Goal: Contribute content: Contribute content

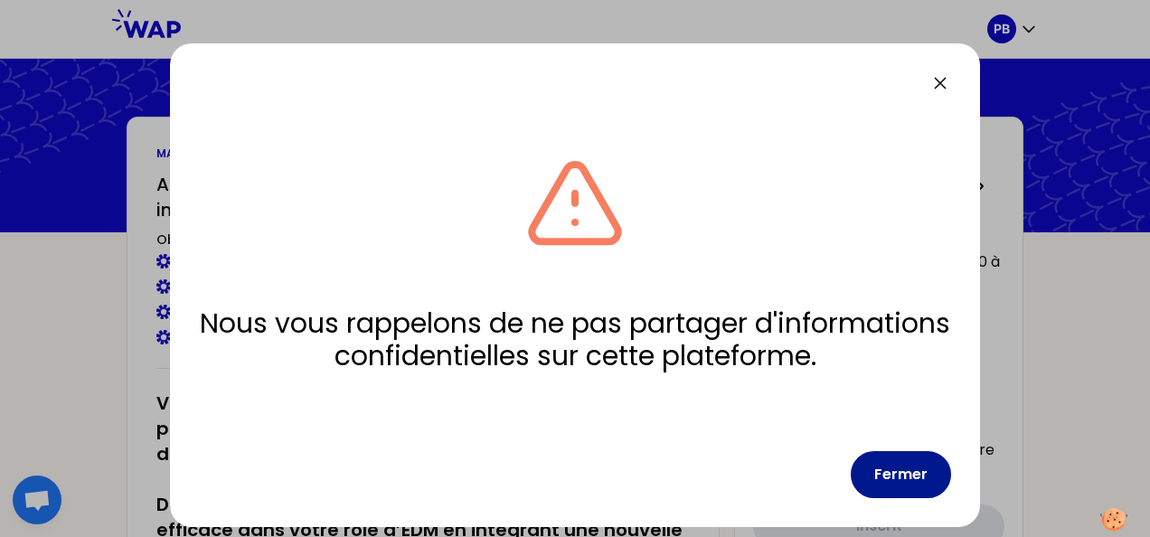
click at [891, 466] on button "Fermer" at bounding box center [901, 474] width 100 height 47
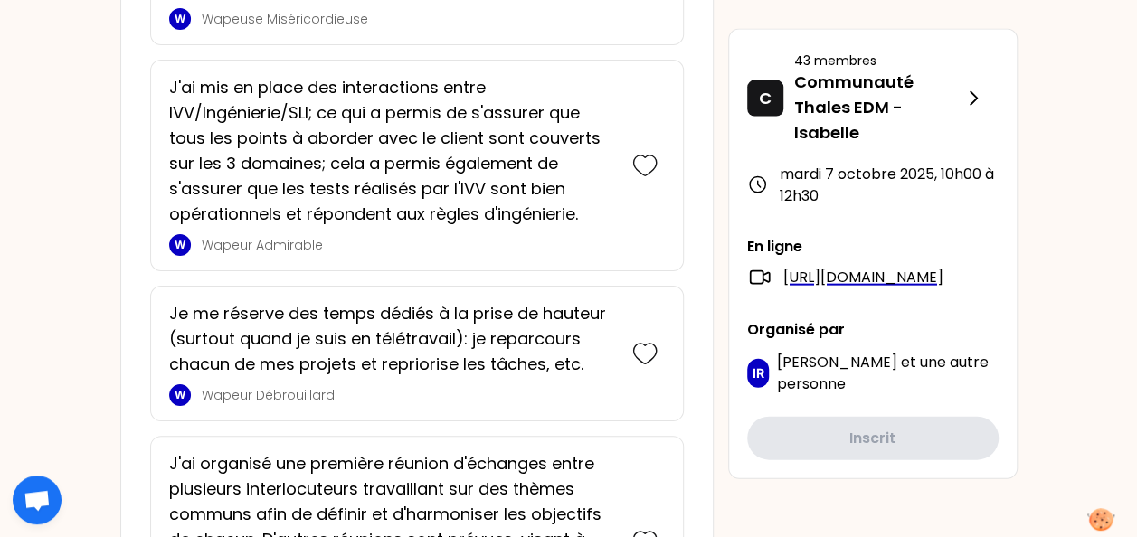
scroll to position [1899, 0]
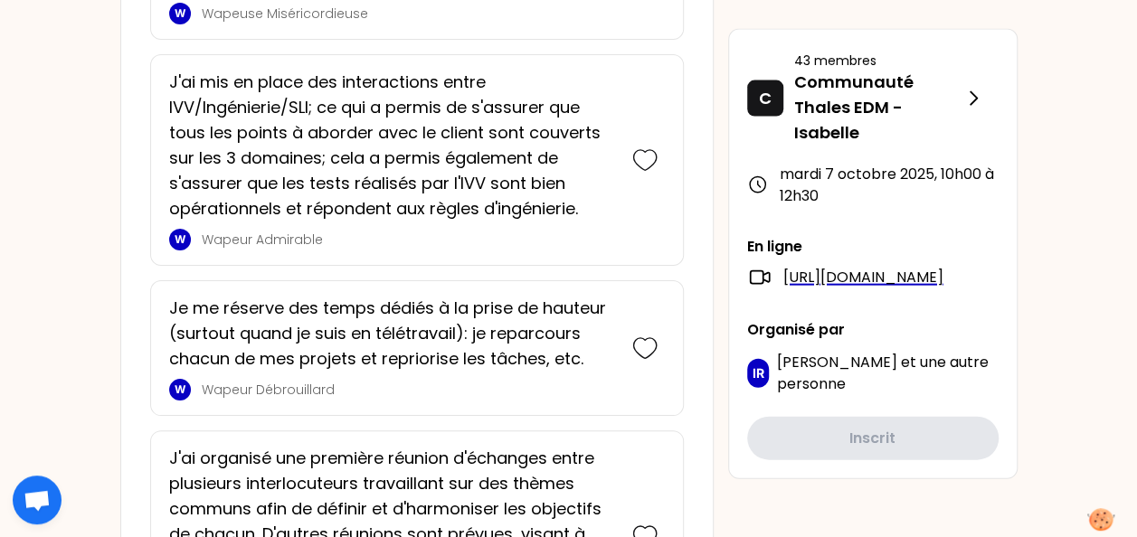
drag, startPoint x: 497, startPoint y: 316, endPoint x: 465, endPoint y: 378, distance: 70.4
click at [465, 381] on p "Wapeur Débrouillard" at bounding box center [408, 390] width 412 height 18
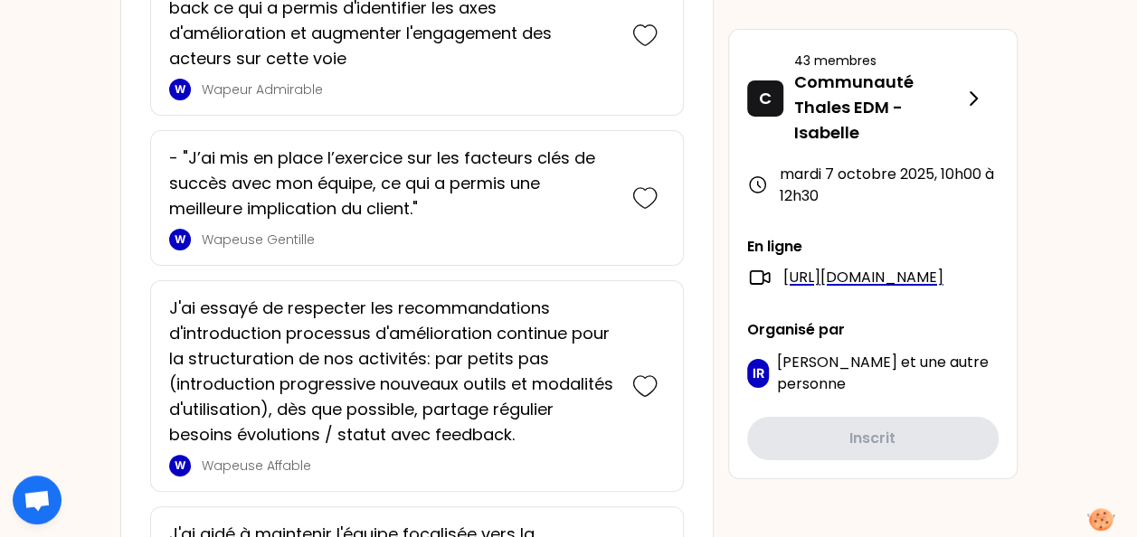
scroll to position [3165, 0]
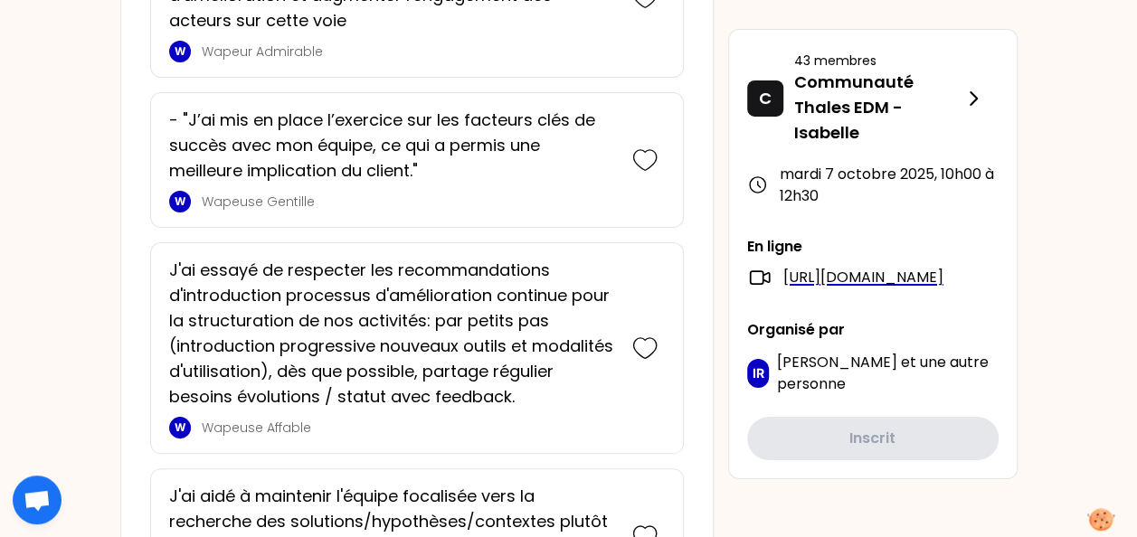
drag, startPoint x: 458, startPoint y: 356, endPoint x: 447, endPoint y: 324, distance: 34.3
click at [440, 326] on p "J'ai essayé de respecter les recommandations d'introduction processus d'amélior…" at bounding box center [391, 334] width 445 height 152
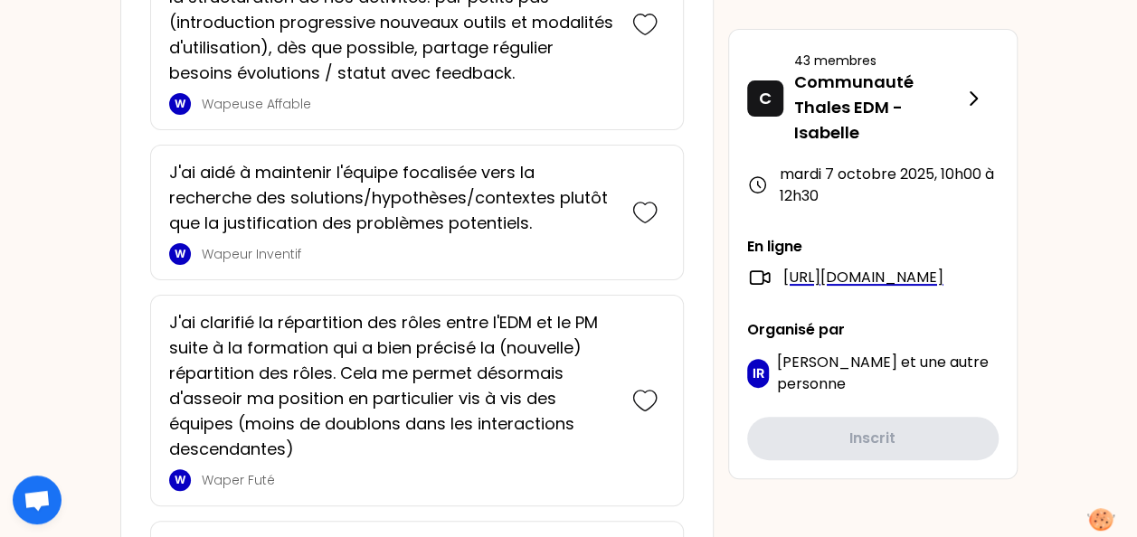
scroll to position [3618, 0]
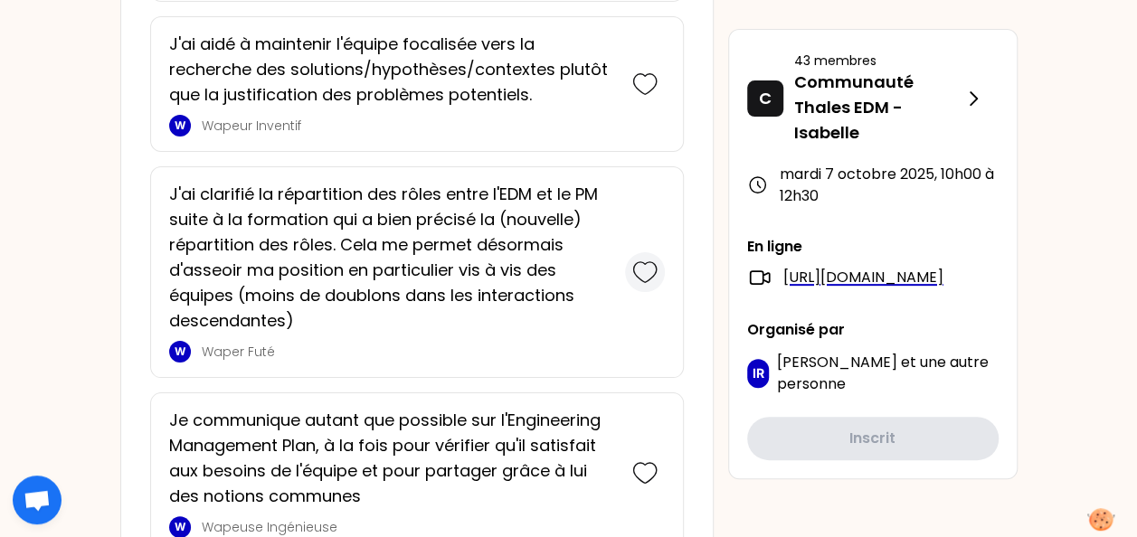
click at [645, 261] on icon at bounding box center [644, 272] width 25 height 25
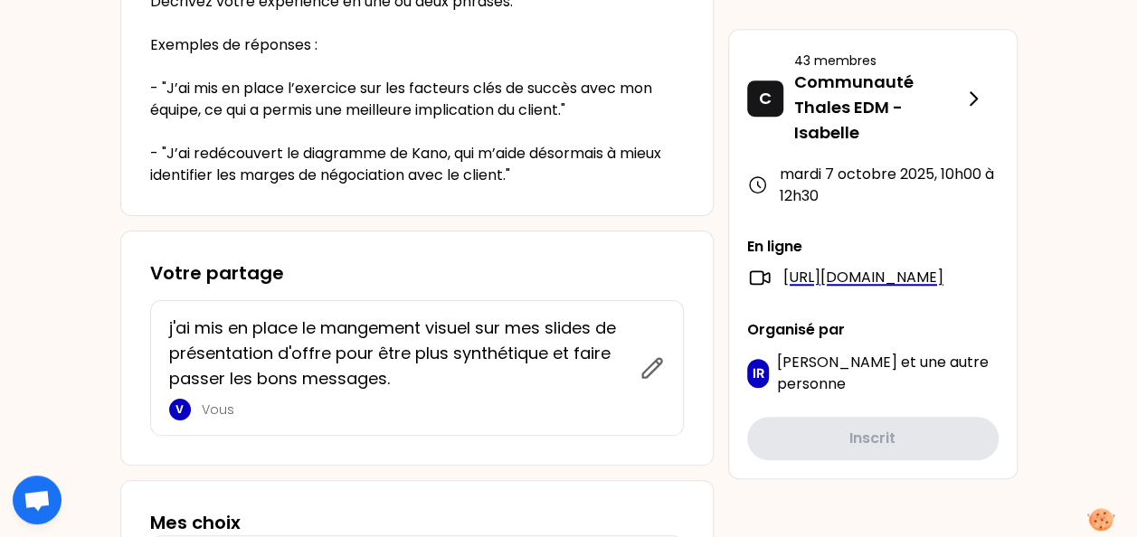
scroll to position [696, 0]
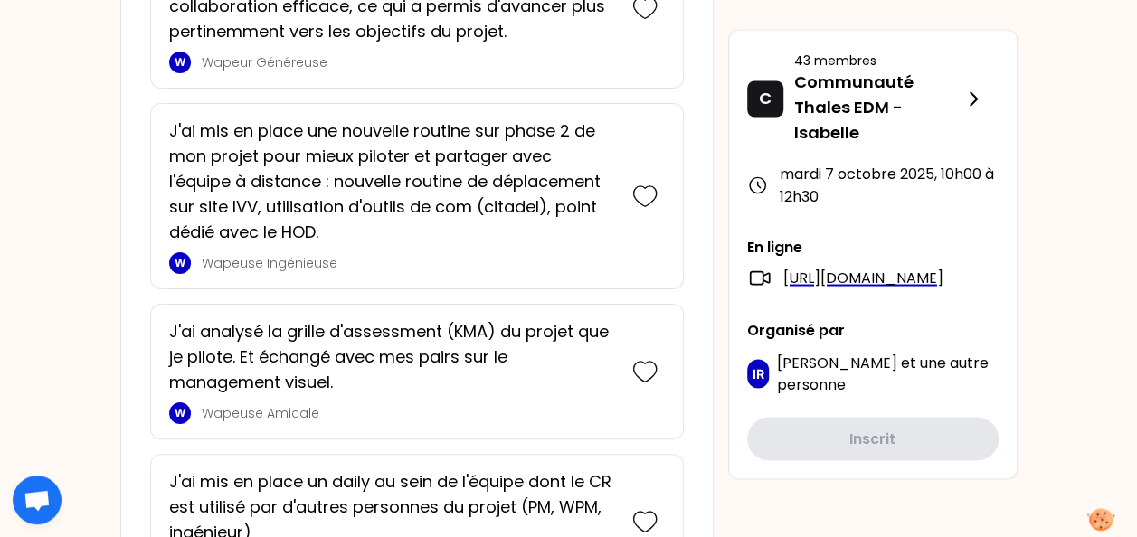
scroll to position [1601, 0]
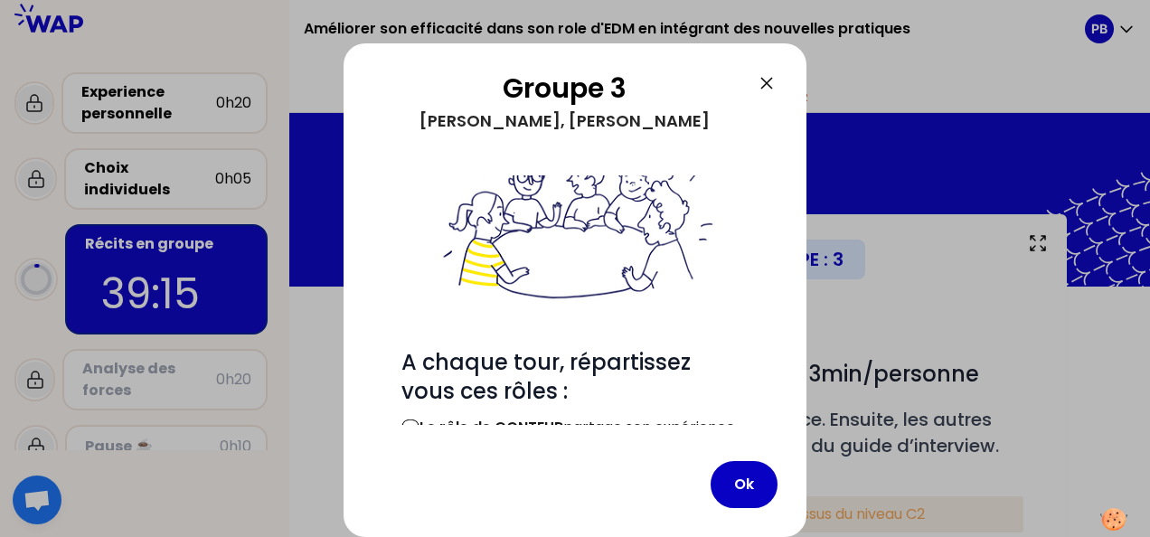
scroll to position [184, 0]
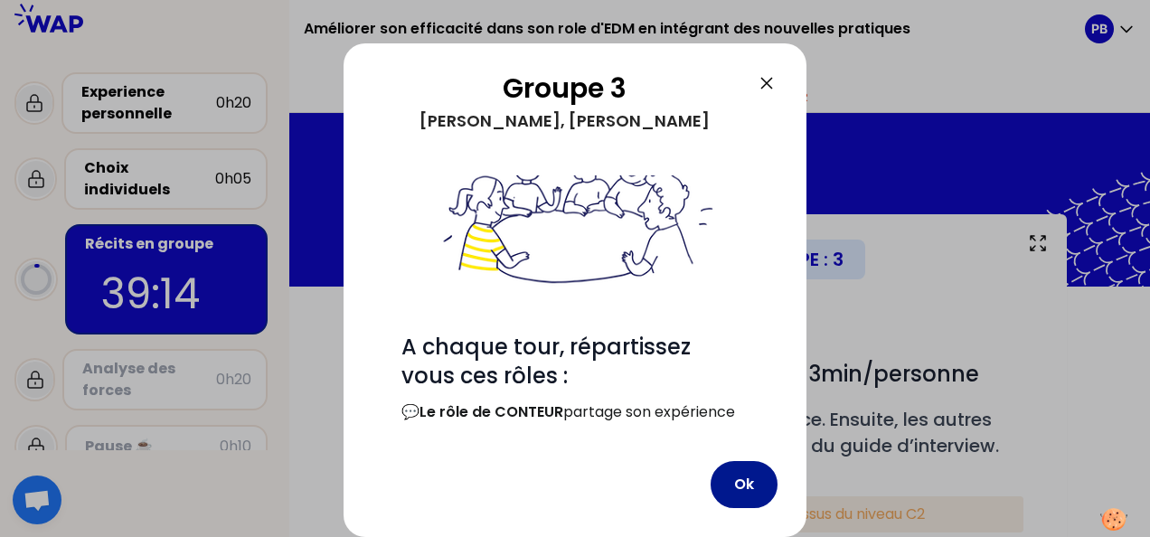
click at [740, 487] on button "Ok" at bounding box center [744, 484] width 67 height 47
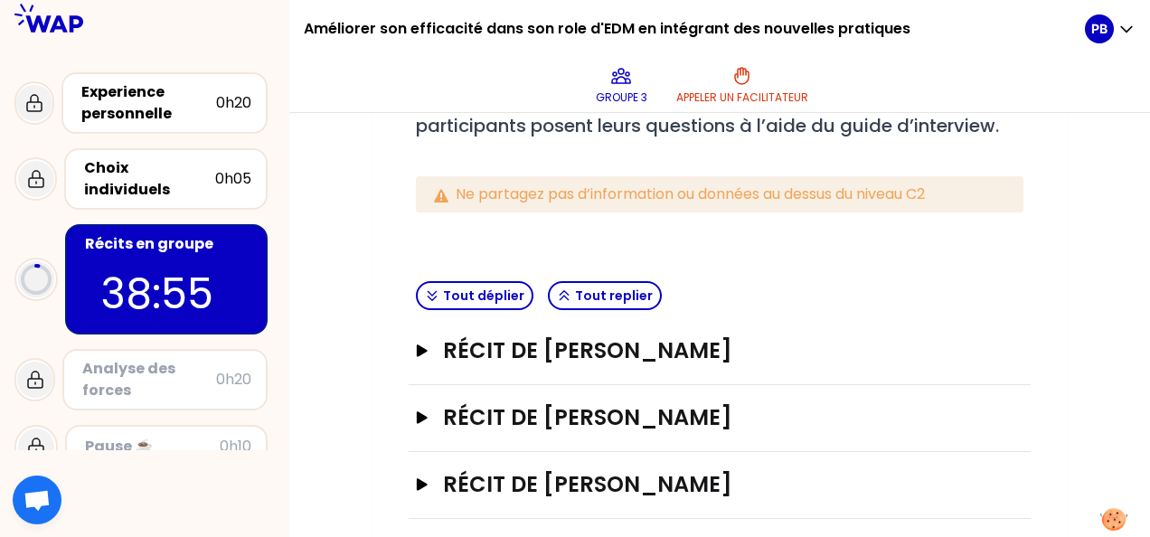
scroll to position [335, 0]
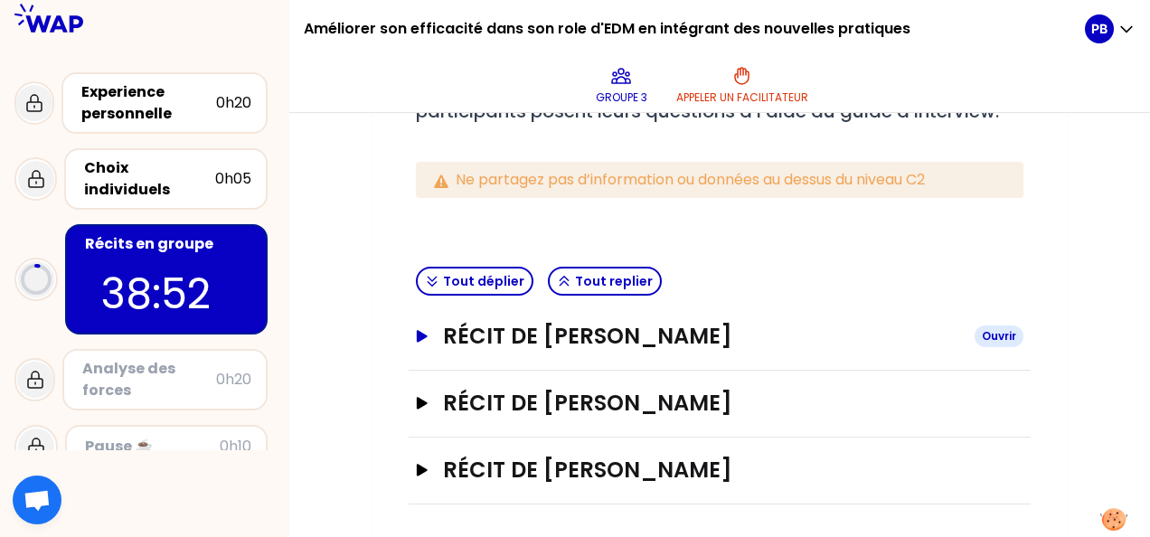
click at [427, 333] on icon "button" at bounding box center [422, 336] width 14 height 13
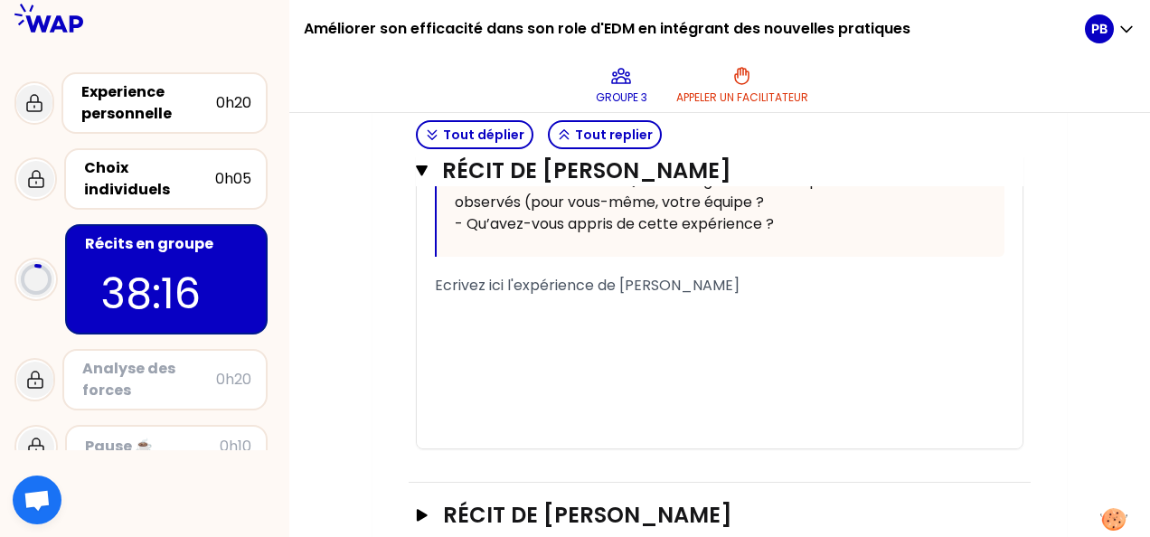
scroll to position [1197, 0]
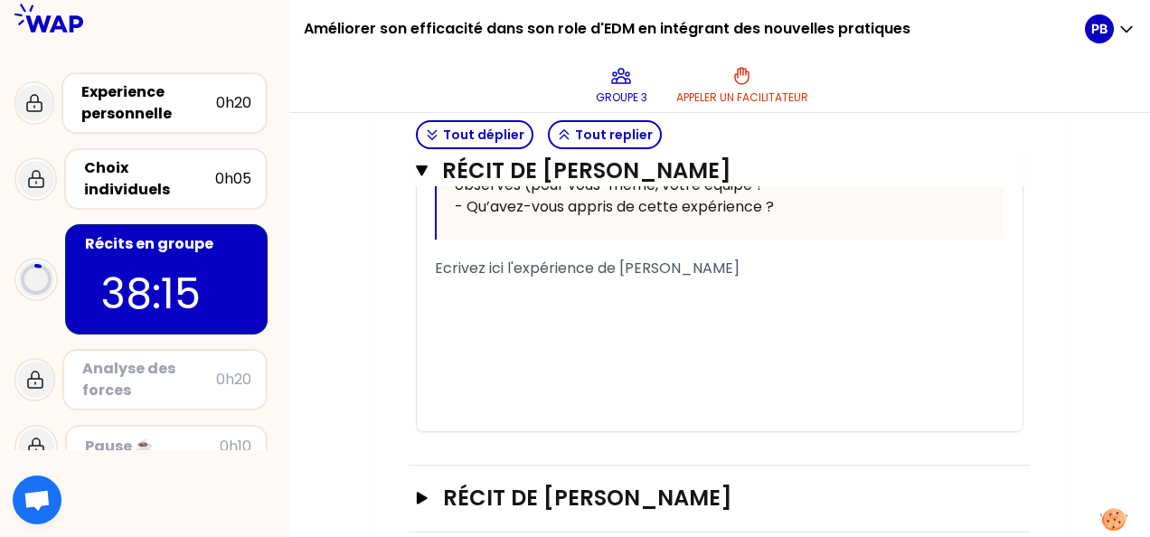
click at [628, 301] on div "﻿" at bounding box center [720, 290] width 570 height 22
drag, startPoint x: 619, startPoint y: 358, endPoint x: 555, endPoint y: 371, distance: 64.6
click at [618, 279] on span "Ecrivez ici l'expérience de [PERSON_NAME]" at bounding box center [587, 268] width 305 height 21
click at [502, 301] on div "﻿" at bounding box center [720, 290] width 570 height 22
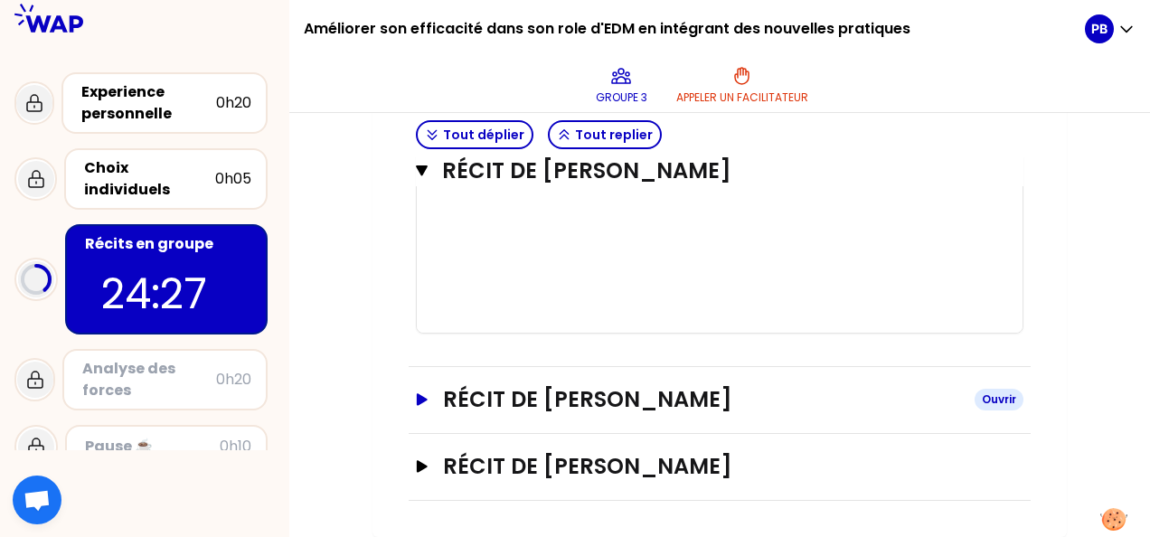
scroll to position [1790, 0]
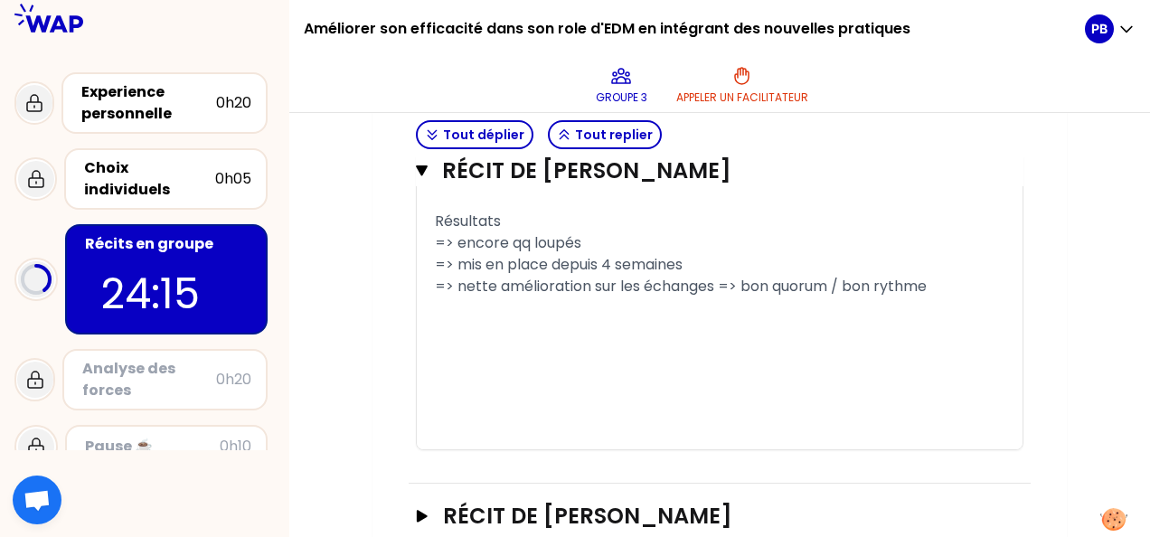
scroll to position [1518, 0]
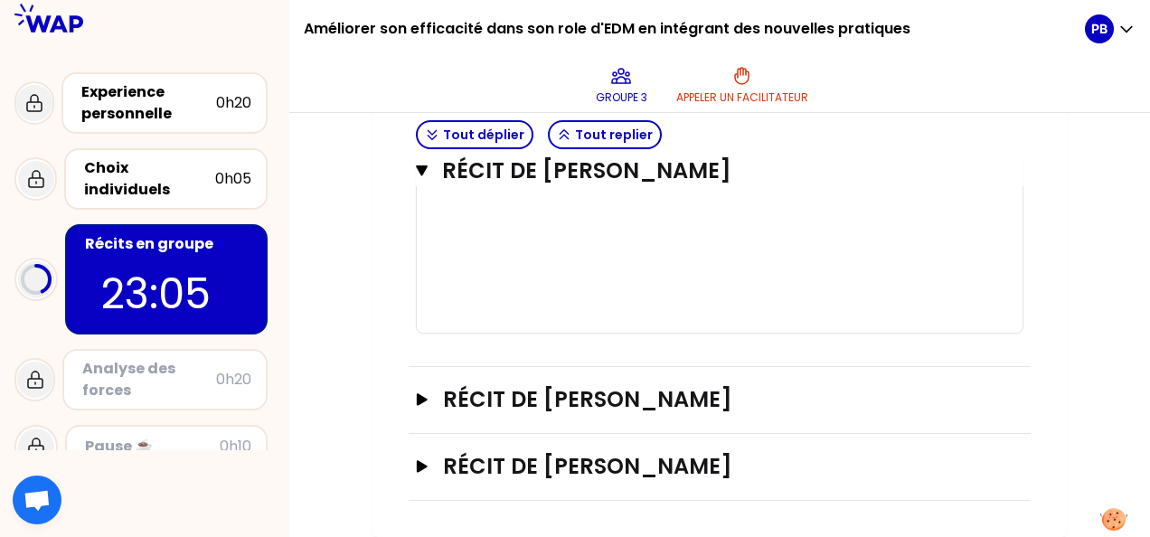
scroll to position [1790, 0]
click at [420, 400] on icon "button" at bounding box center [422, 399] width 11 height 12
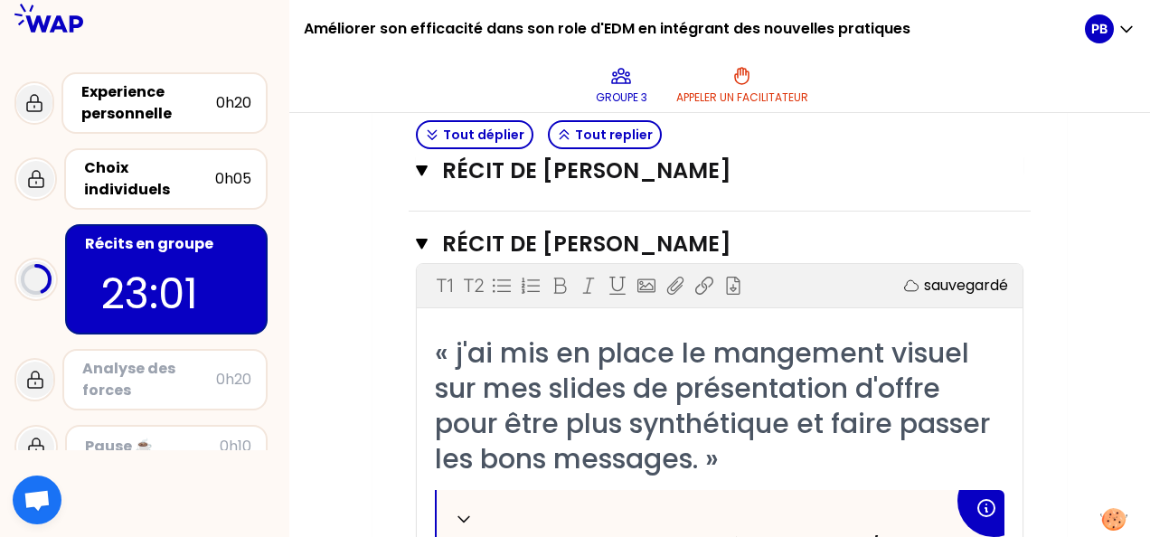
scroll to position [1880, 0]
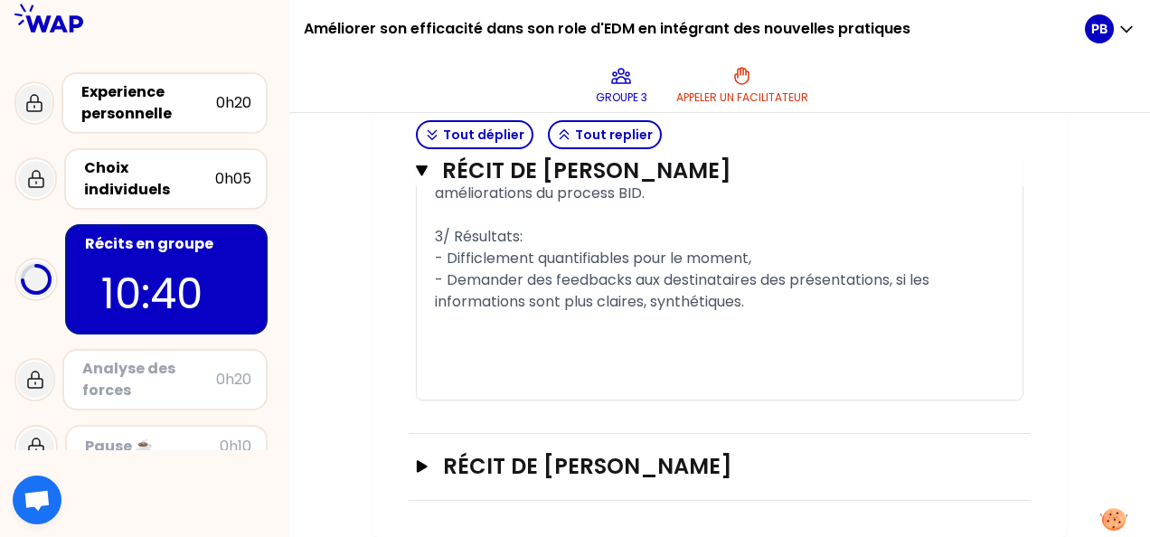
scroll to position [3196, 0]
click at [427, 465] on icon "button" at bounding box center [422, 466] width 14 height 13
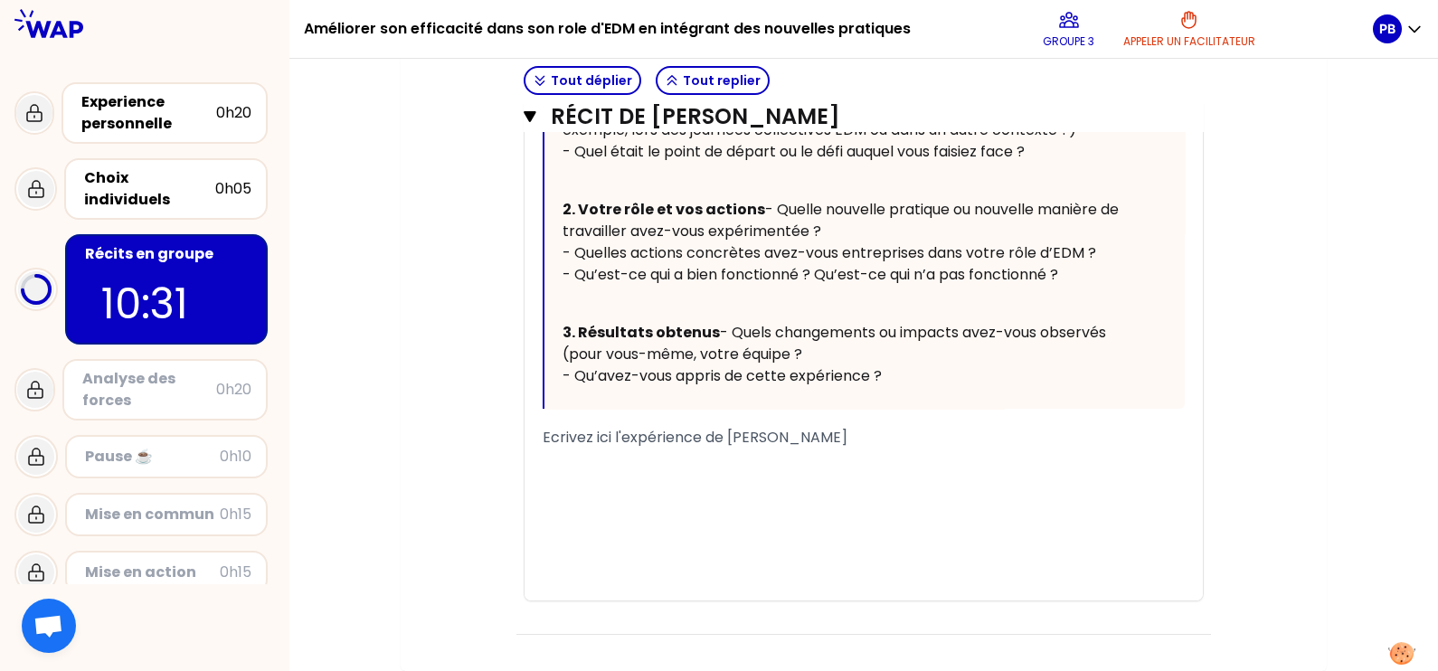
scroll to position [3722, 0]
click at [722, 456] on div "﻿" at bounding box center [864, 460] width 642 height 22
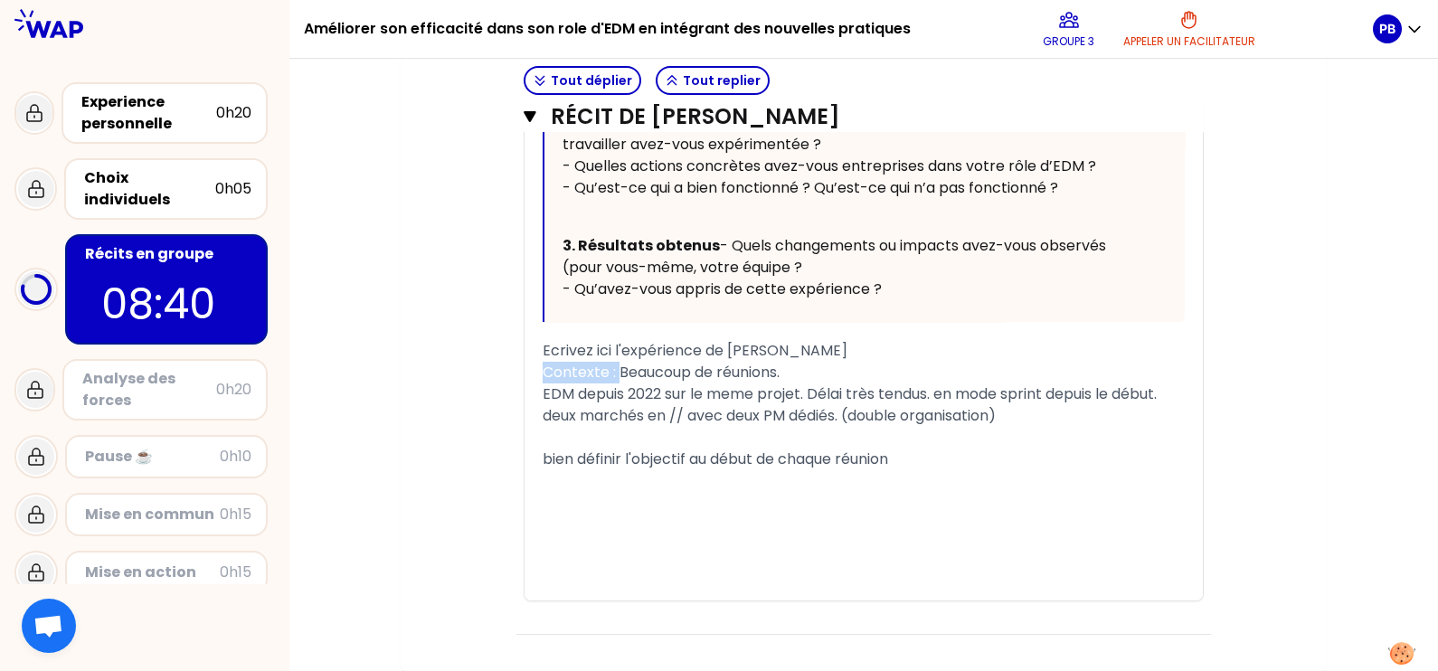
drag, startPoint x: 622, startPoint y: 577, endPoint x: 540, endPoint y: 580, distance: 82.3
click at [540, 536] on div "« Je fais la chasse aux gaspillages de temps liés aux réunions, ce qui me perme…" at bounding box center [864, 164] width 678 height 874
click at [828, 405] on div "EDM depuis 2022 sur le meme projet. Délai très tendus. en mode sprint depuis le…" at bounding box center [864, 394] width 642 height 22
drag, startPoint x: 764, startPoint y: 638, endPoint x: 664, endPoint y: 629, distance: 100.7
click at [762, 449] on div "﻿" at bounding box center [864, 438] width 642 height 22
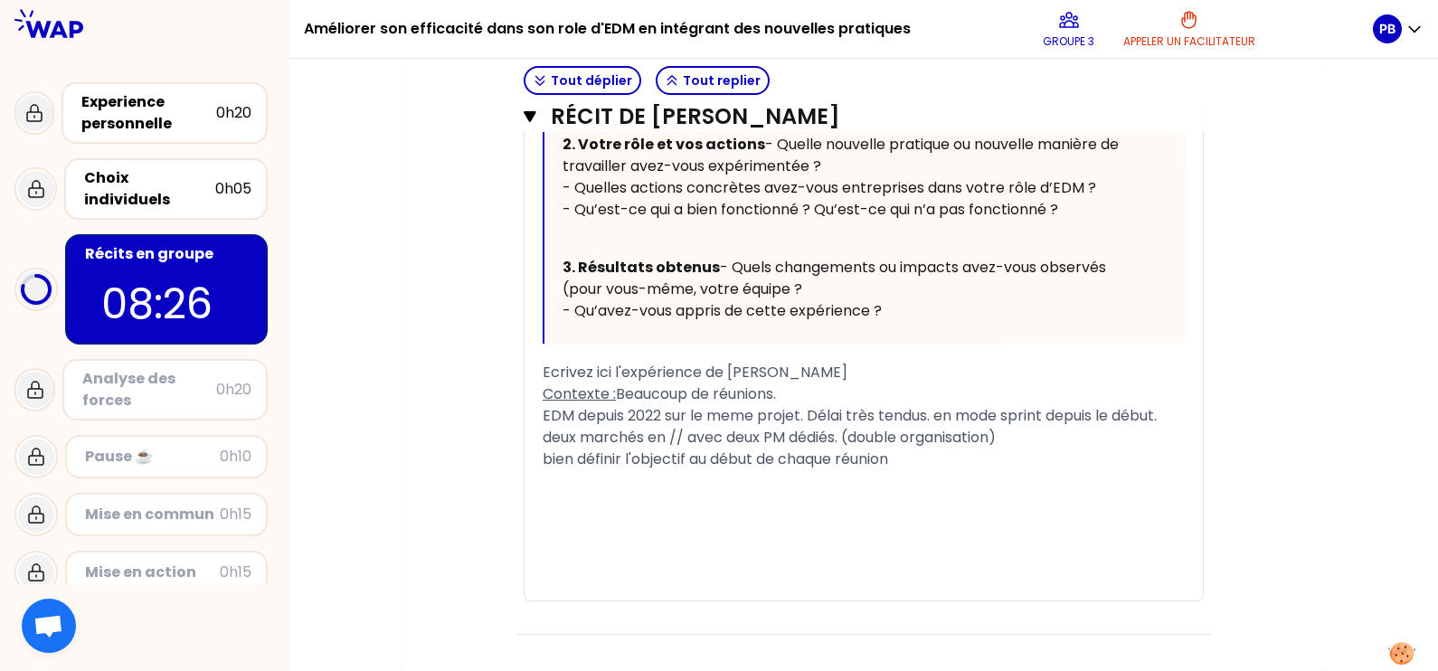
click at [913, 470] on div "bien définir l'objectif au début de chaque réunion" at bounding box center [864, 460] width 642 height 22
drag, startPoint x: 552, startPoint y: 637, endPoint x: 573, endPoint y: 651, distance: 26.1
click at [552, 469] on span "bien définir l'objectif au début de chaque réunion pour etre efficace" at bounding box center [782, 459] width 479 height 21
click at [1120, 224] on p "2. Votre rôle et vos actions - Quelle nouvelle pratique ou nouvelle manière de …" at bounding box center [849, 177] width 572 height 94
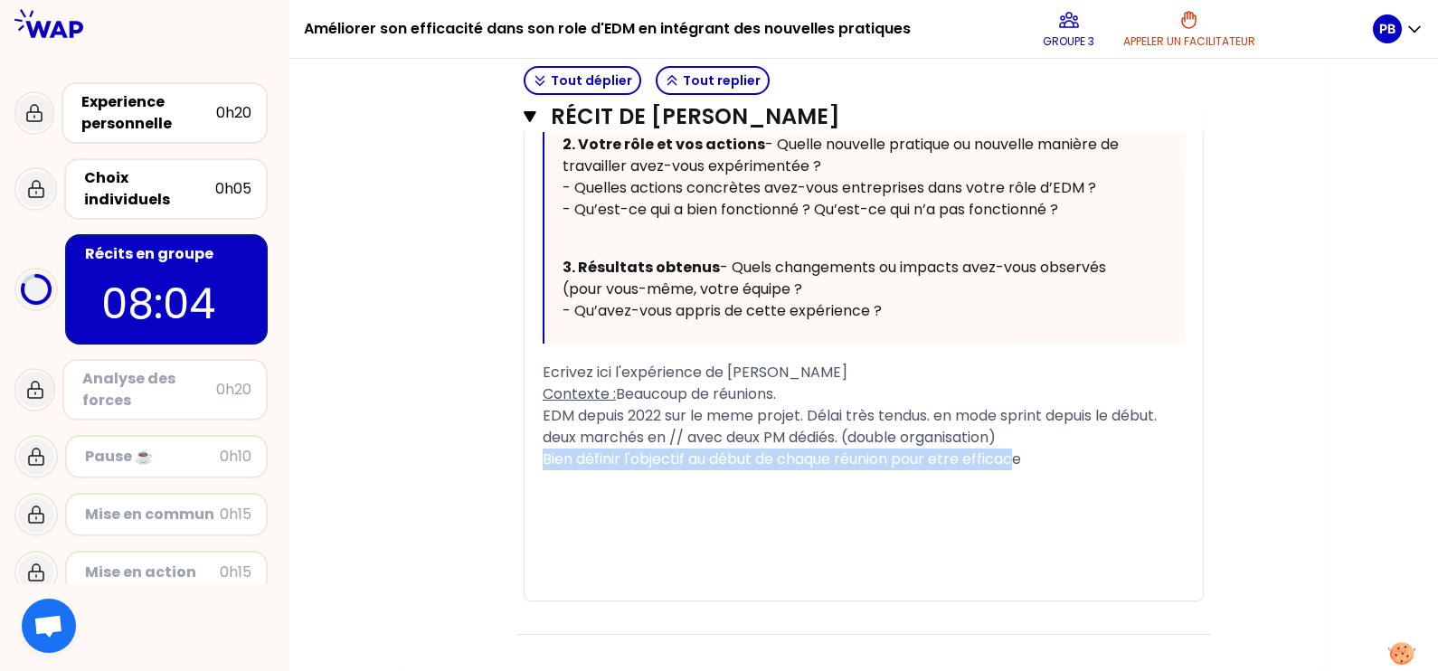
click at [1016, 536] on div "« Je fais la chasse aux gaspillages de temps liés aux réunions, ce qui me perme…" at bounding box center [864, 175] width 642 height 852
click at [1036, 449] on div "deux marchés en // avec deux PM dédiés. (double organisation)" at bounding box center [864, 438] width 642 height 22
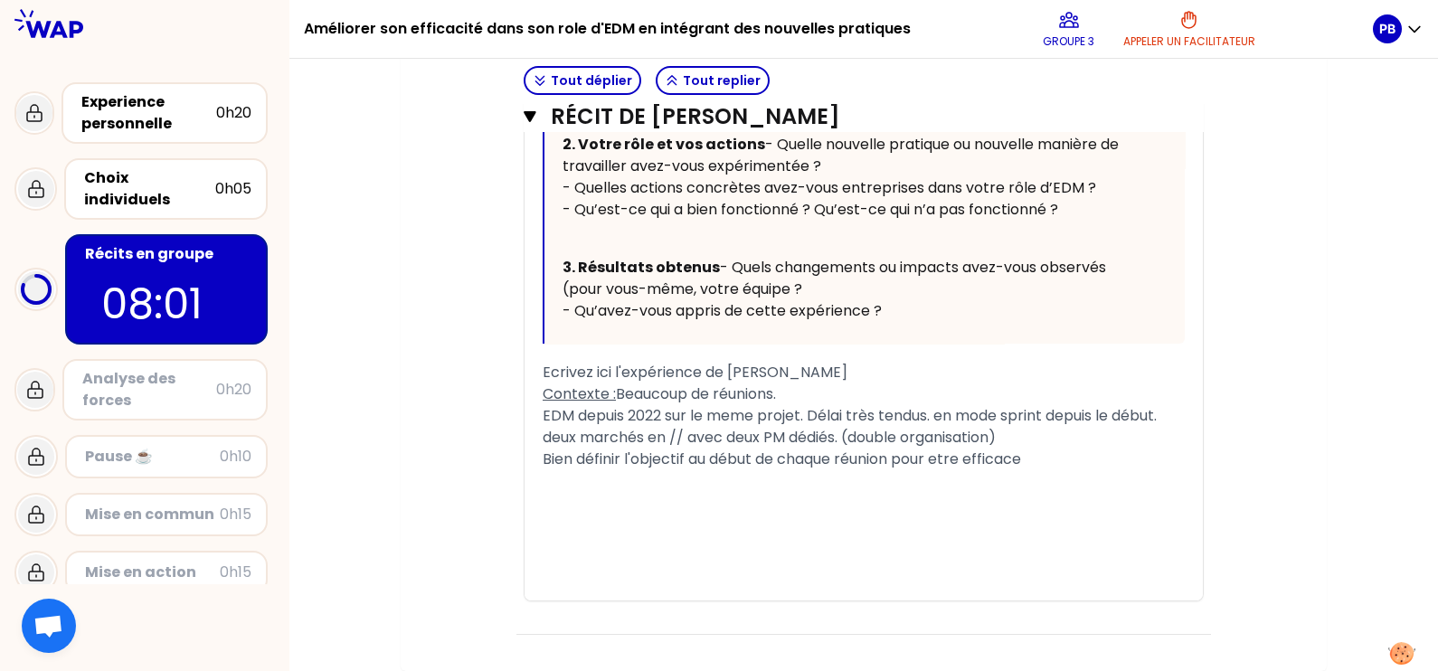
click at [835, 405] on div "Contexte : Beaucoup de réunions." at bounding box center [864, 394] width 642 height 22
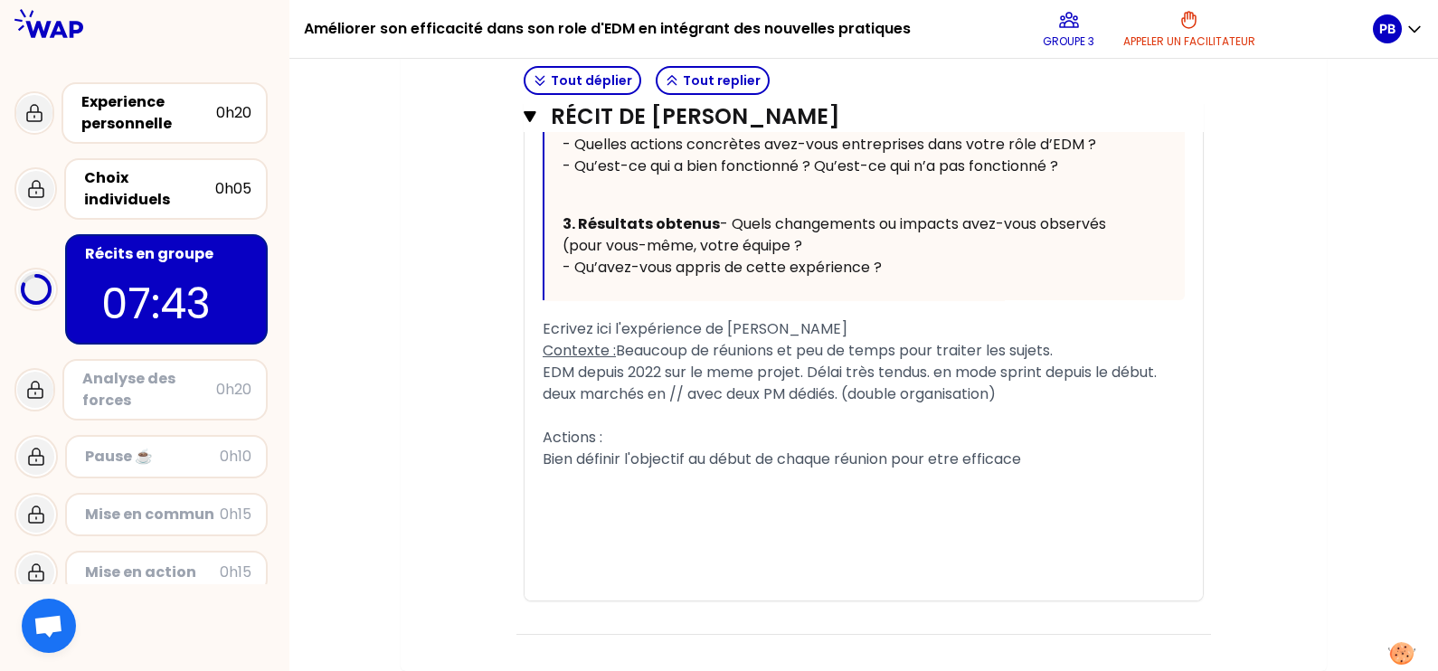
click at [1045, 470] on div "Bien définir l'objectif au début de chaque réunion pour etre efficace" at bounding box center [864, 460] width 642 height 22
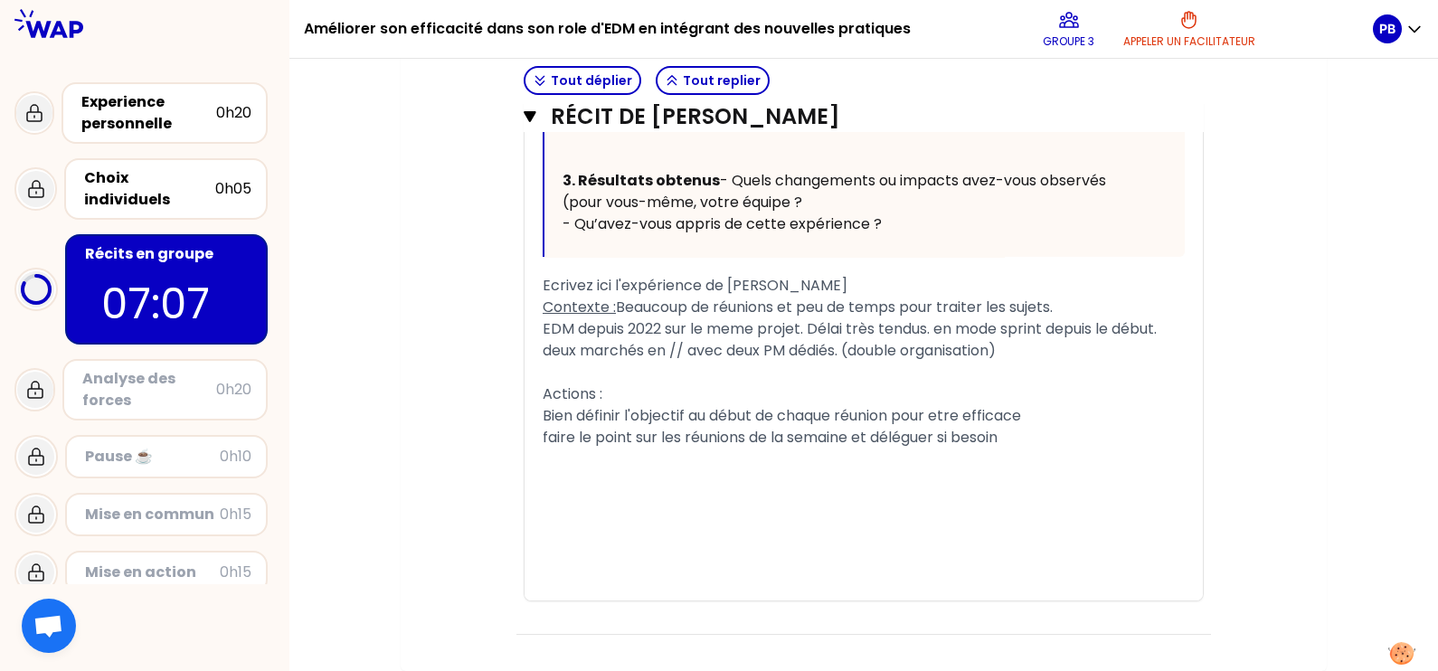
scroll to position [3874, 0]
click at [609, 459] on div "﻿" at bounding box center [864, 460] width 642 height 22
drag, startPoint x: 603, startPoint y: 389, endPoint x: 531, endPoint y: 397, distance: 72.8
click at [531, 397] on div "« Je fais la chasse aux gaspillages de temps liés aux réunions, ce qui me perme…" at bounding box center [864, 131] width 678 height 939
drag, startPoint x: 706, startPoint y: 502, endPoint x: 638, endPoint y: 457, distance: 82.3
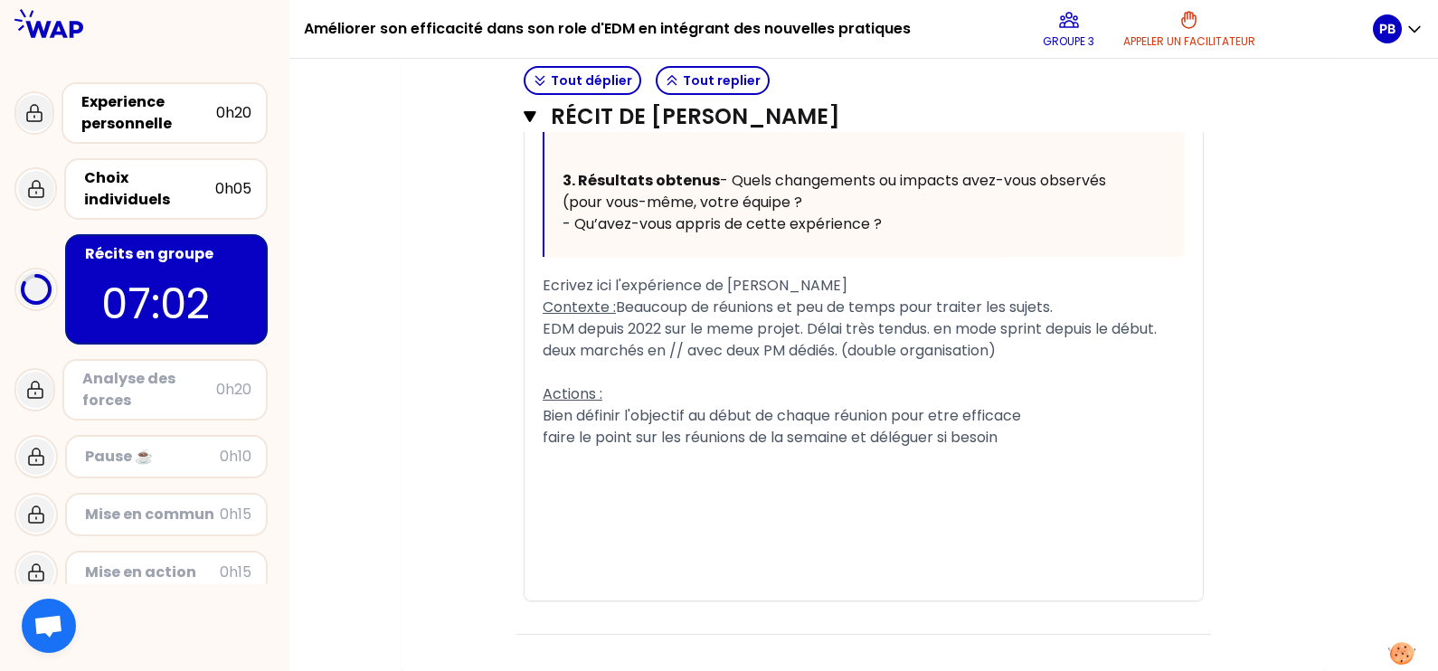
click at [705, 500] on div "﻿" at bounding box center [864, 503] width 642 height 22
click at [631, 443] on span "faire le point sur les réunions de la semaine et déléguer si besoin" at bounding box center [770, 437] width 455 height 21
click at [602, 457] on div "﻿" at bounding box center [864, 460] width 642 height 22
click at [1051, 407] on div "Bien définir l'objectif au début de chaque réunion pour etre efficace" at bounding box center [864, 416] width 642 height 22
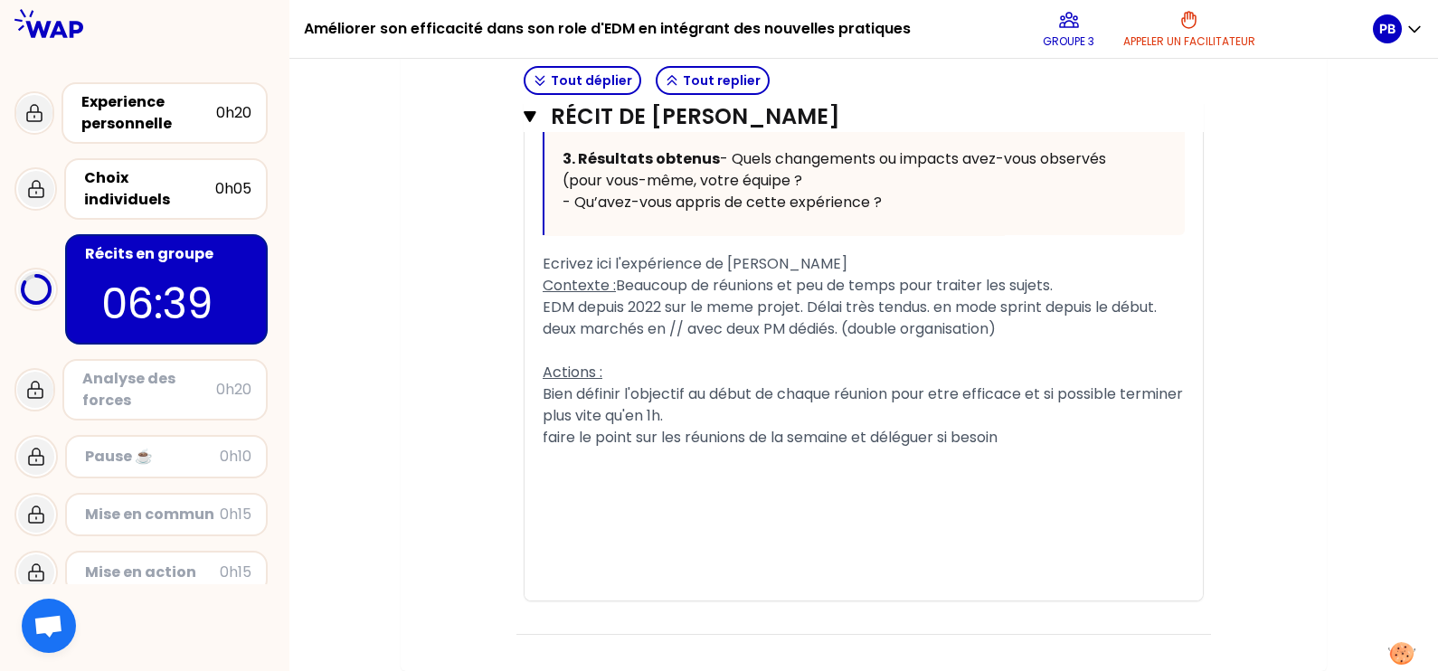
drag, startPoint x: 538, startPoint y: 452, endPoint x: 553, endPoint y: 457, distance: 15.2
click at [539, 452] on div "« Je fais la chasse aux gaspillages de temps liés aux réunions, ce qui me perme…" at bounding box center [864, 120] width 678 height 960
drag, startPoint x: 545, startPoint y: 461, endPoint x: 566, endPoint y: 475, distance: 24.8
click at [544, 448] on span "faire le point sur les réunions de la semaine et déléguer si besoin" at bounding box center [770, 437] width 455 height 21
click at [668, 470] on div "﻿" at bounding box center [864, 460] width 642 height 22
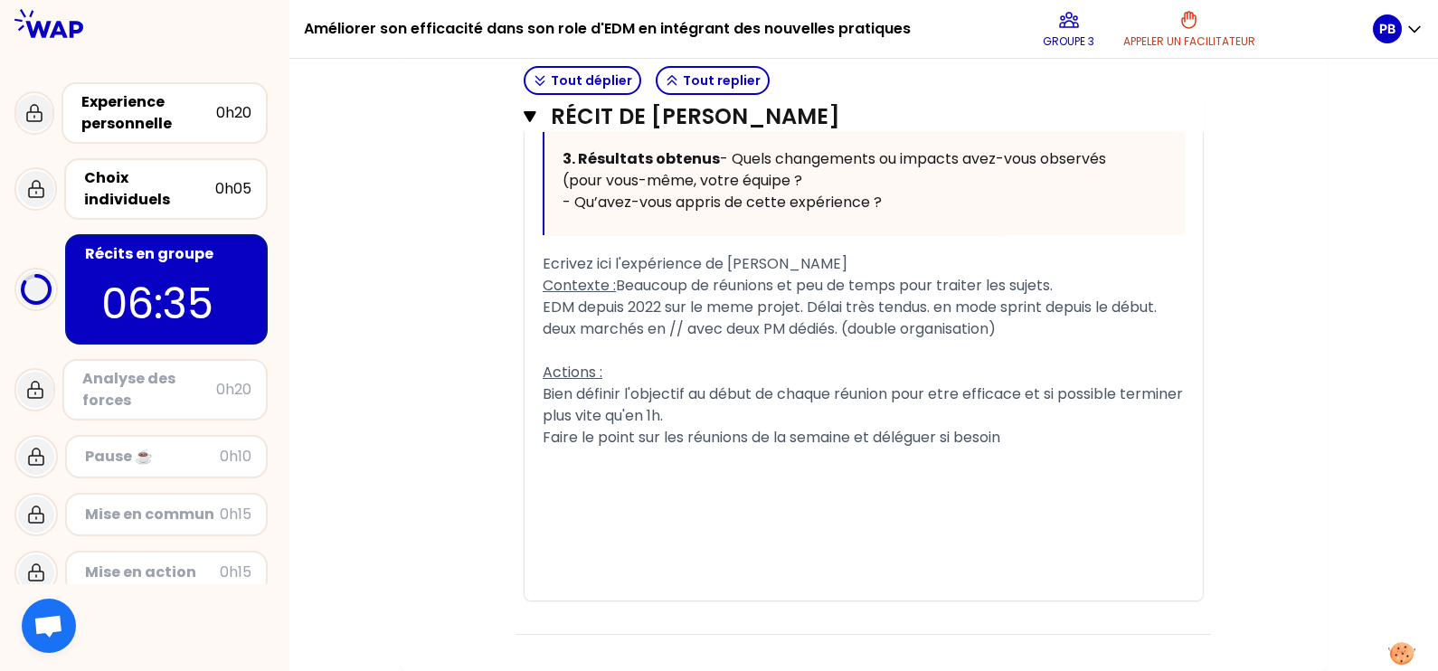
click at [742, 470] on div "﻿" at bounding box center [864, 460] width 642 height 22
click at [737, 448] on span "Faire le point sur les réunions de la semaine et déléguer si besoin" at bounding box center [772, 437] width 458 height 21
click at [816, 448] on span "Faire le point sur les réunions de la semaine et déléguer si besoin" at bounding box center [772, 437] width 458 height 21
click at [634, 448] on span "Faire le point sur les réunions de la semaine et déléguer si besoin" at bounding box center [772, 437] width 458 height 21
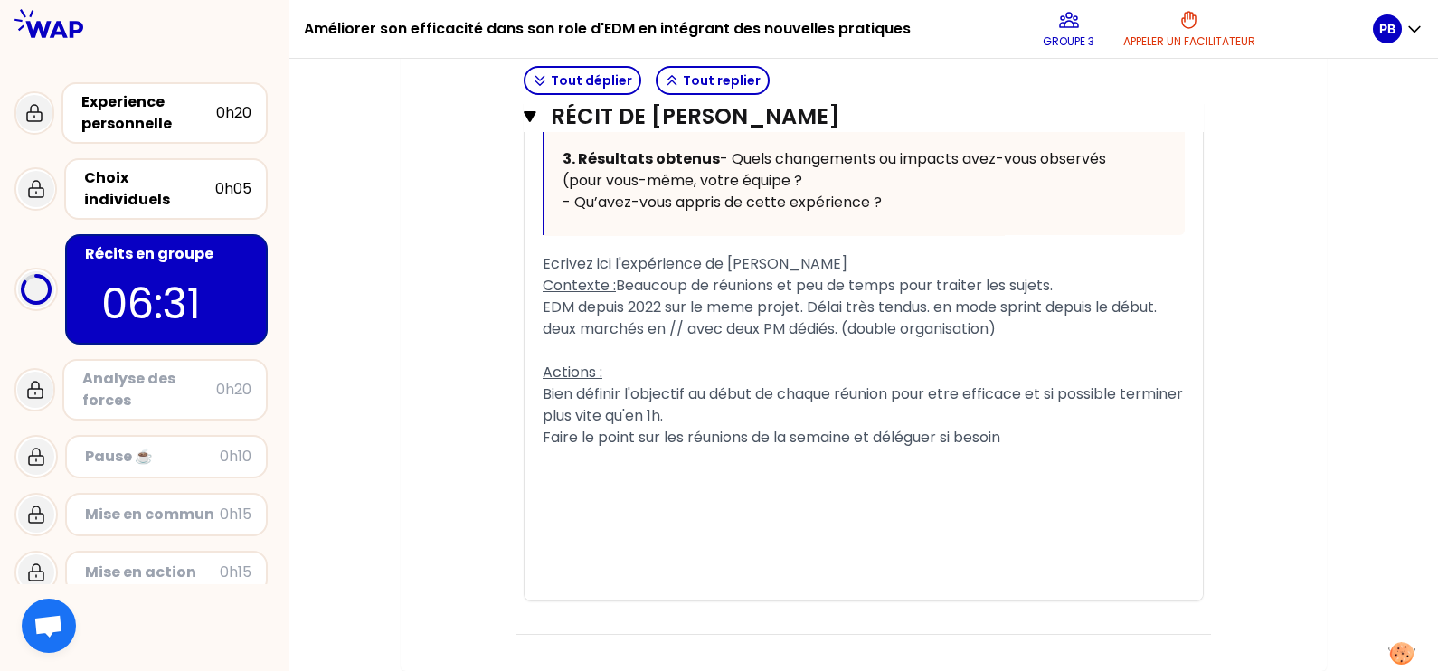
click at [1109, 449] on div "Faire le point sur les réunions de la semaine et déléguer si besoin" at bounding box center [864, 438] width 642 height 22
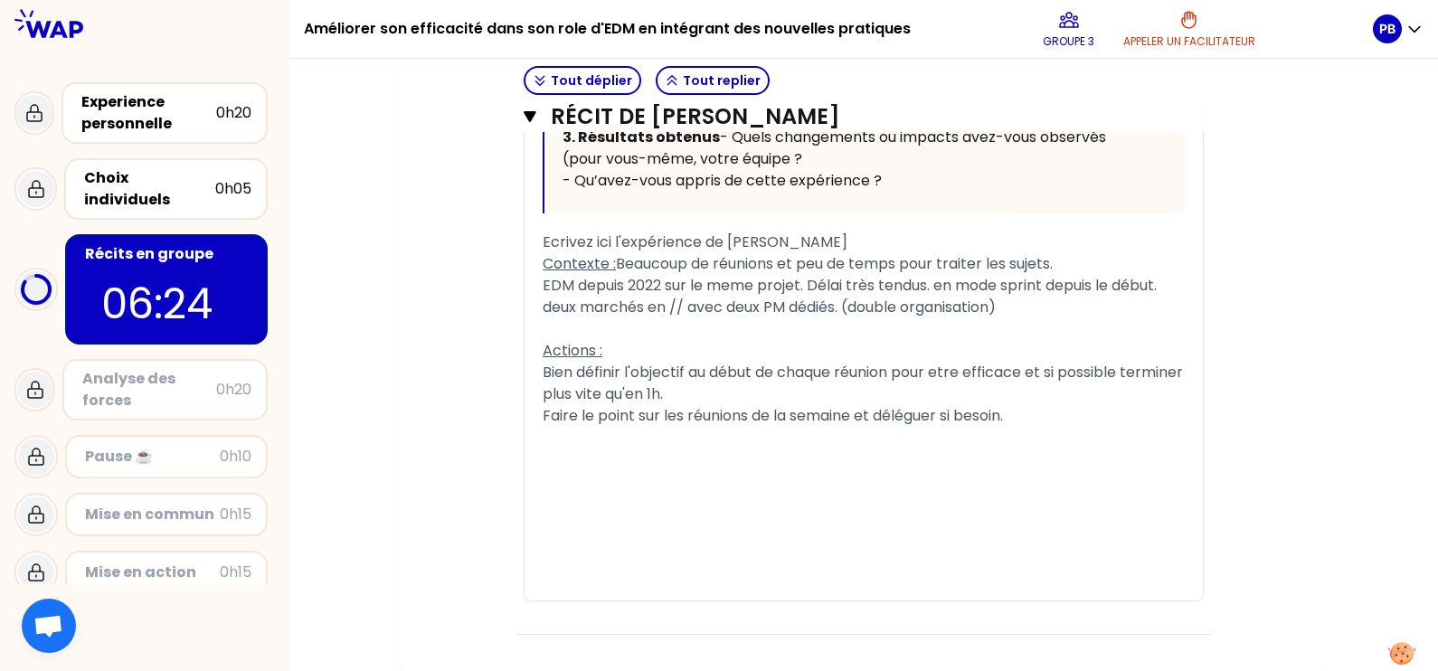
click at [680, 404] on span "Bien définir l'objectif au début de chaque réunion pour etre efficace et si pos…" at bounding box center [865, 383] width 644 height 43
click at [721, 404] on span "Bien définir l'objectif au début de chaque réunion pour etre efficace et si pos…" at bounding box center [865, 383] width 644 height 43
click at [724, 404] on span "Bien définir l'objectif au début de chaque réunion pour etre efficace et si pos…" at bounding box center [865, 383] width 644 height 43
click at [658, 449] on div "﻿" at bounding box center [864, 438] width 642 height 22
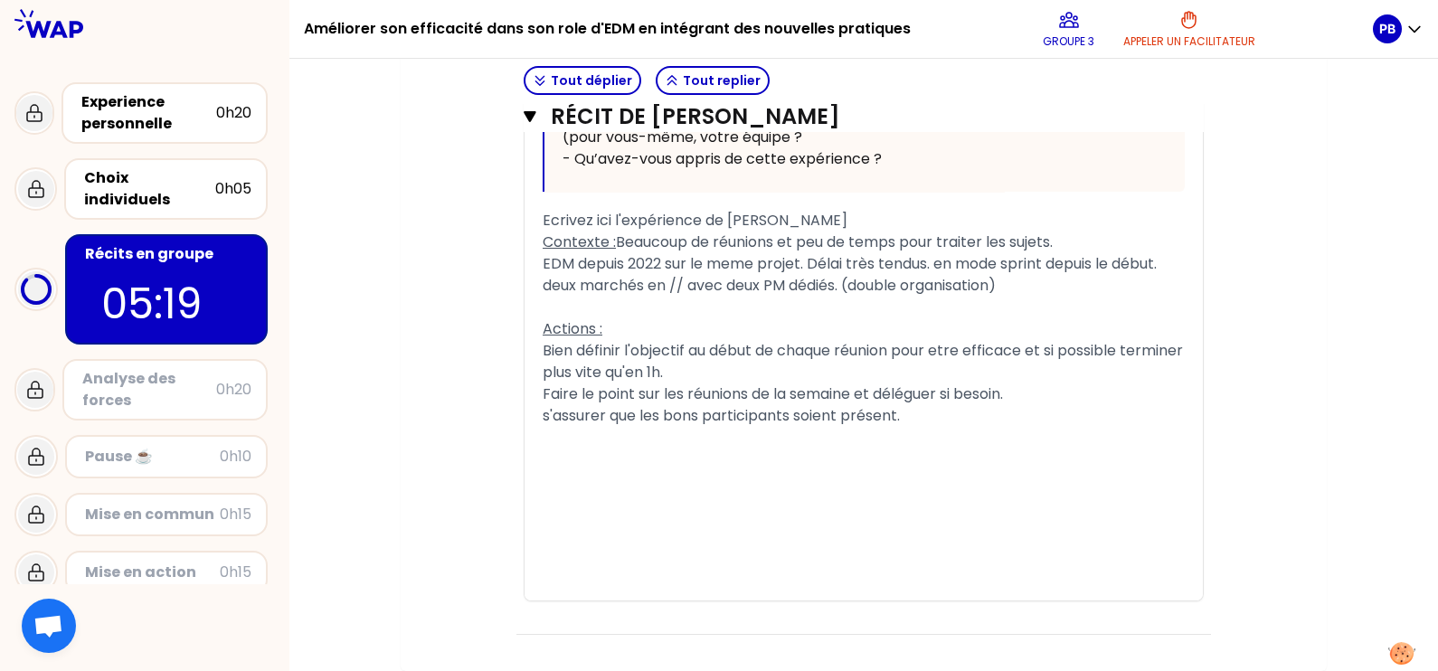
click at [612, 253] on div "Contexte : Beaucoup de réunions et peu de temps pour traiter les sujets." at bounding box center [864, 243] width 642 height 22
click at [615, 252] on span "Contexte :" at bounding box center [579, 242] width 73 height 21
click at [616, 252] on span "Contexte :" at bounding box center [579, 242] width 73 height 21
click at [619, 252] on span "Beaucoup de réunions et peu de temps pour traiter les sujets." at bounding box center [834, 242] width 437 height 21
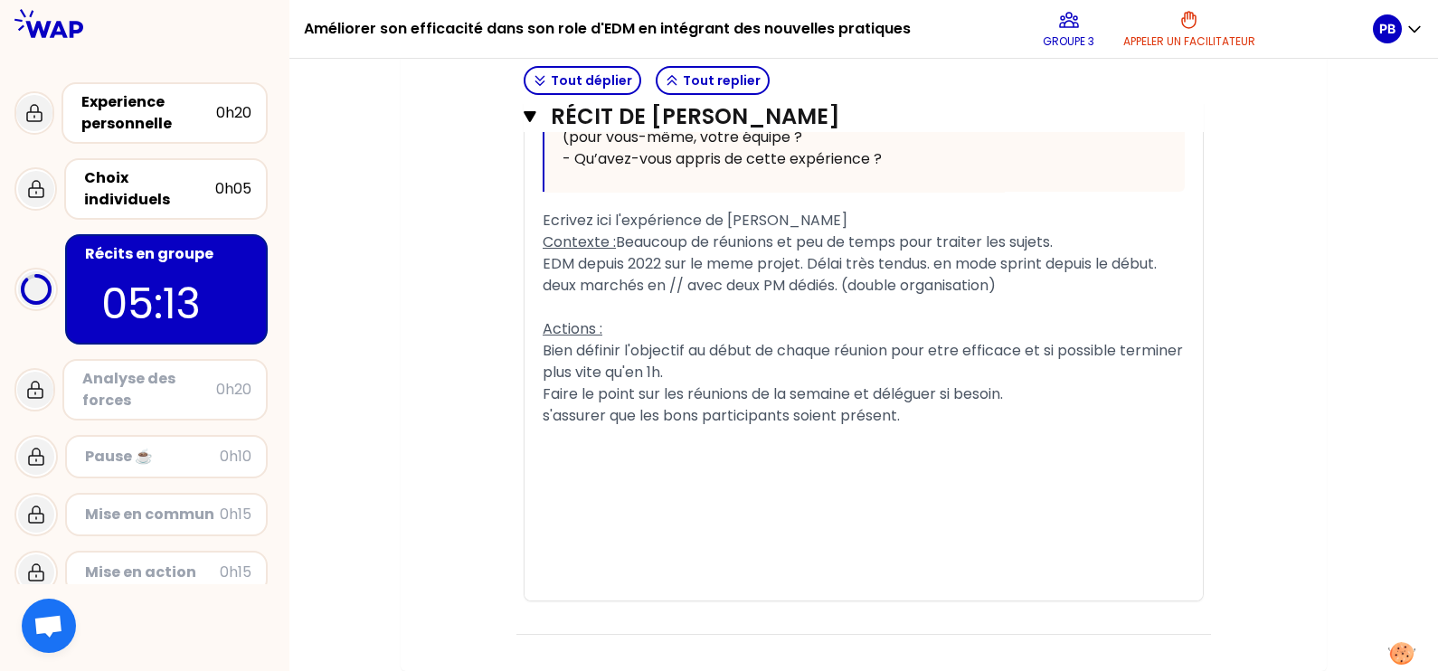
click at [1102, 174] on p "3. Résultats obtenus - Quels changements ou impacts avez-vous observés (pour vo…" at bounding box center [849, 137] width 572 height 72
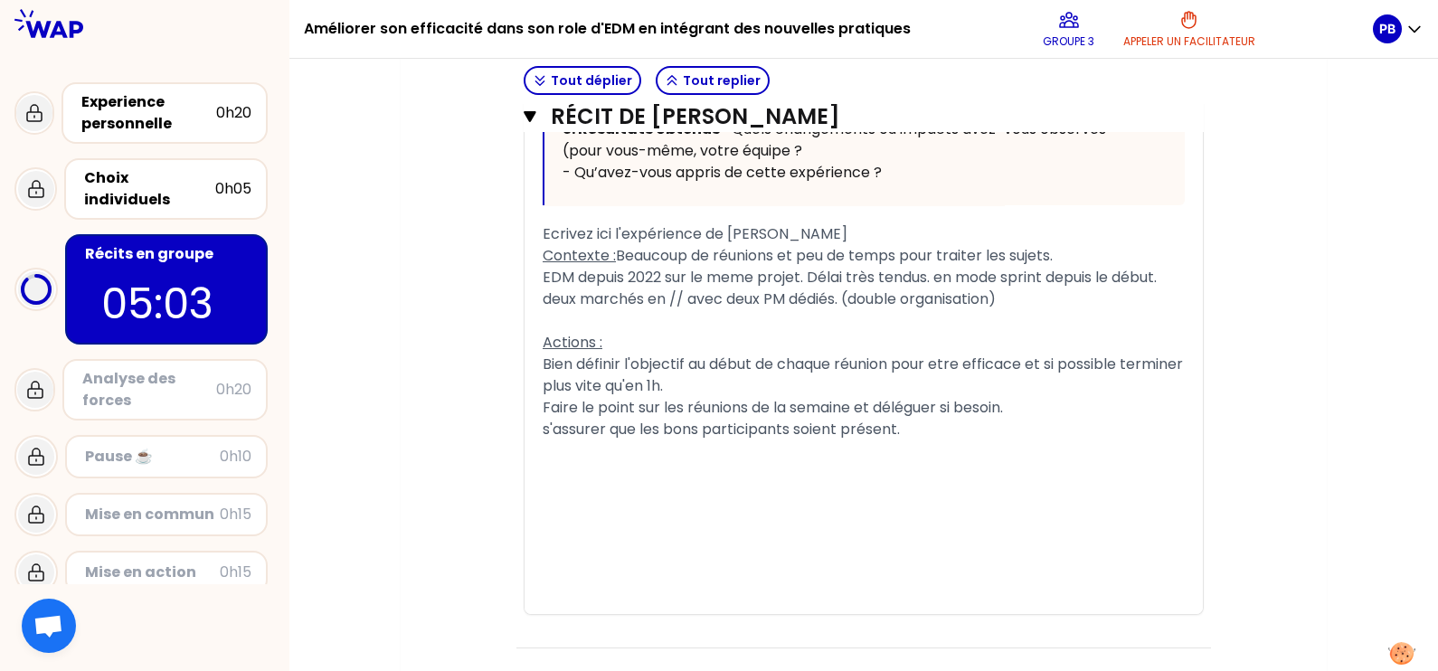
scroll to position [3760, 0]
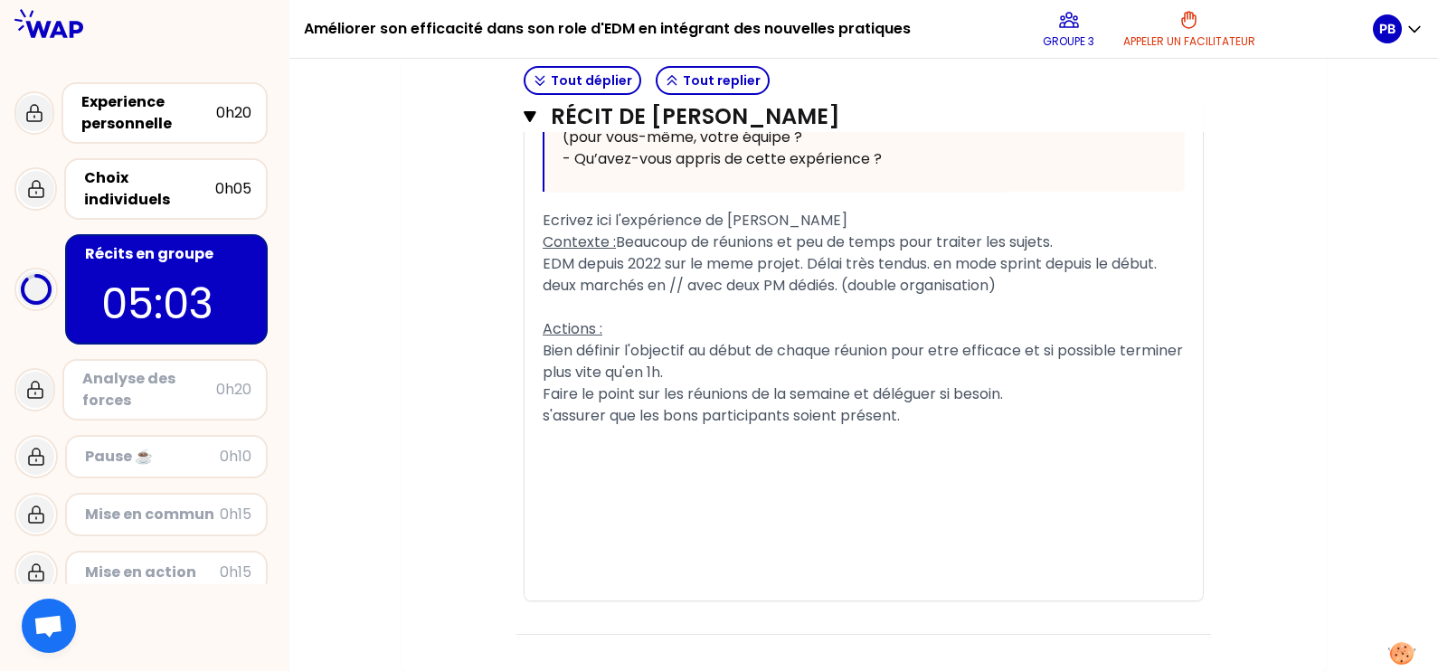
click at [605, 470] on div "﻿" at bounding box center [864, 460] width 642 height 22
click at [598, 449] on div "﻿" at bounding box center [864, 438] width 642 height 22
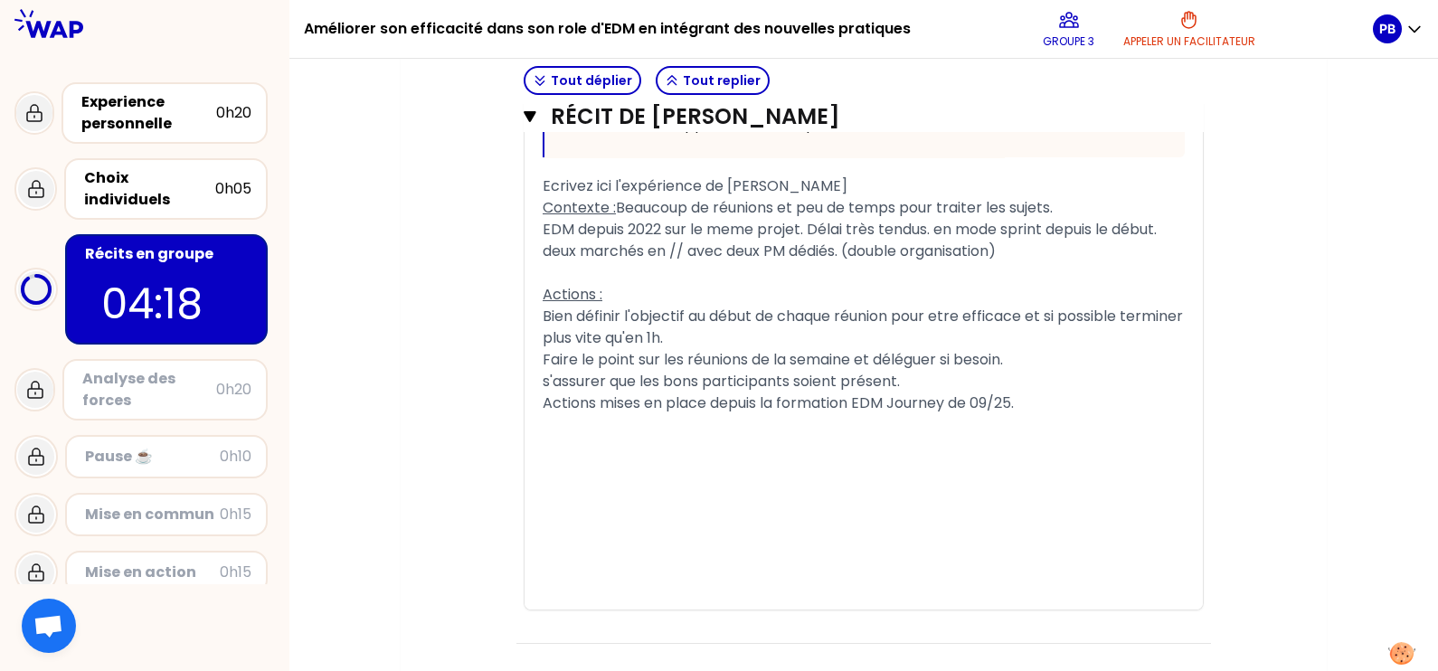
click at [631, 436] on div "﻿" at bounding box center [864, 425] width 642 height 22
click at [643, 436] on div "﻿" at bounding box center [864, 425] width 642 height 22
click at [638, 458] on div "﻿" at bounding box center [864, 447] width 642 height 22
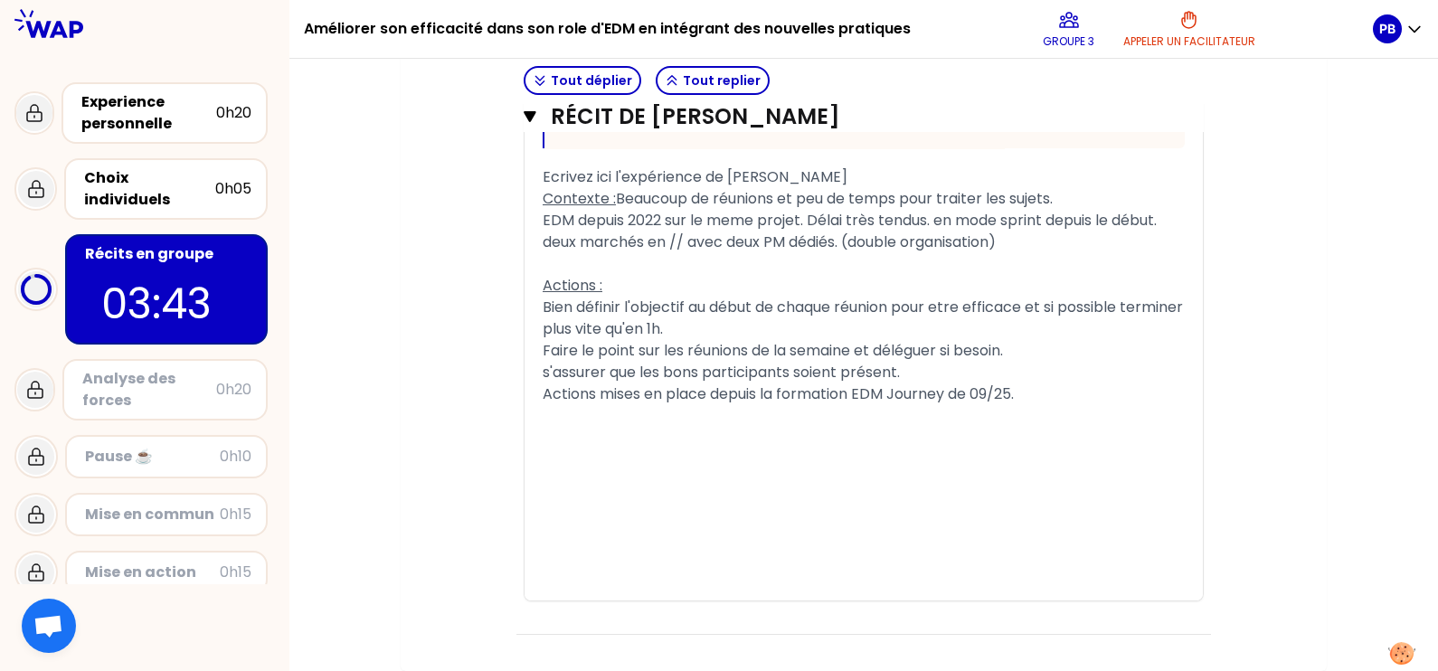
scroll to position [3874, 0]
click at [893, 448] on span "+ : Plusieurs réunions terminées en 20-30 minutes" at bounding box center [718, 437] width 350 height 21
click at [920, 449] on div "+ : Plusieurs réunions terminées en 20-30 minutes" at bounding box center [864, 438] width 642 height 22
drag, startPoint x: 565, startPoint y: 550, endPoint x: 622, endPoint y: 549, distance: 57.0
click at [622, 448] on span "+ : Plusieurs réunions terminées en 20-30 minutes" at bounding box center [718, 437] width 350 height 21
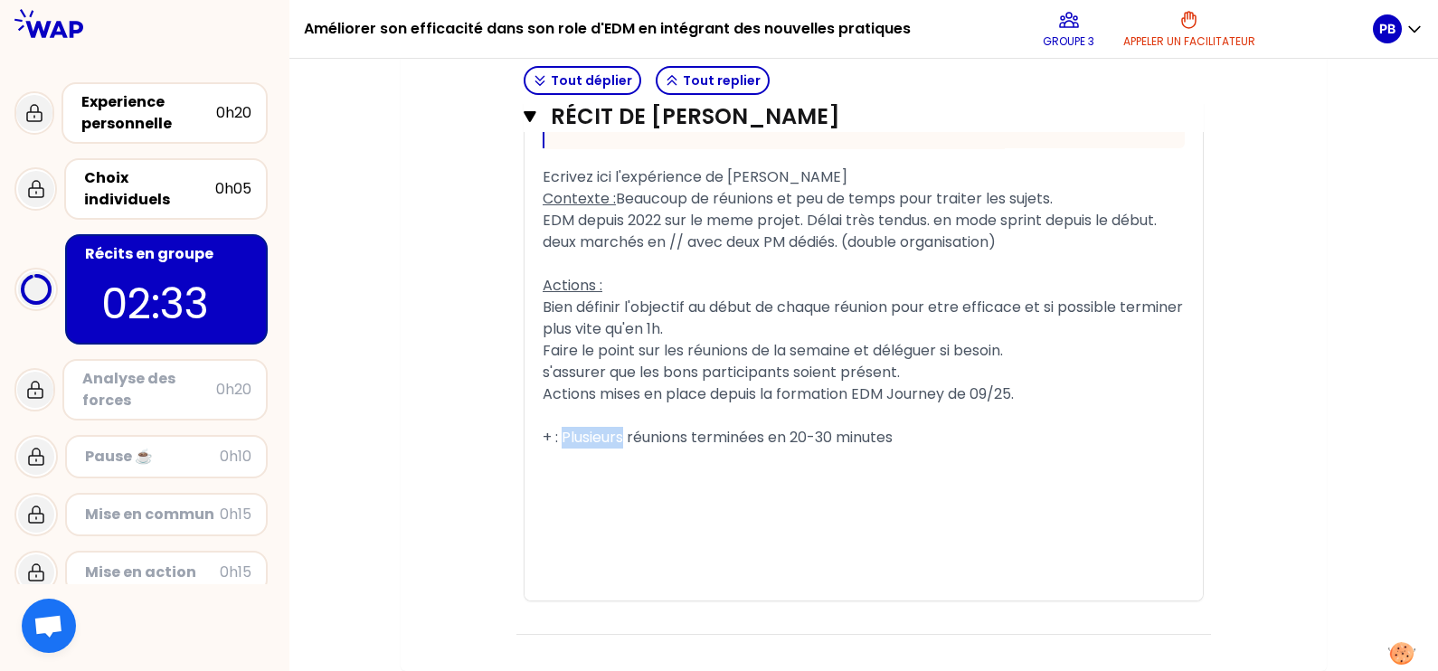
drag, startPoint x: 629, startPoint y: 550, endPoint x: 563, endPoint y: 544, distance: 65.4
click at [563, 448] on span "+ : Plusieurs réunions terminées en 20-30 minutes" at bounding box center [718, 437] width 350 height 21
click at [877, 449] on div "+ : 5 réunions terminées en 20-30 minutes" at bounding box center [864, 438] width 642 height 22
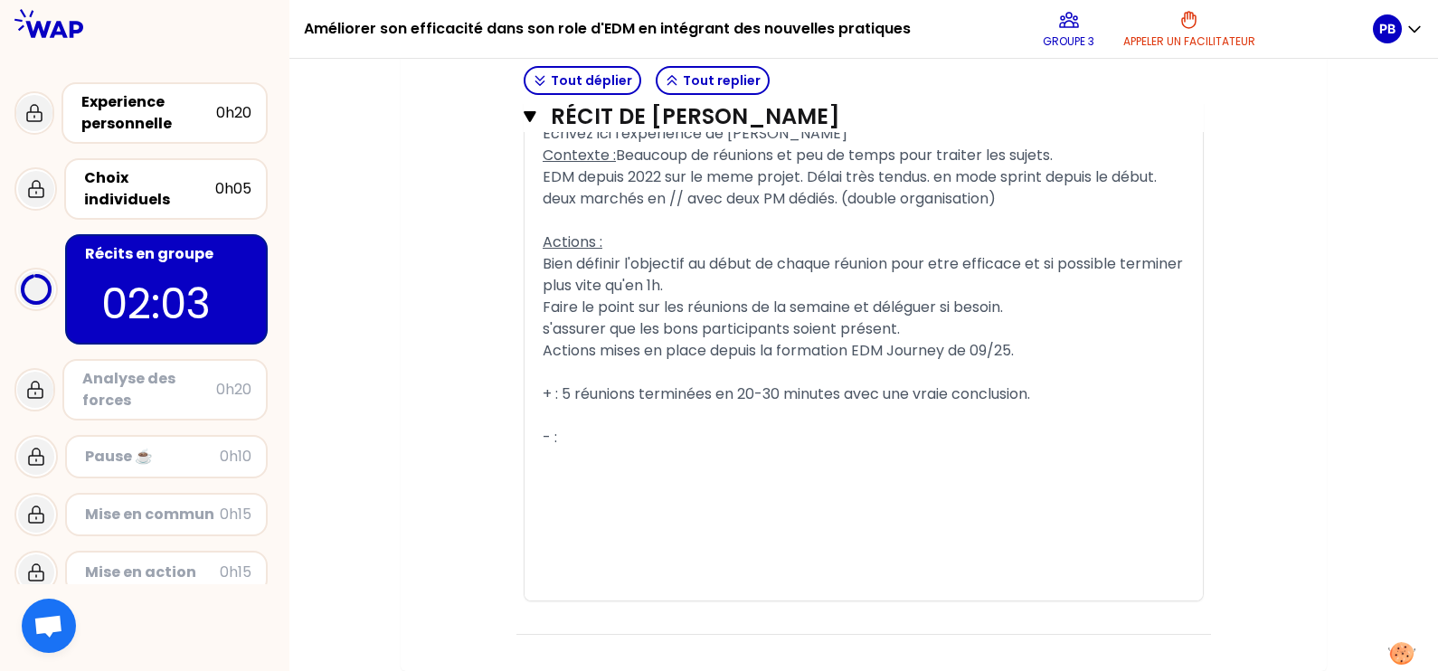
click at [740, 492] on div "﻿" at bounding box center [864, 481] width 642 height 22
click at [1060, 405] on div "+ : 5 réunions terminées en 20-30 minutes avec une vraie conclusion." at bounding box center [864, 394] width 642 height 22
drag, startPoint x: 638, startPoint y: 523, endPoint x: 626, endPoint y: 512, distance: 16.0
click at [635, 470] on div "﻿" at bounding box center [864, 460] width 642 height 22
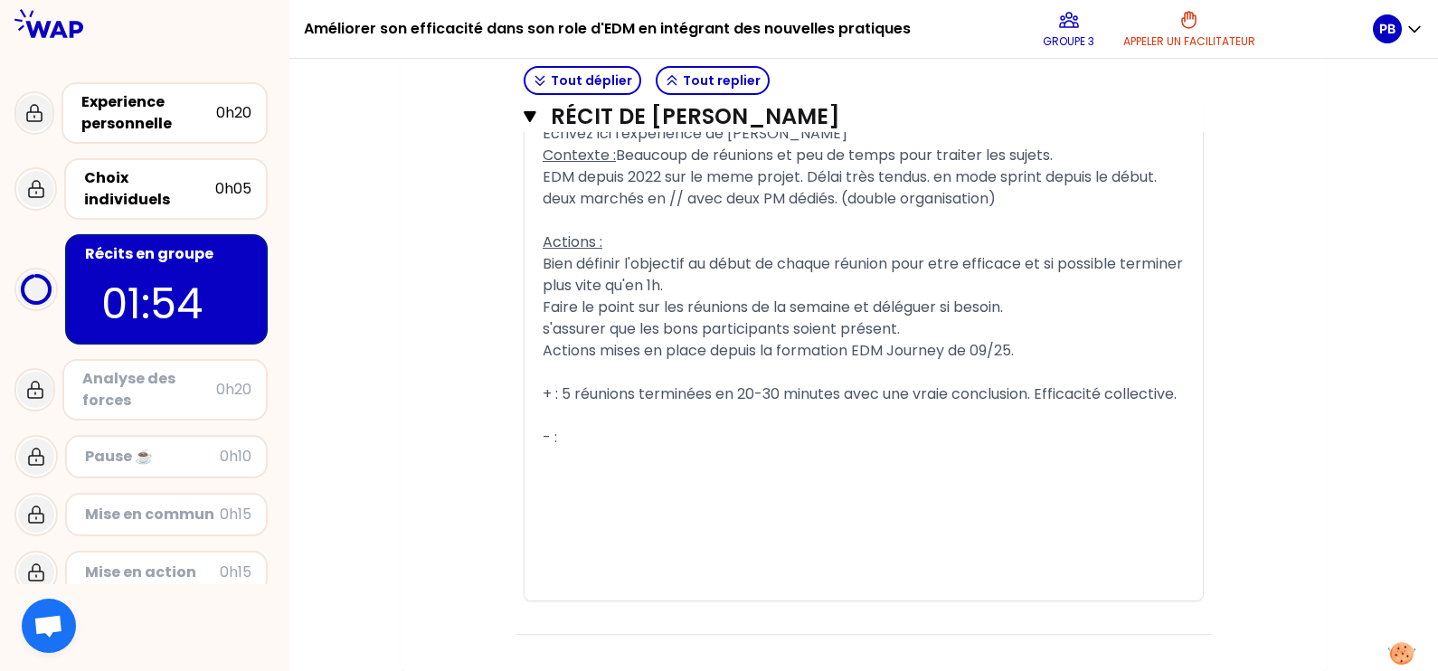
click at [619, 449] on div "- :" at bounding box center [864, 438] width 642 height 22
click at [684, 427] on div "﻿" at bounding box center [864, 416] width 642 height 22
click at [659, 427] on div "﻿" at bounding box center [864, 416] width 642 height 22
click at [650, 449] on div "- :" at bounding box center [864, 438] width 642 height 22
click at [666, 427] on div "﻿" at bounding box center [864, 416] width 642 height 22
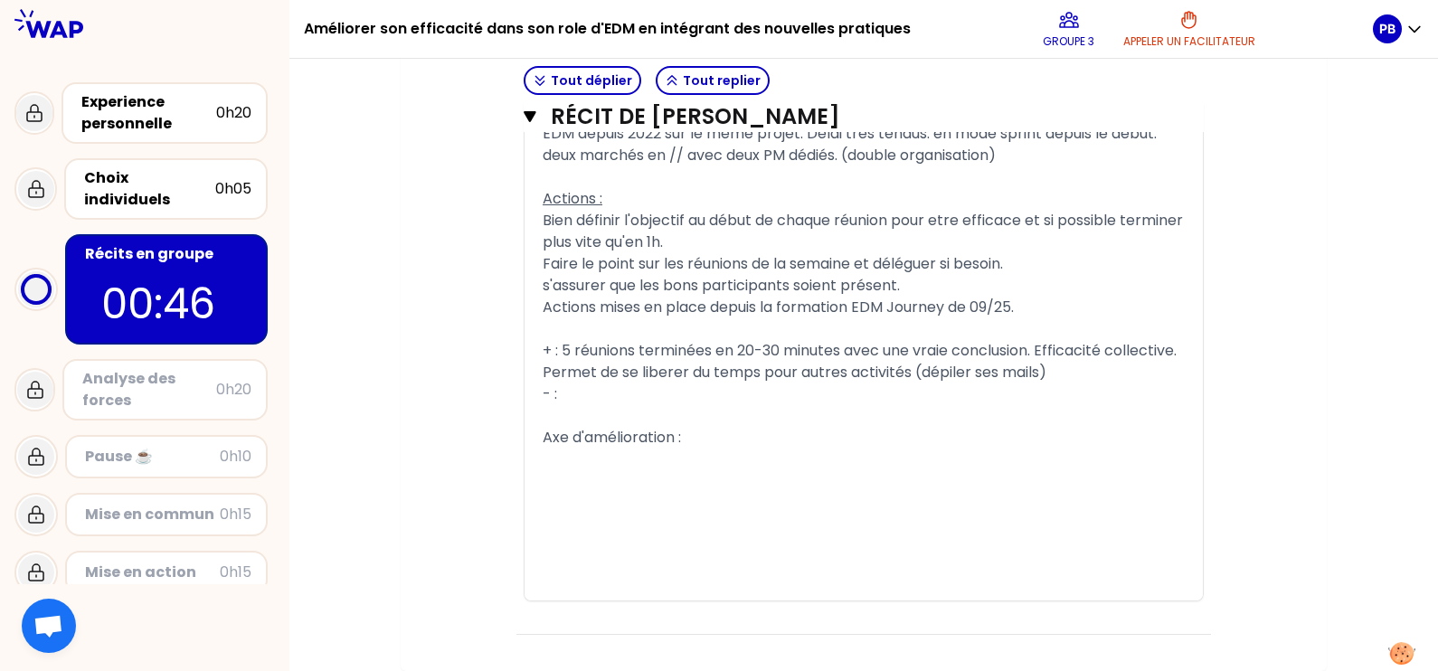
click at [1046, 383] on span "Permet de se liberer du temps pour autres activités (dépiler ses mails)" at bounding box center [795, 372] width 504 height 21
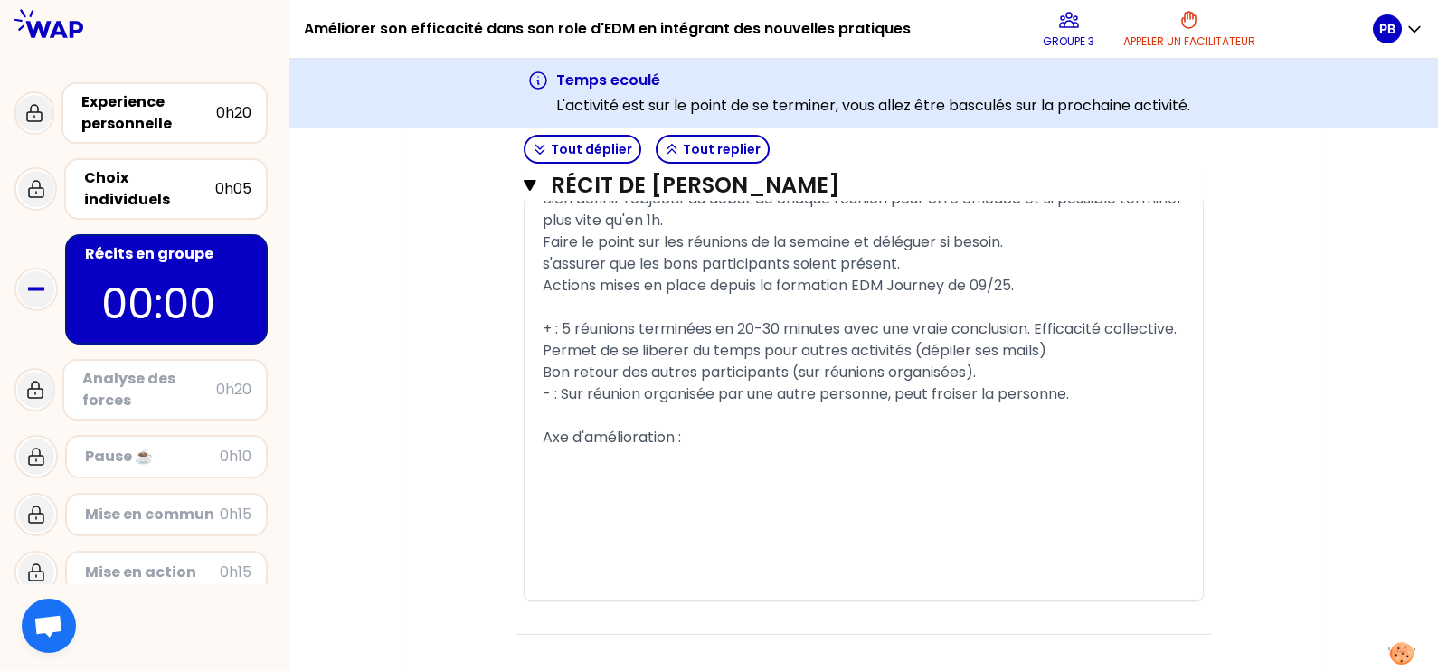
click at [750, 427] on div "﻿" at bounding box center [864, 416] width 642 height 22
click at [730, 449] on div "Axe d'amélioration :" at bounding box center [864, 438] width 642 height 22
click at [732, 449] on div "Axe d'amélioration :" at bounding box center [864, 438] width 642 height 22
click at [729, 427] on div "﻿" at bounding box center [864, 416] width 642 height 22
drag, startPoint x: 731, startPoint y: 651, endPoint x: 743, endPoint y: 627, distance: 27.5
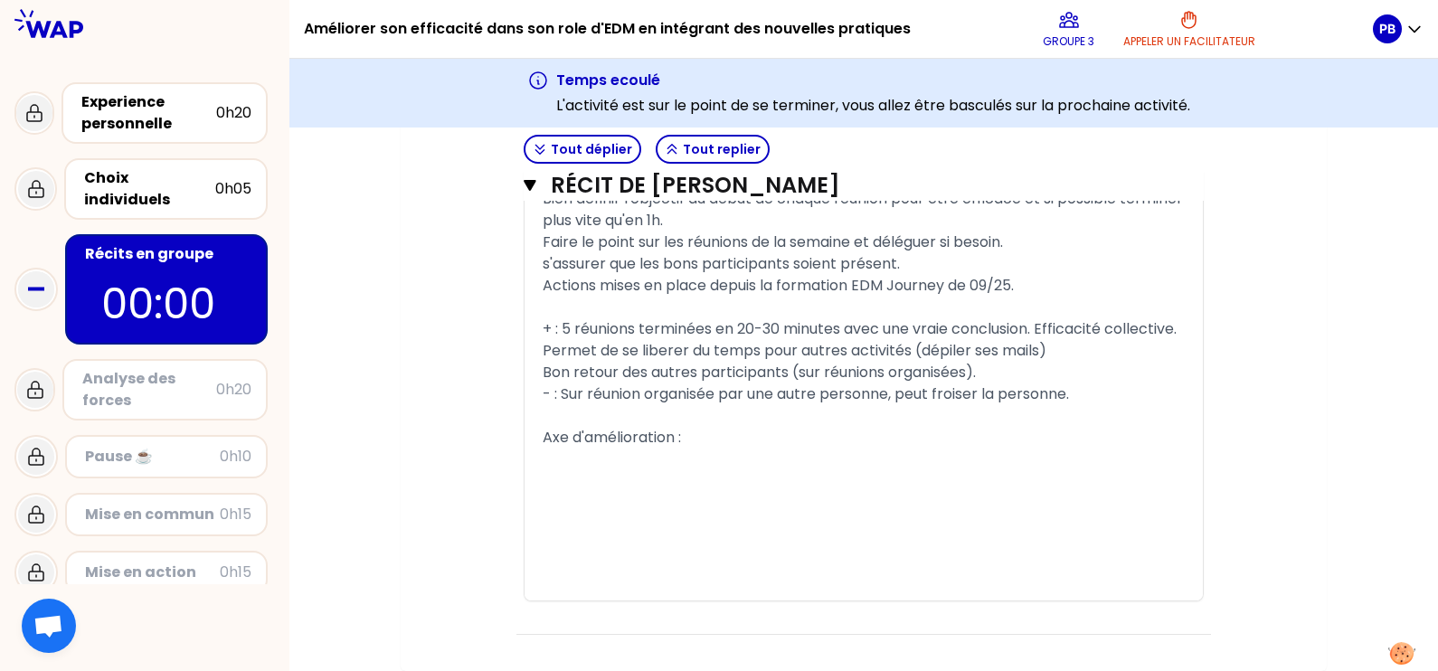
click at [734, 536] on div "« Je fais la chasse aux gaspillages de temps liés aux réunions, ce qui me perme…" at bounding box center [864, 23] width 642 height 1156
click at [968, 404] on span "- : Sur réunion organisée par une autre personne, peut froiser la personne." at bounding box center [806, 393] width 526 height 21
click at [968, 427] on div "﻿" at bounding box center [864, 416] width 642 height 22
click at [943, 404] on span "- : Sur réunion organisée par une autre personne, peut froisser la personne." at bounding box center [810, 393] width 534 height 21
click at [951, 404] on span "- : Sur réunion organisée par une autre personne, peut froisser la personne." at bounding box center [810, 393] width 534 height 21
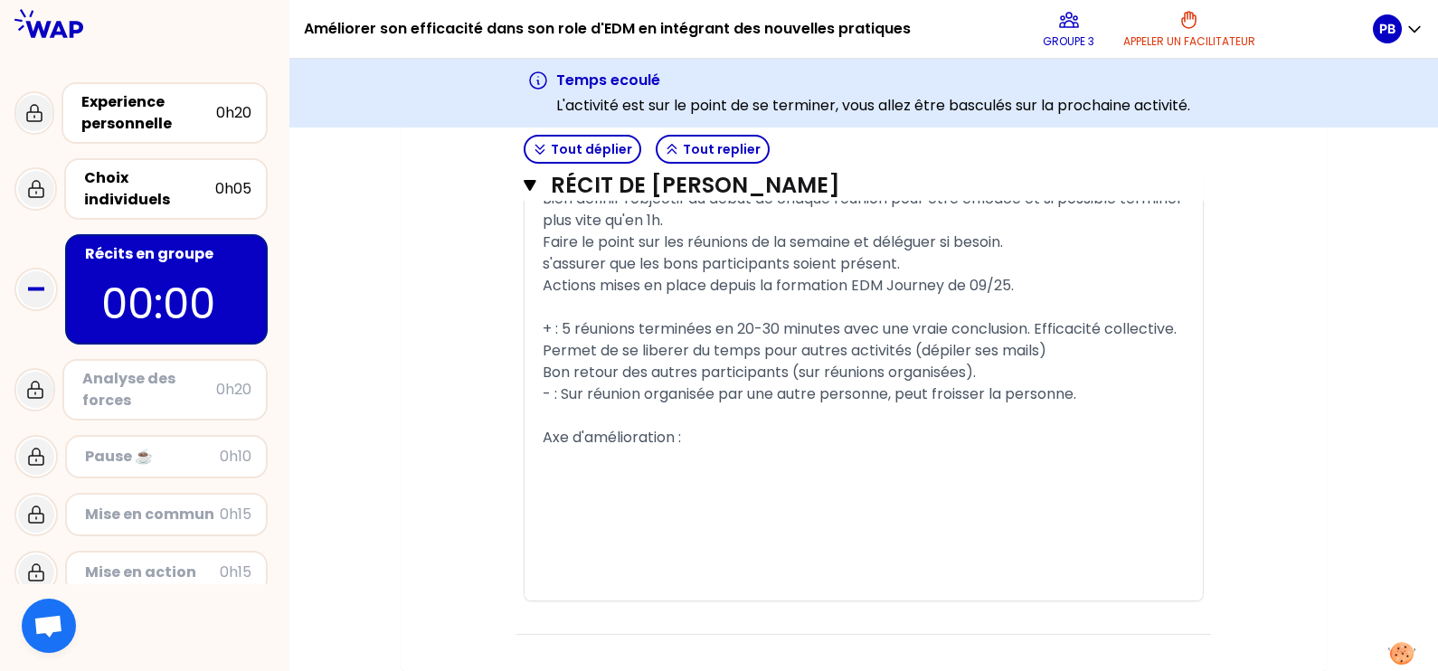
click at [882, 449] on div "Axe d'amélioration :" at bounding box center [864, 438] width 642 height 22
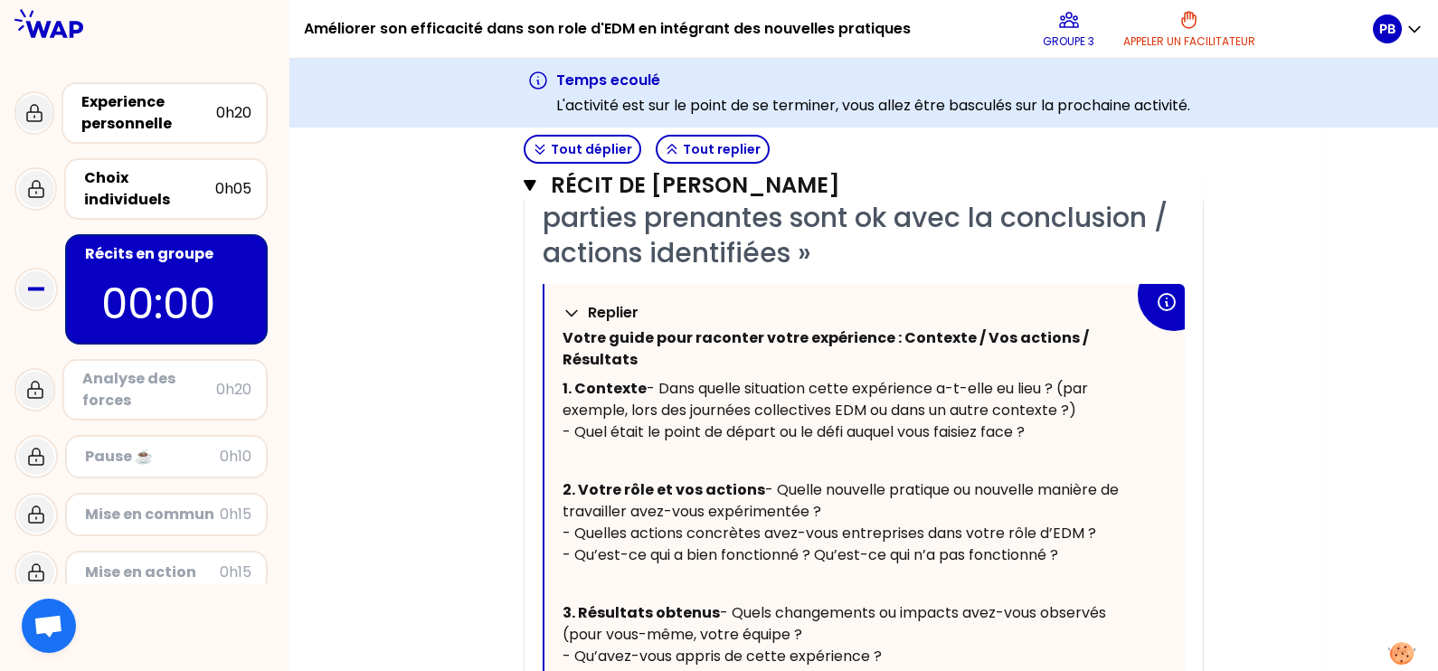
scroll to position [3070, 0]
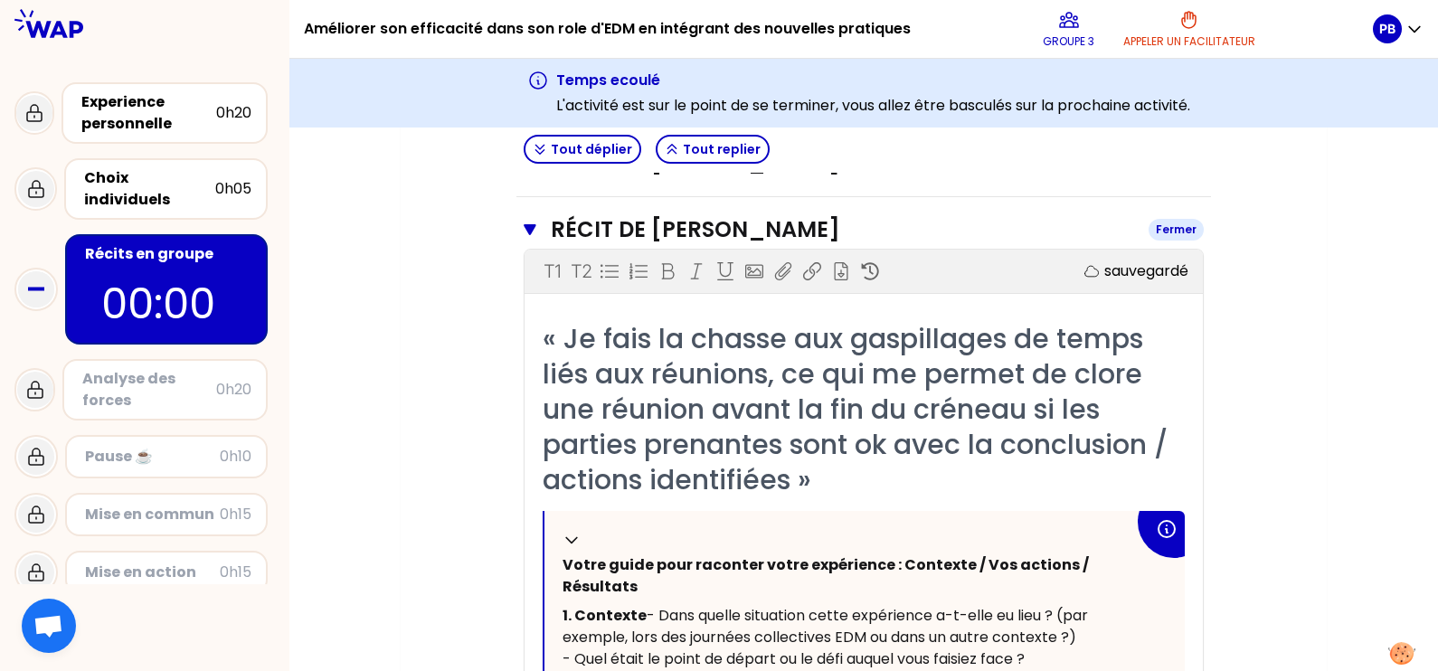
click at [534, 237] on icon "button" at bounding box center [530, 229] width 13 height 14
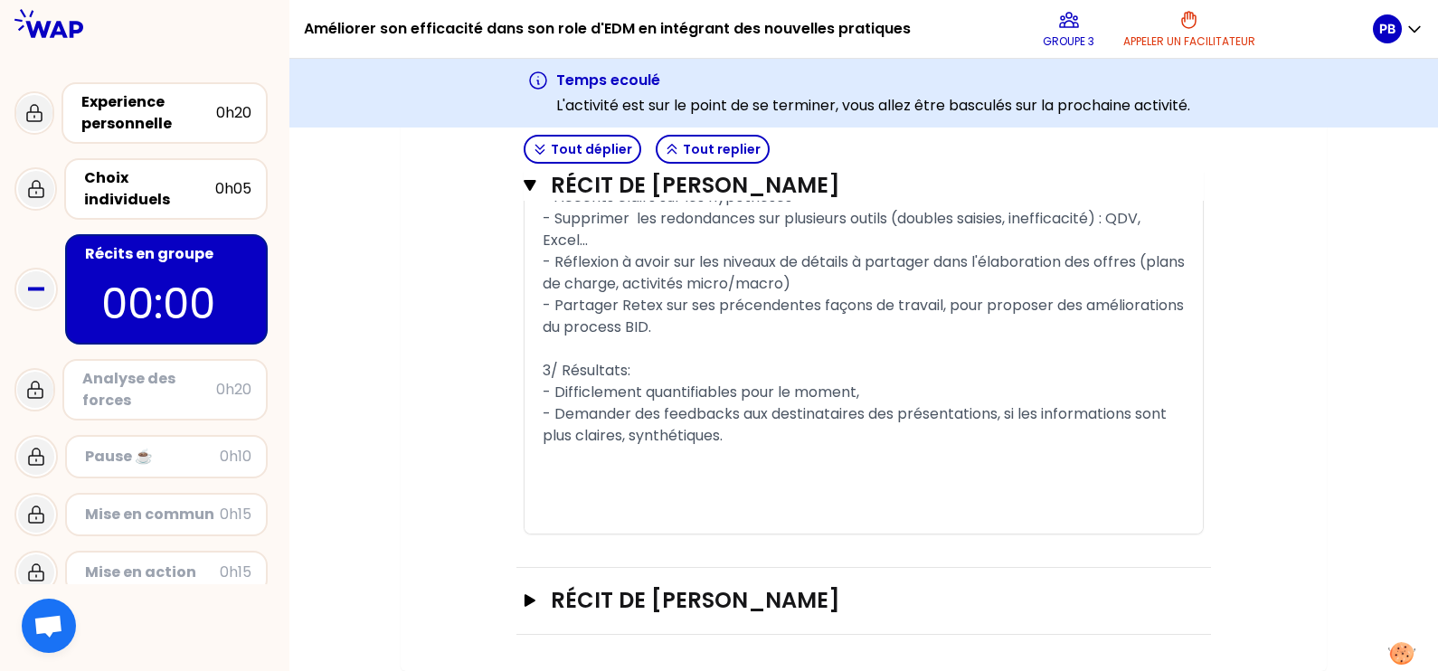
click at [790, 442] on div "- Demander des feedbacks aux destinataires des présentations, si les informatio…" at bounding box center [864, 424] width 642 height 43
click at [534, 536] on icon "button" at bounding box center [530, 600] width 14 height 13
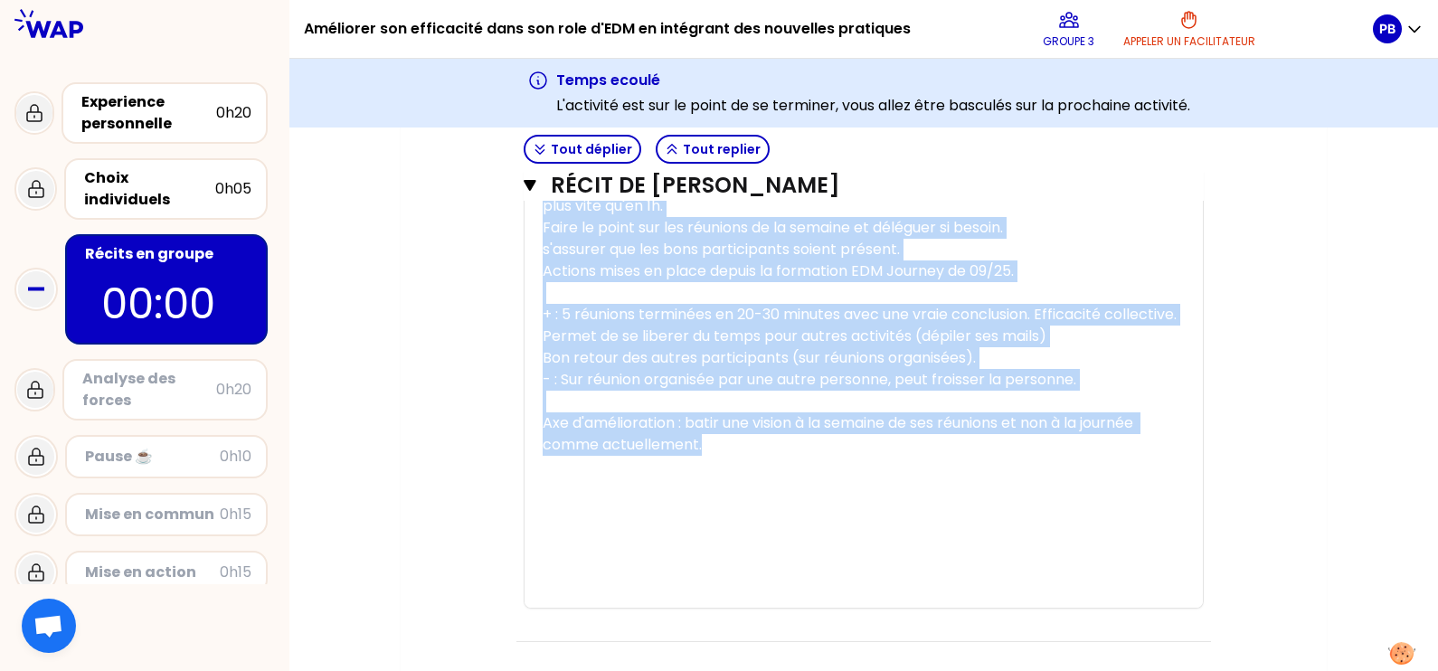
scroll to position [3891, 0]
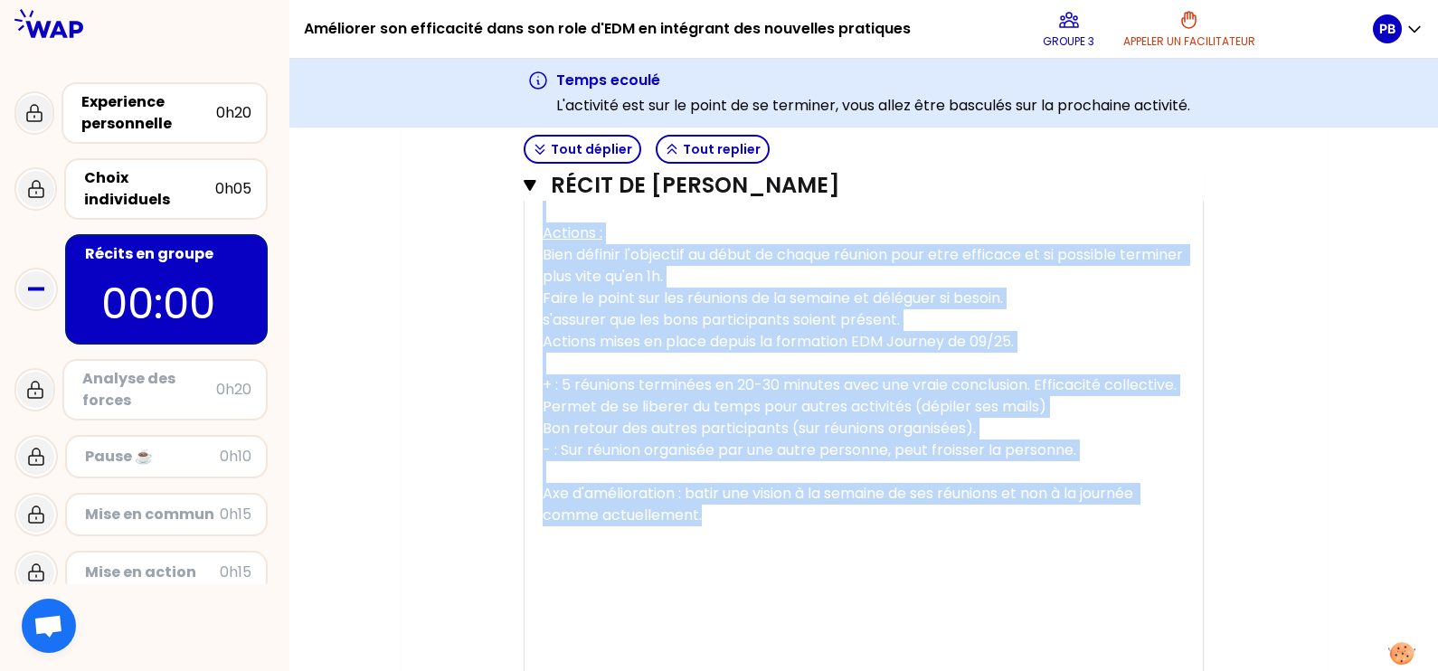
drag, startPoint x: 778, startPoint y: 556, endPoint x: 534, endPoint y: 336, distance: 327.8
click at [534, 336] on div "« Je fais la chasse aux gaspillages de temps liés aux réunions, ce qui me perme…" at bounding box center [864, 90] width 678 height 1178
copy div "Loremip dol s'ametconsec ad Elitsedd EIUS Temporin : Utlabore et dolorema al en…"
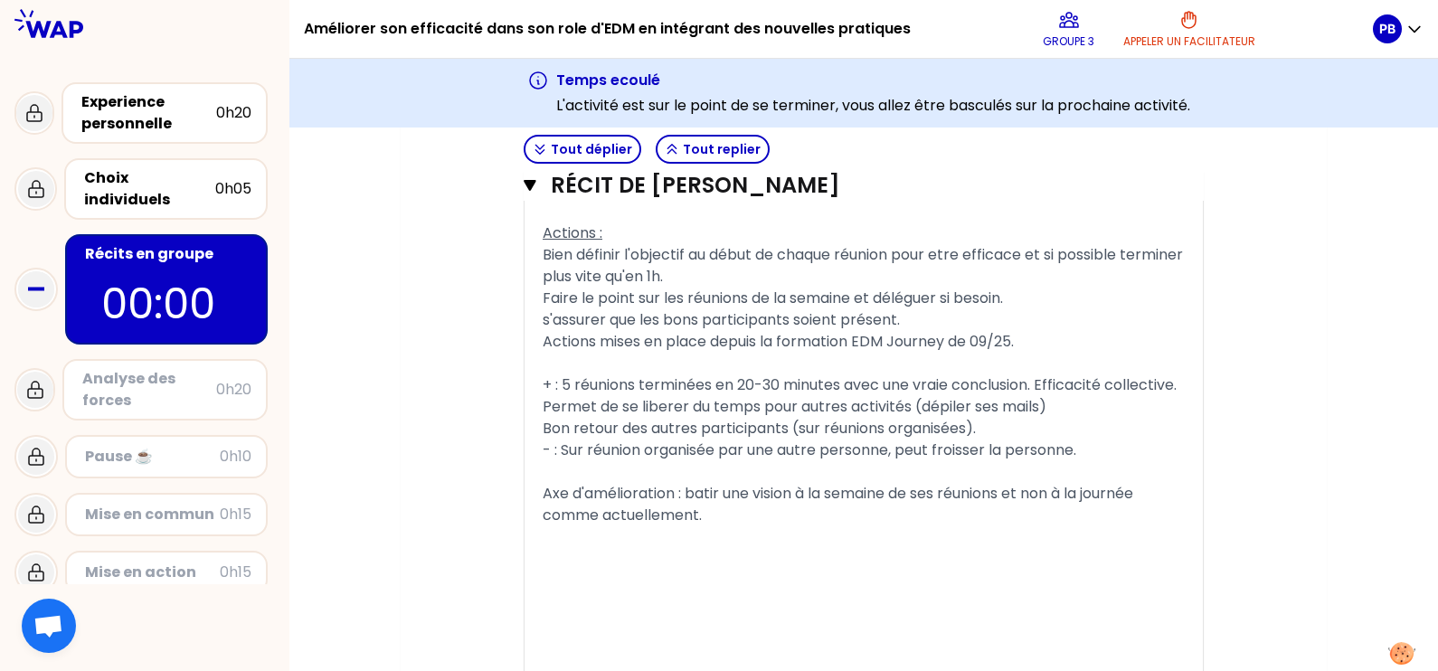
click at [705, 154] on button "Tout replier" at bounding box center [713, 149] width 114 height 29
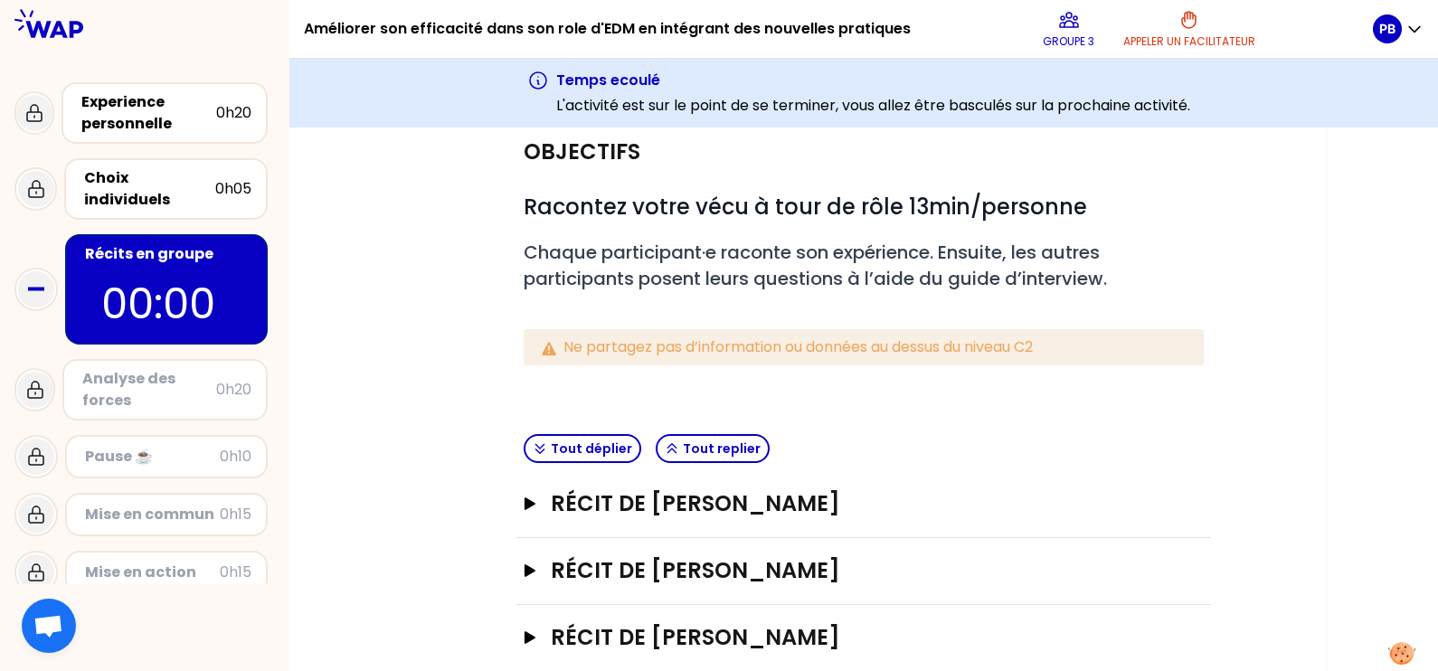
scroll to position [216, 0]
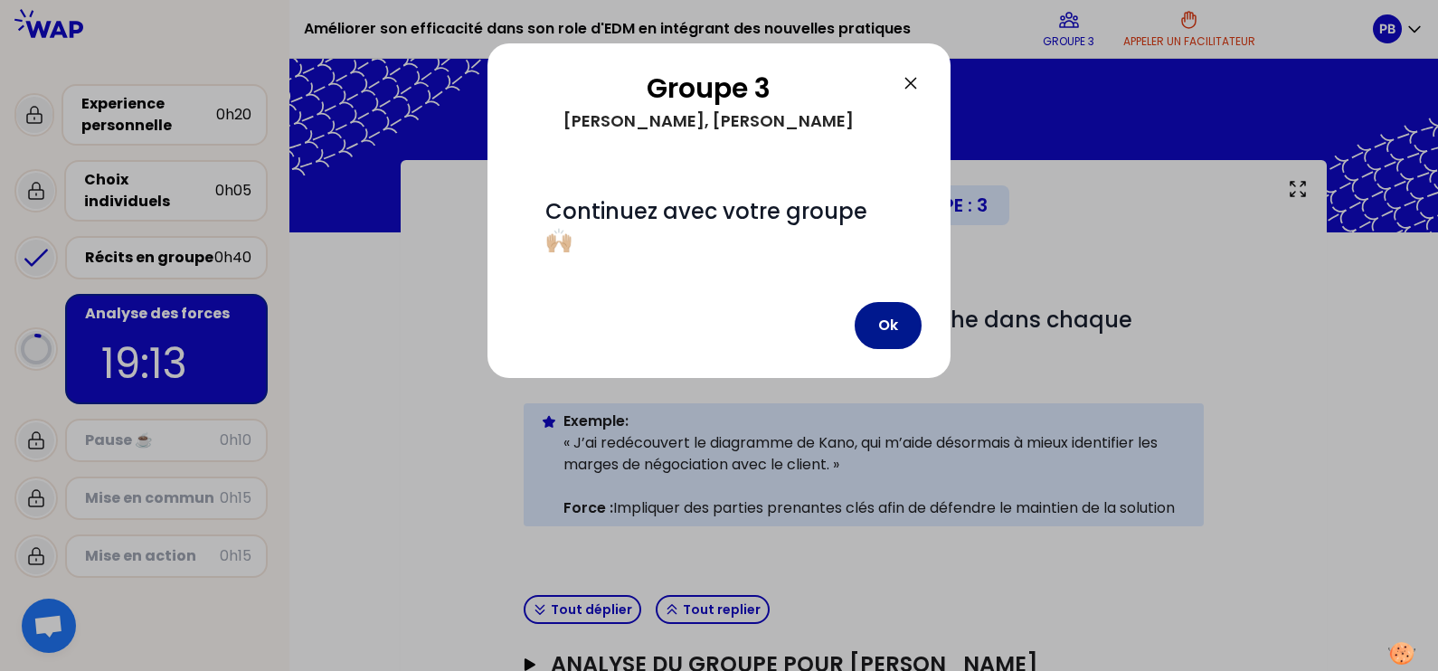
click at [898, 325] on button "Ok" at bounding box center [888, 325] width 67 height 47
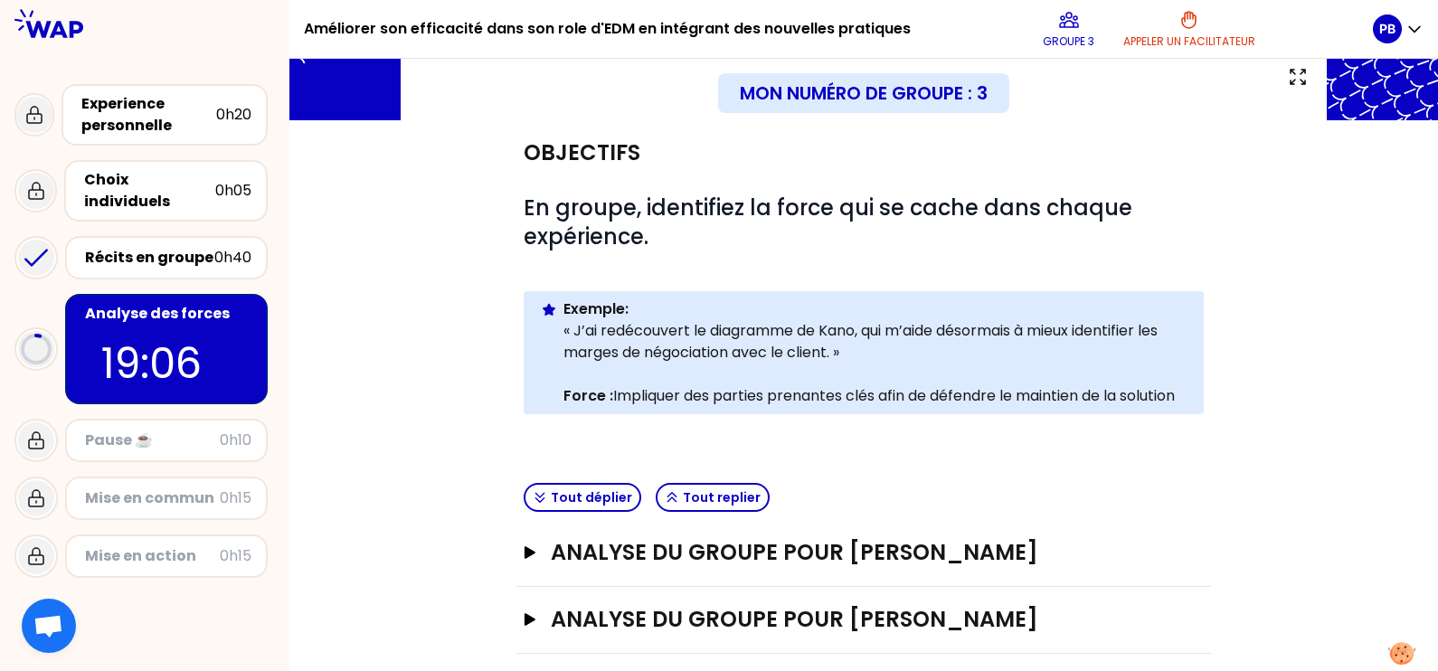
scroll to position [224, 0]
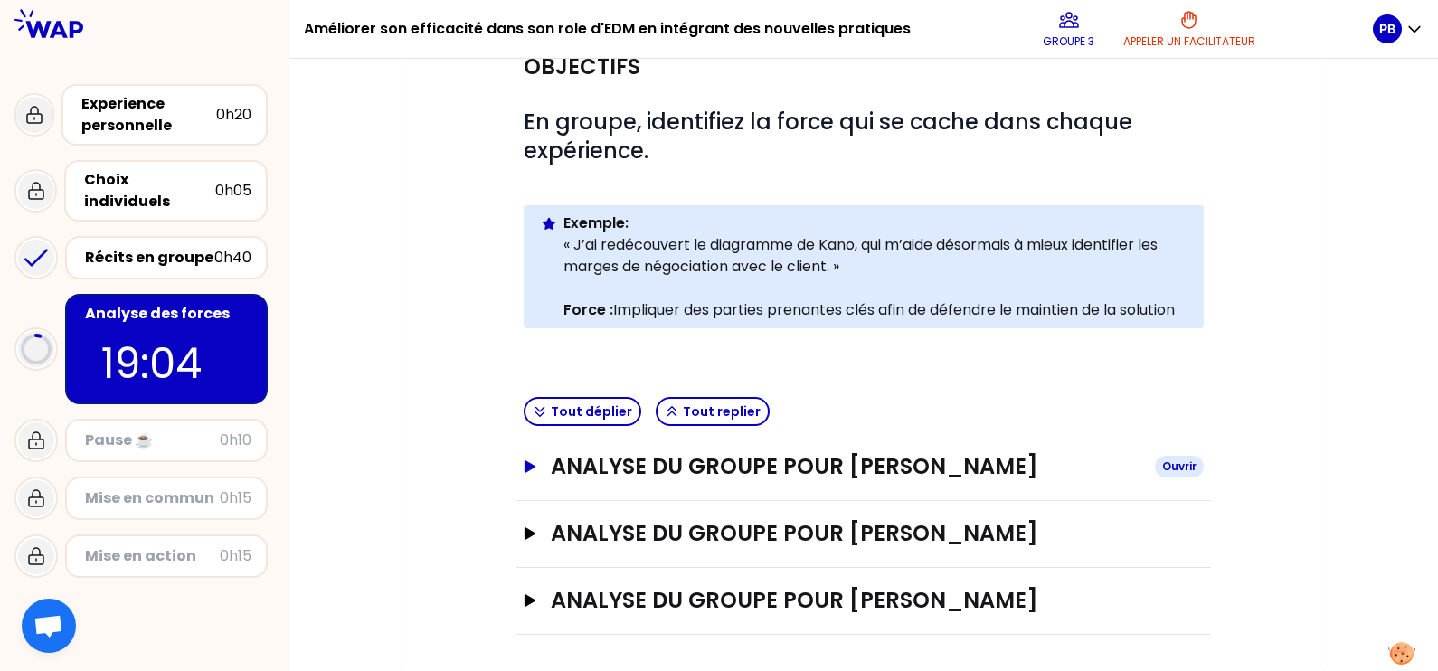
click at [534, 460] on icon "button" at bounding box center [530, 466] width 11 height 13
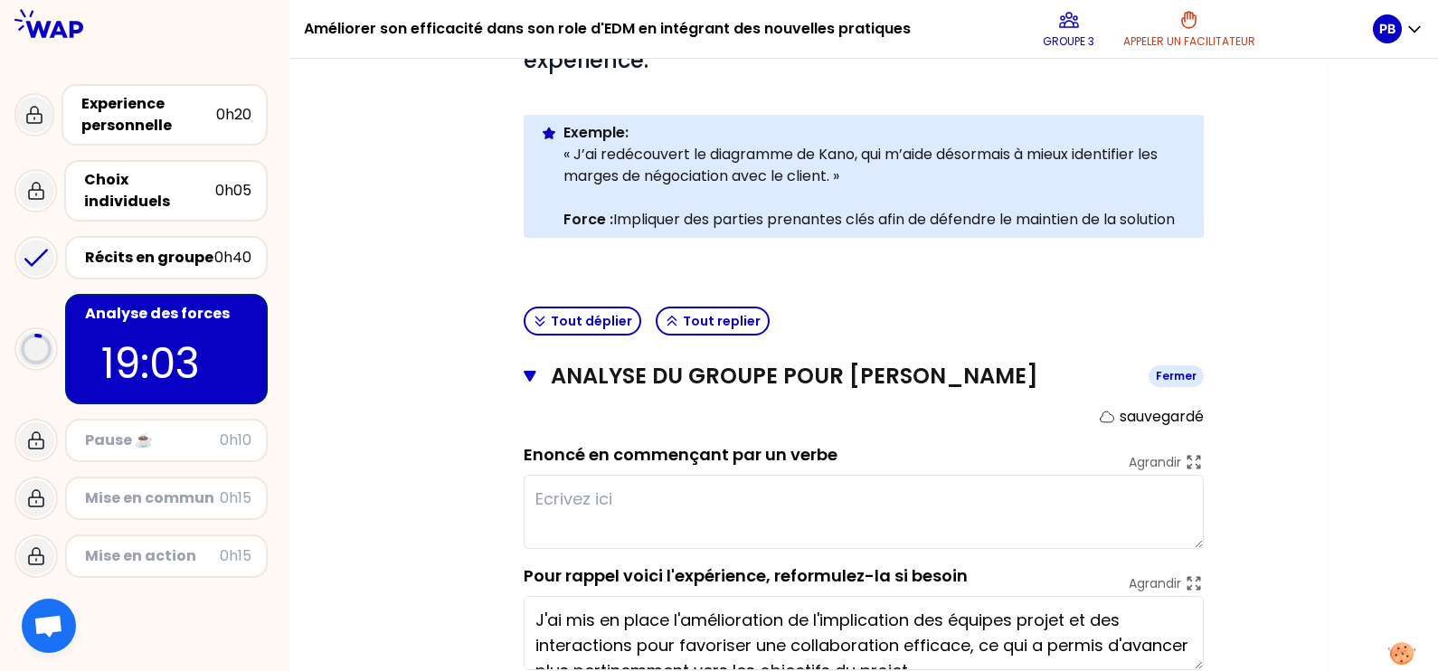
scroll to position [337, 0]
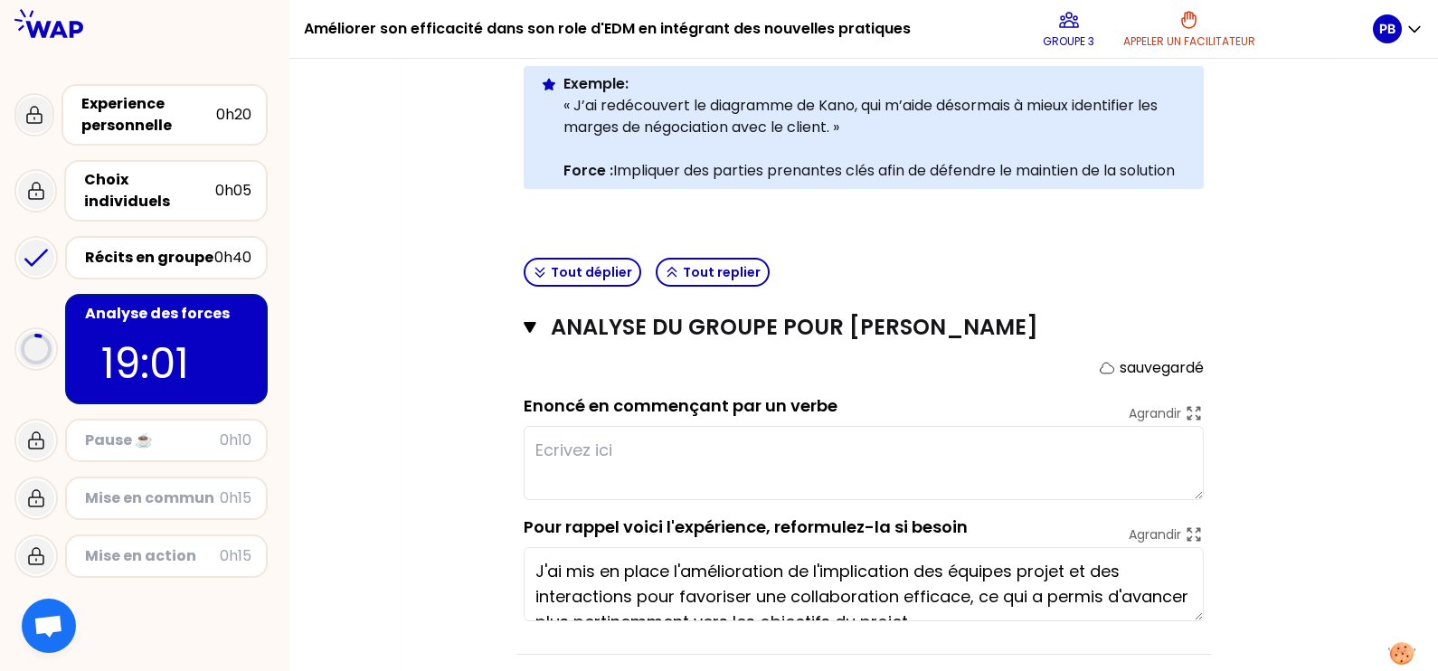
click at [601, 470] on textarea at bounding box center [864, 463] width 680 height 74
click at [1149, 505] on div "Mon numéro de groupe : 3 Objectifs # En groupe, identifiez la force qui se cach…" at bounding box center [863, 324] width 1149 height 1002
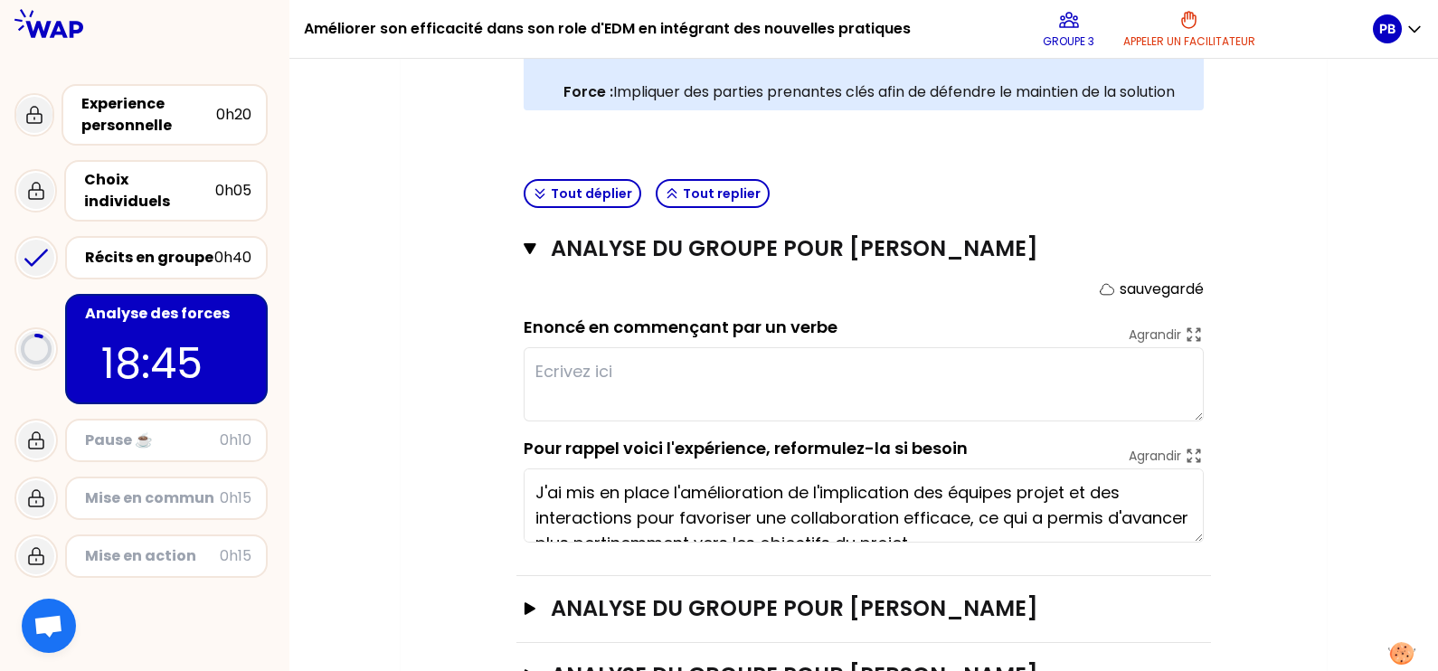
scroll to position [450, 0]
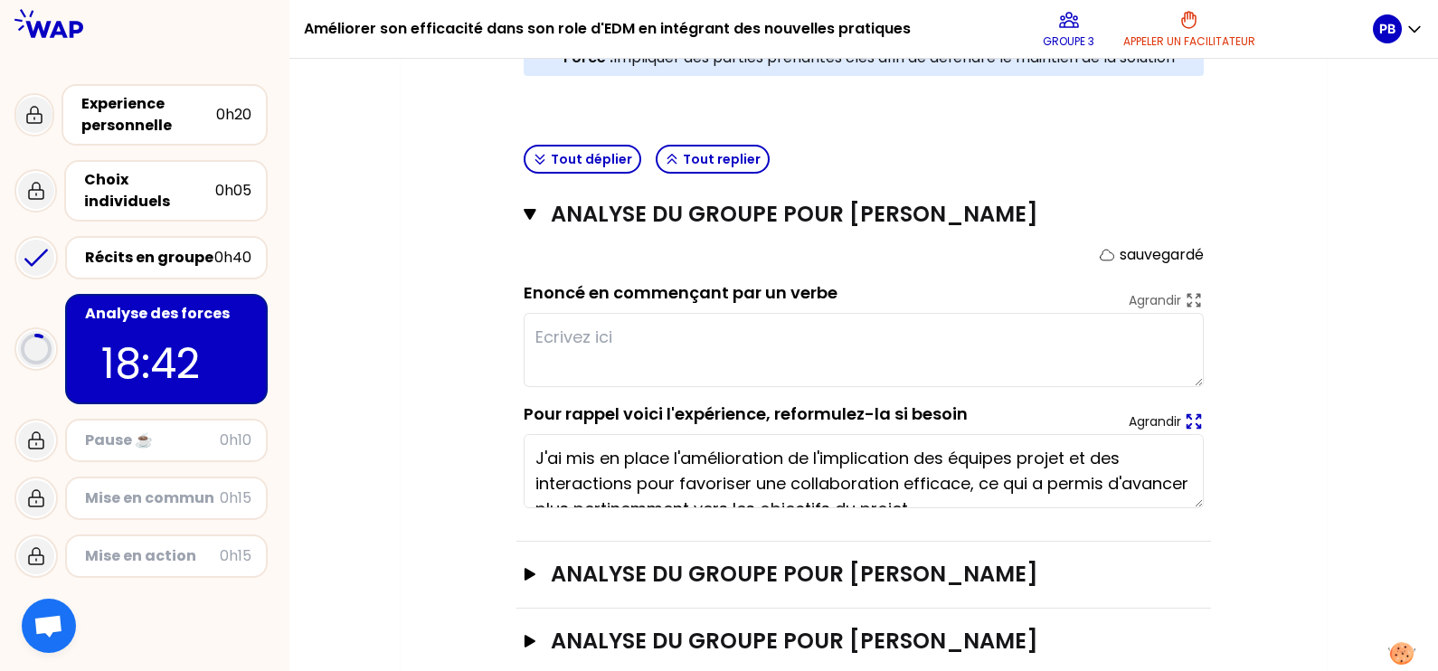
click at [1149, 431] on icon at bounding box center [1194, 421] width 20 height 20
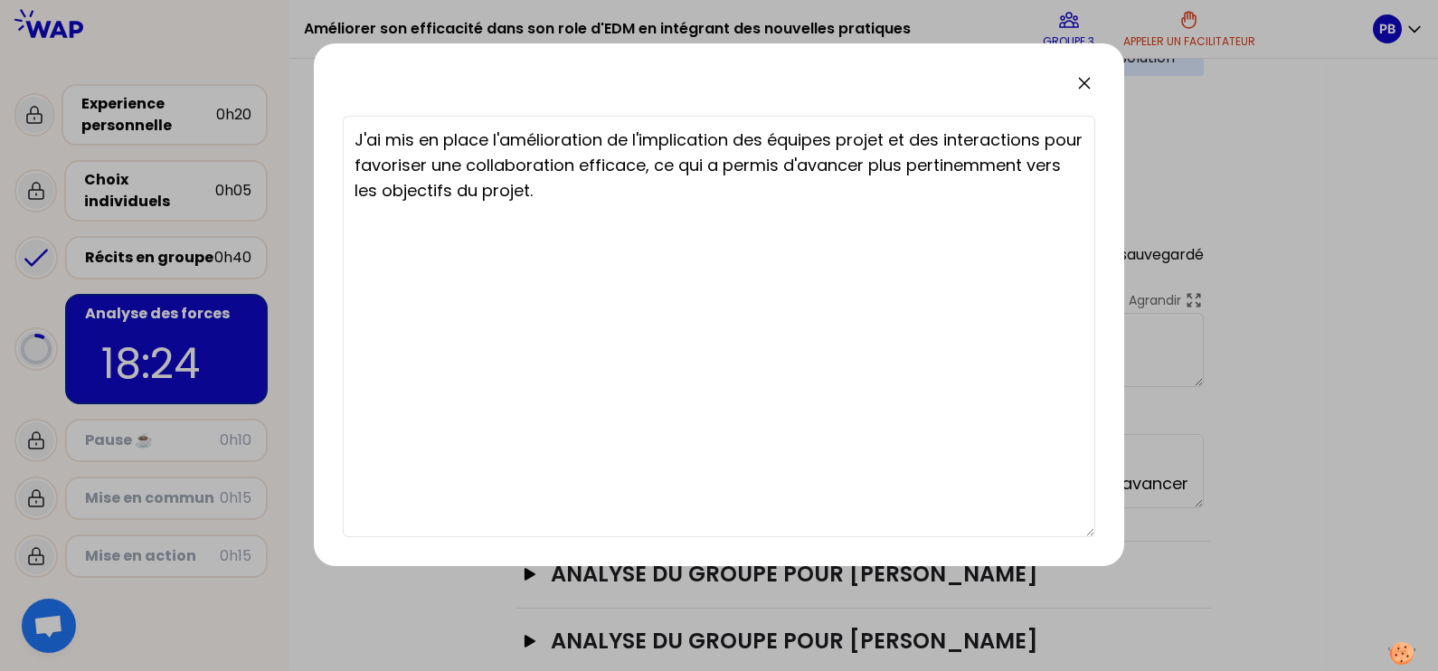
click at [1086, 72] on icon at bounding box center [1085, 83] width 22 height 22
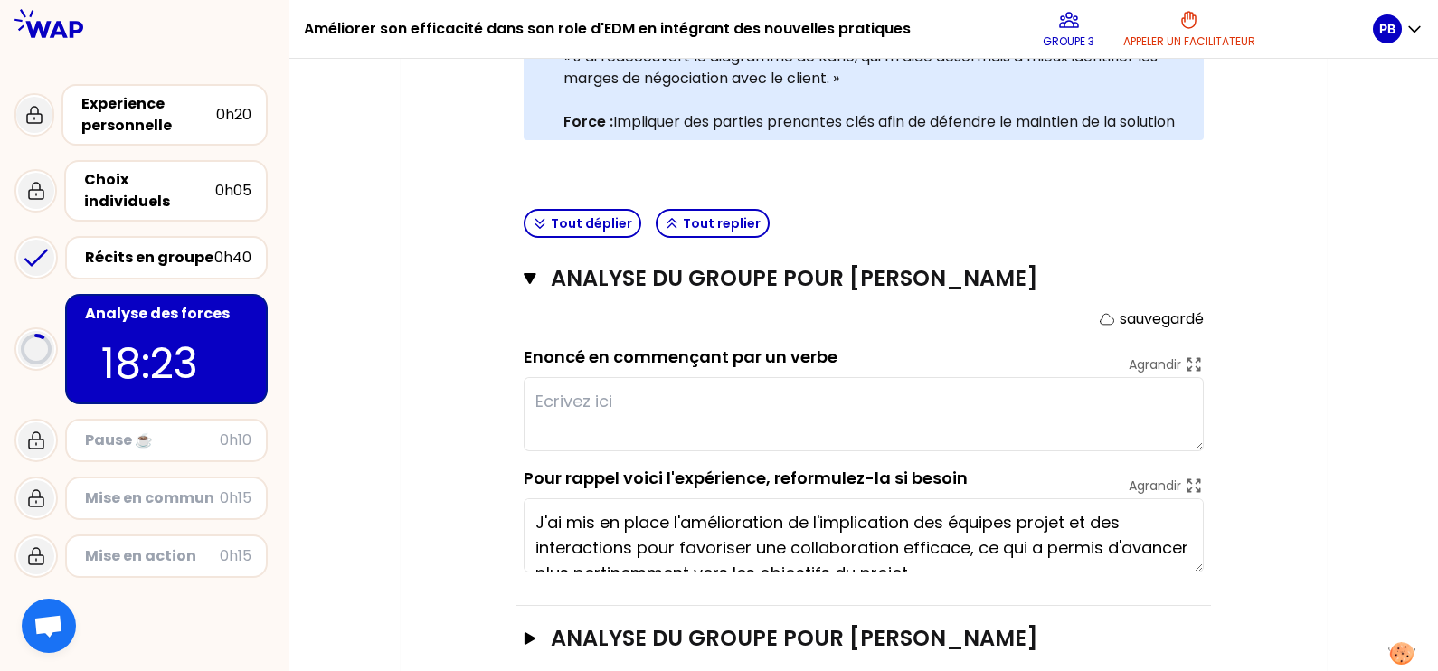
scroll to position [337, 0]
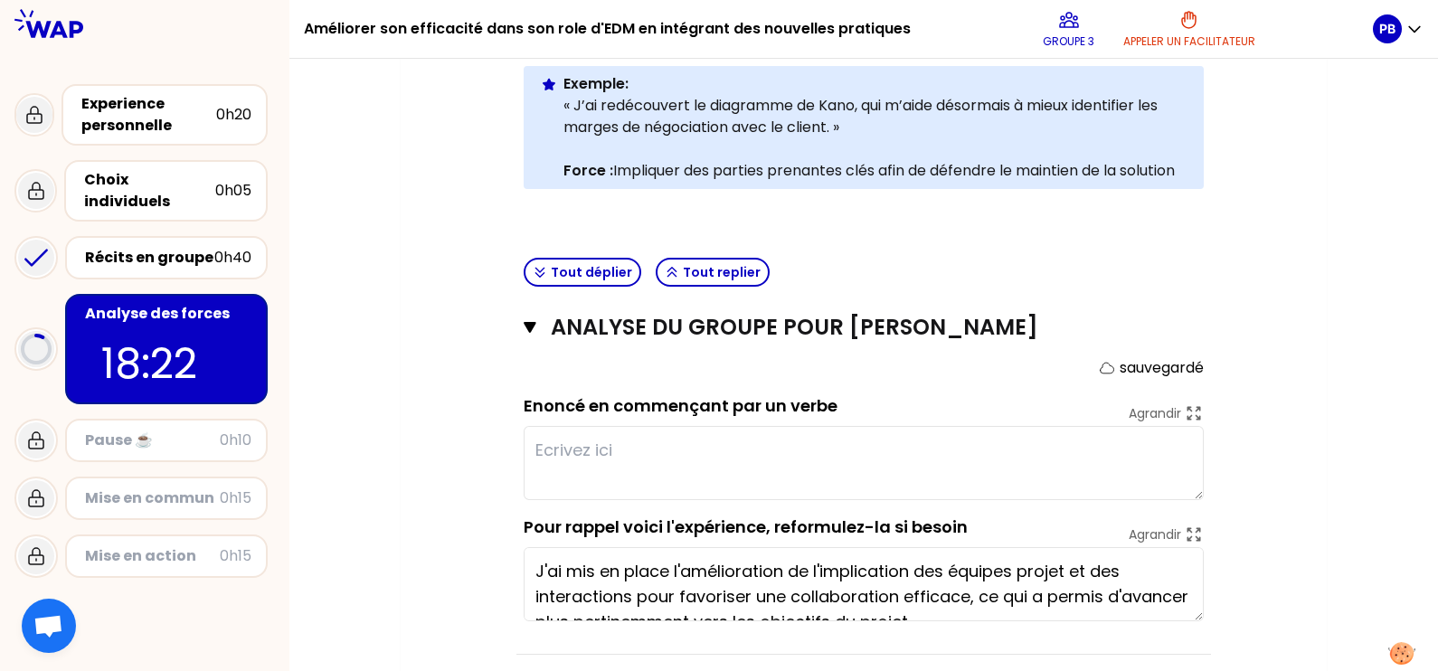
click at [553, 495] on textarea at bounding box center [864, 463] width 680 height 74
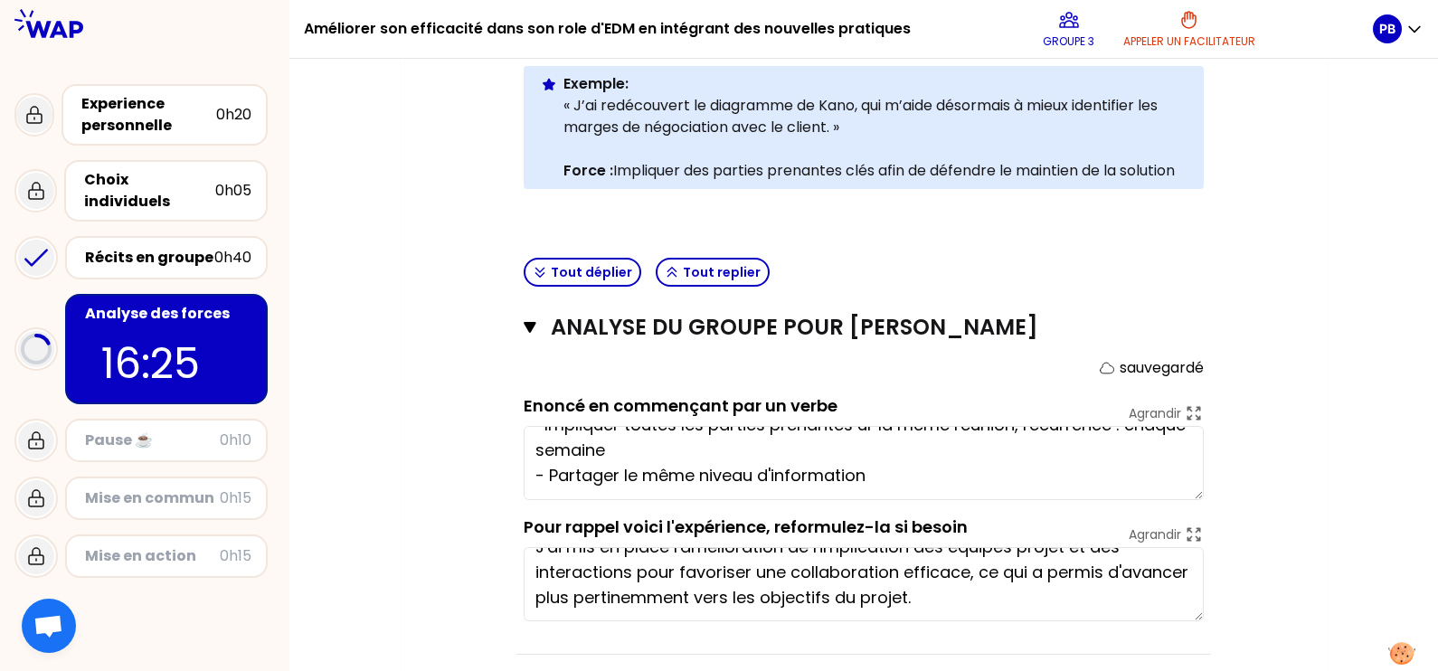
scroll to position [0, 0]
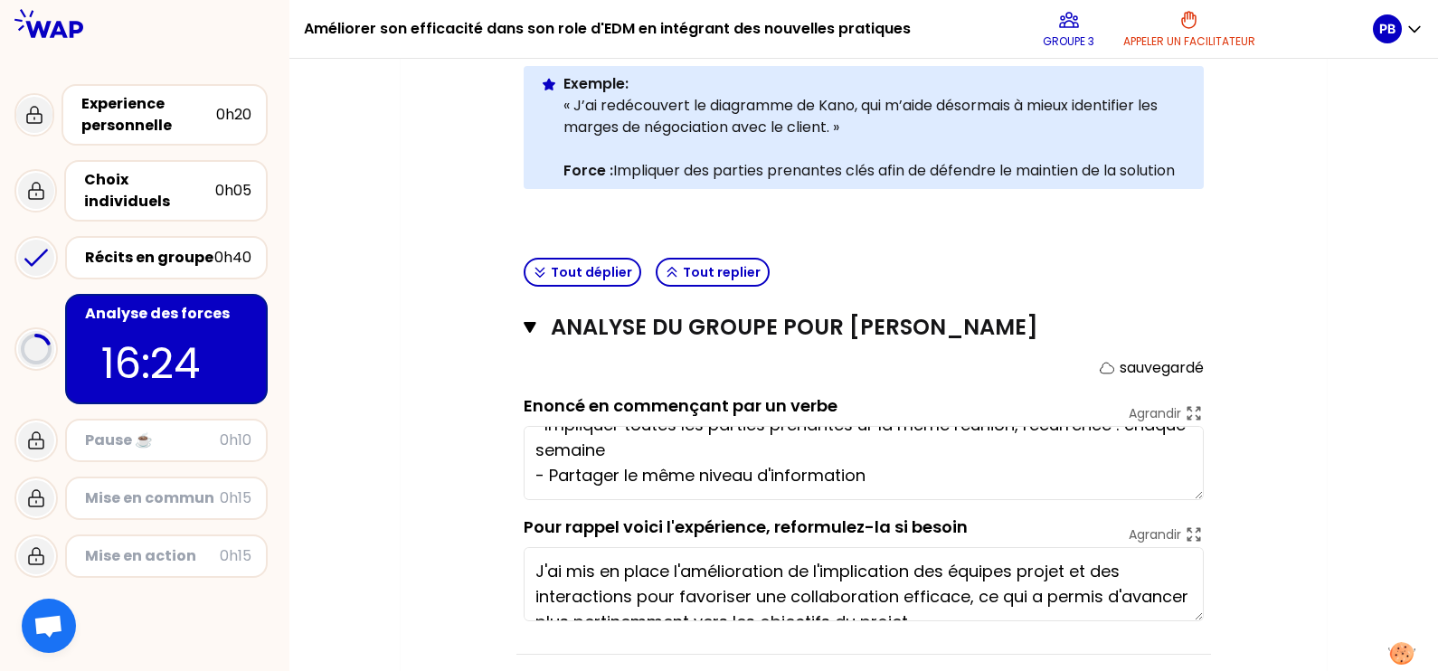
click at [1149, 536] on div "Mon numéro de groupe : 3 Objectifs # En groupe, identifiez la force qui se cach…" at bounding box center [863, 324] width 1149 height 1002
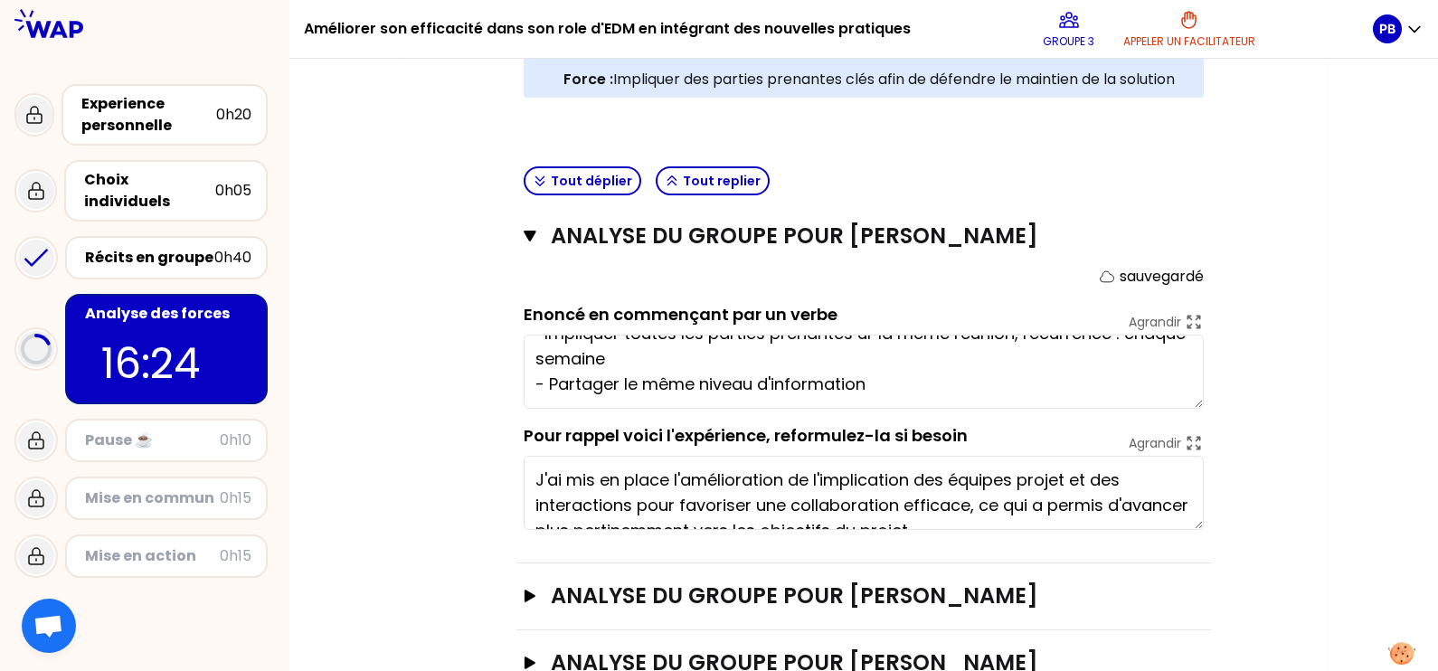
scroll to position [450, 0]
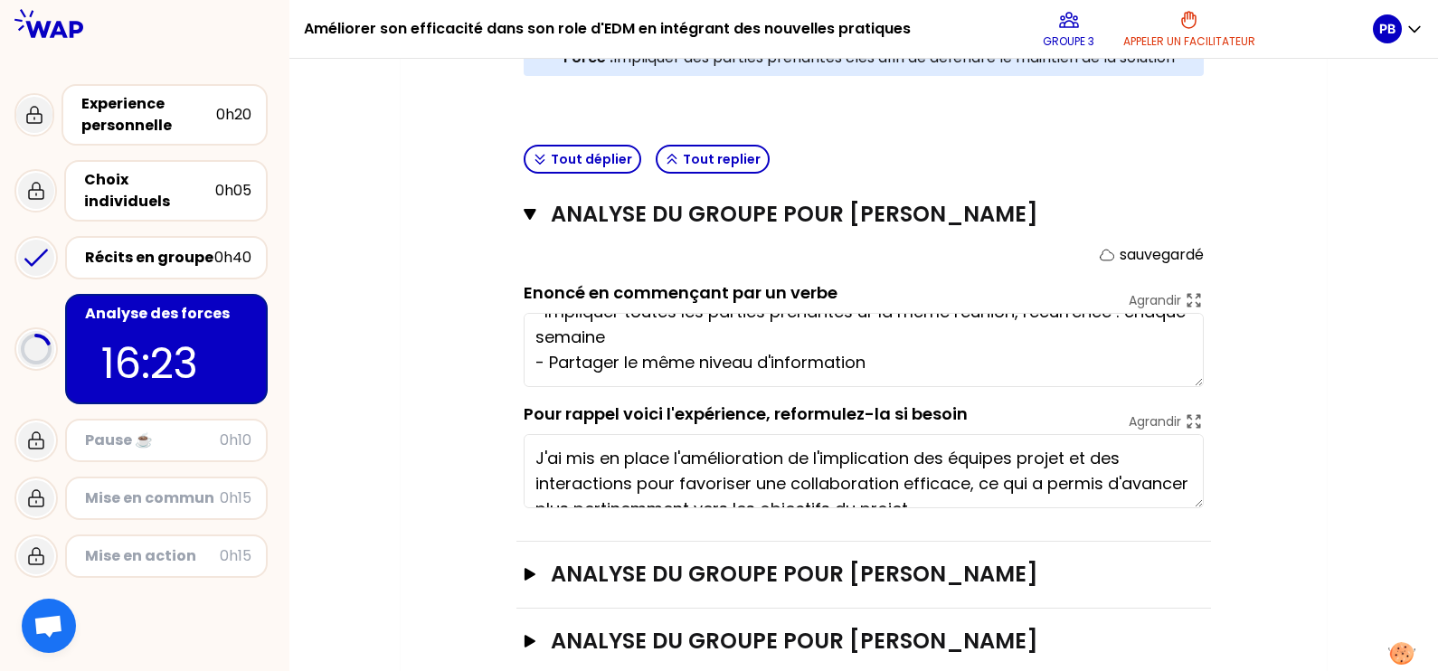
click at [1014, 502] on textarea "J'ai mis en place l'amélioration de l'implication des équipes projet et des int…" at bounding box center [864, 471] width 680 height 74
click at [873, 387] on textarea "-Impliquer toutes les parties prenantes ur la même réunion, récurrence : chaque…" at bounding box center [864, 350] width 680 height 74
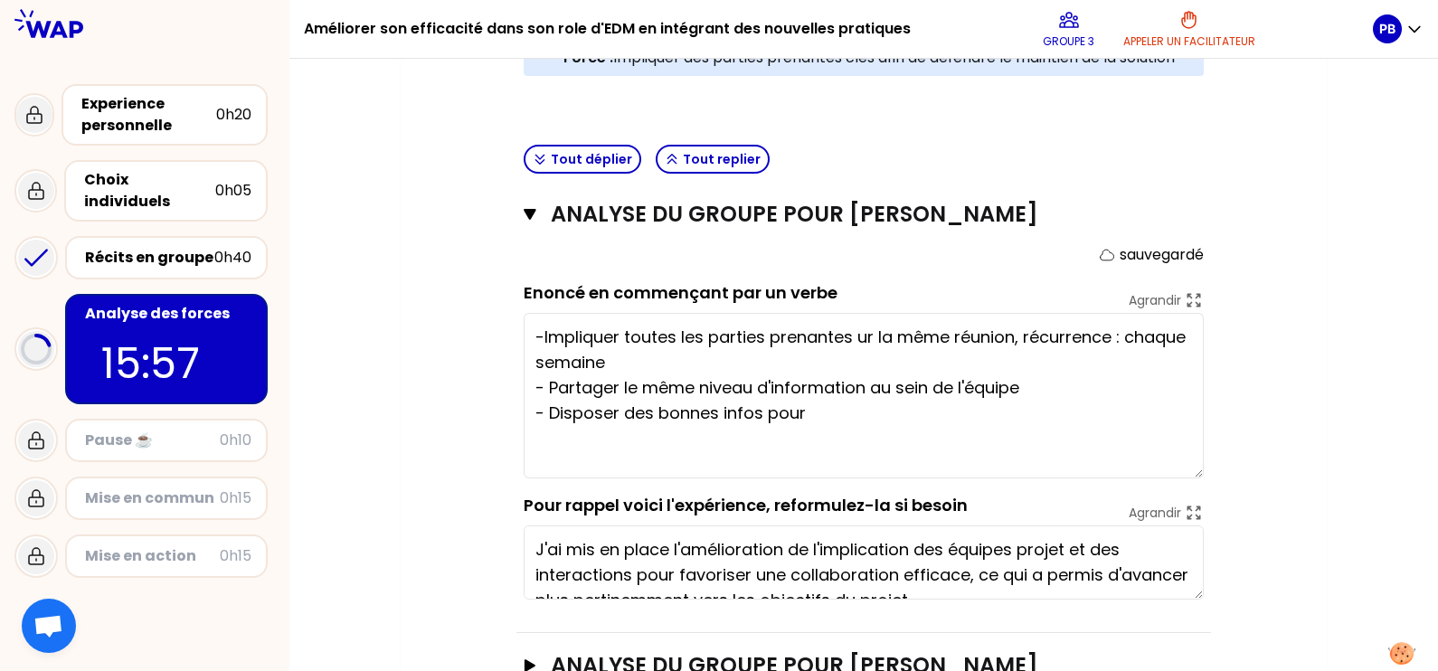
drag, startPoint x: 1198, startPoint y: 407, endPoint x: 1212, endPoint y: 499, distance: 93.2
click at [1149, 499] on div "Objectifs # En groupe, identifiez la force qui se cache dans chaque expérience.…" at bounding box center [864, 274] width 854 height 985
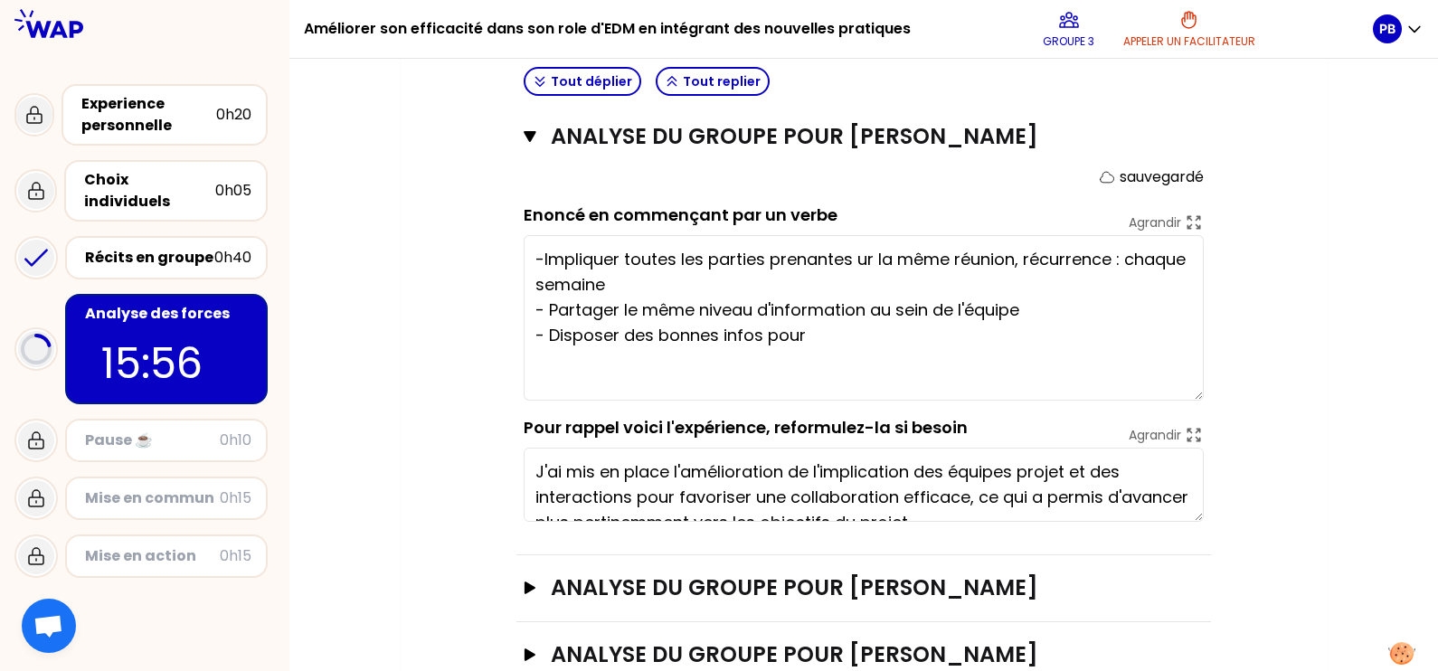
scroll to position [563, 0]
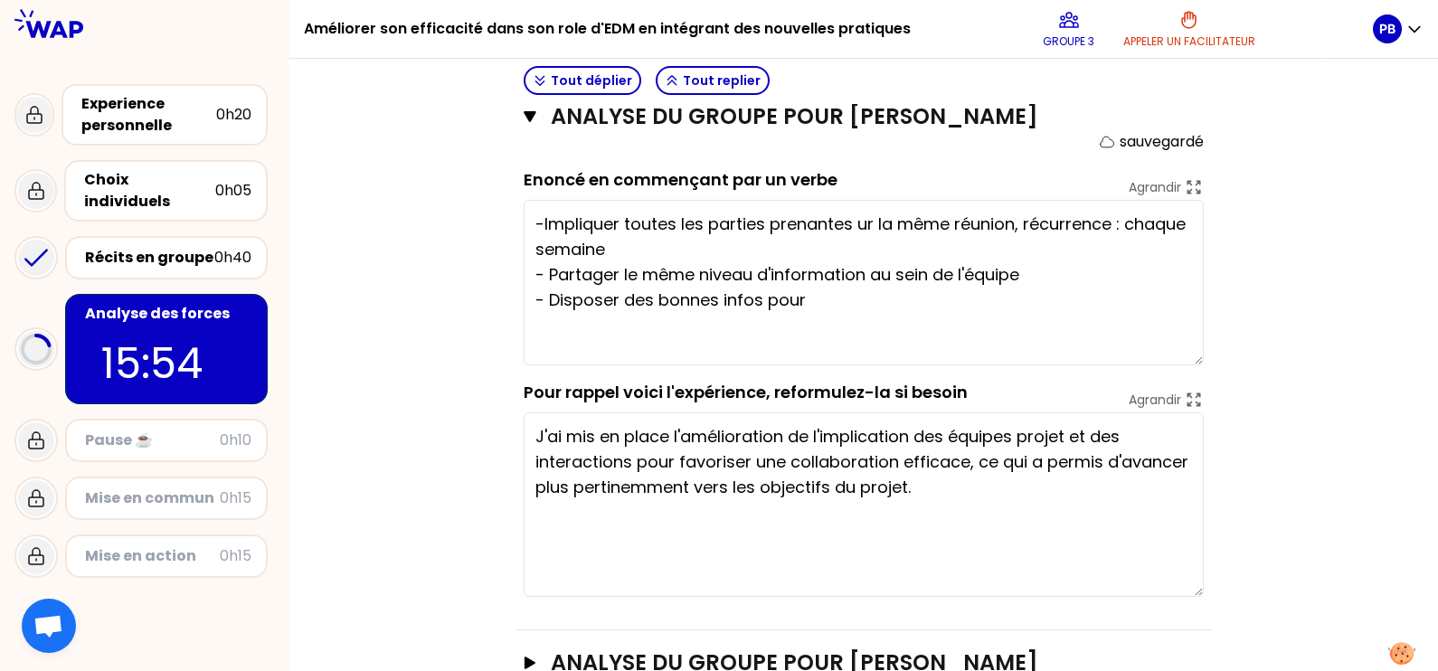
drag, startPoint x: 1201, startPoint y: 509, endPoint x: 1198, endPoint y: 620, distance: 111.3
click at [1149, 536] on textarea "J'ai mis en place l'amélioration de l'implication des équipes projet et des int…" at bounding box center [864, 504] width 680 height 184
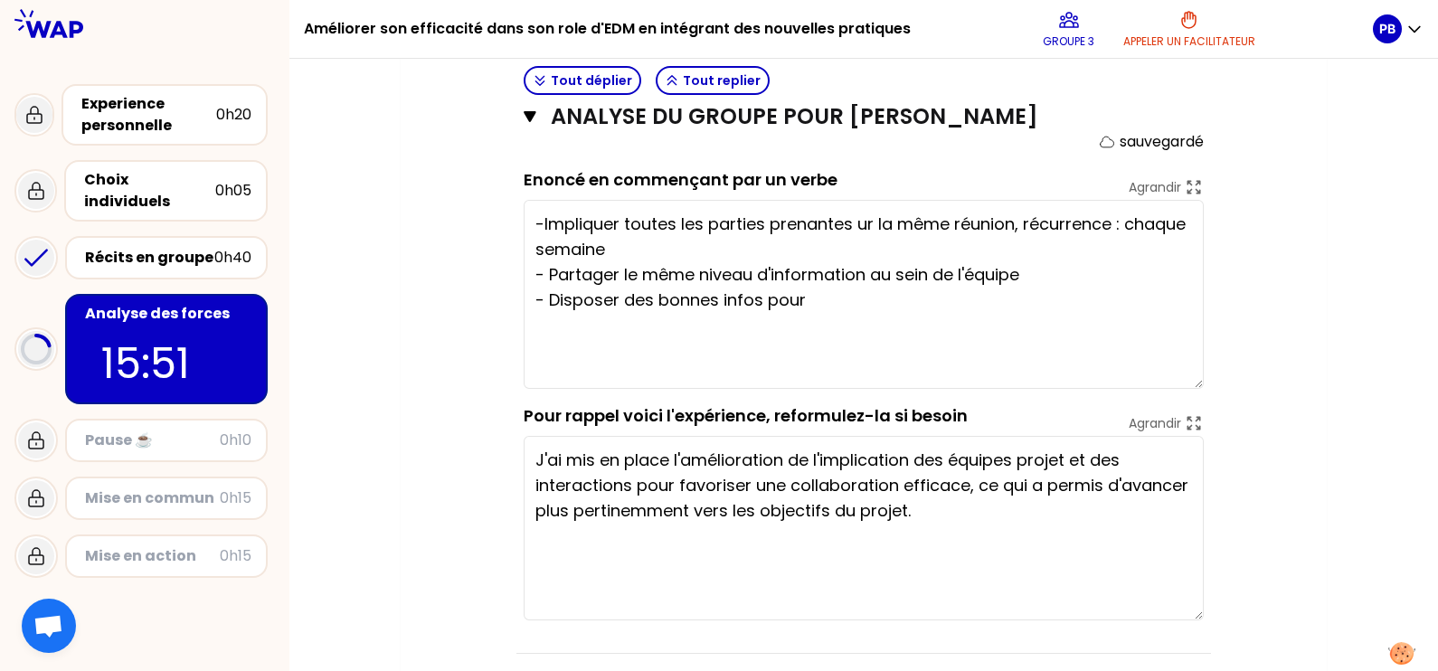
drag, startPoint x: 1194, startPoint y: 384, endPoint x: 1198, endPoint y: 416, distance: 32.0
click at [1149, 389] on textarea "-Impliquer toutes les parties prenantes ur la même réunion, récurrence : chaque…" at bounding box center [864, 294] width 680 height 189
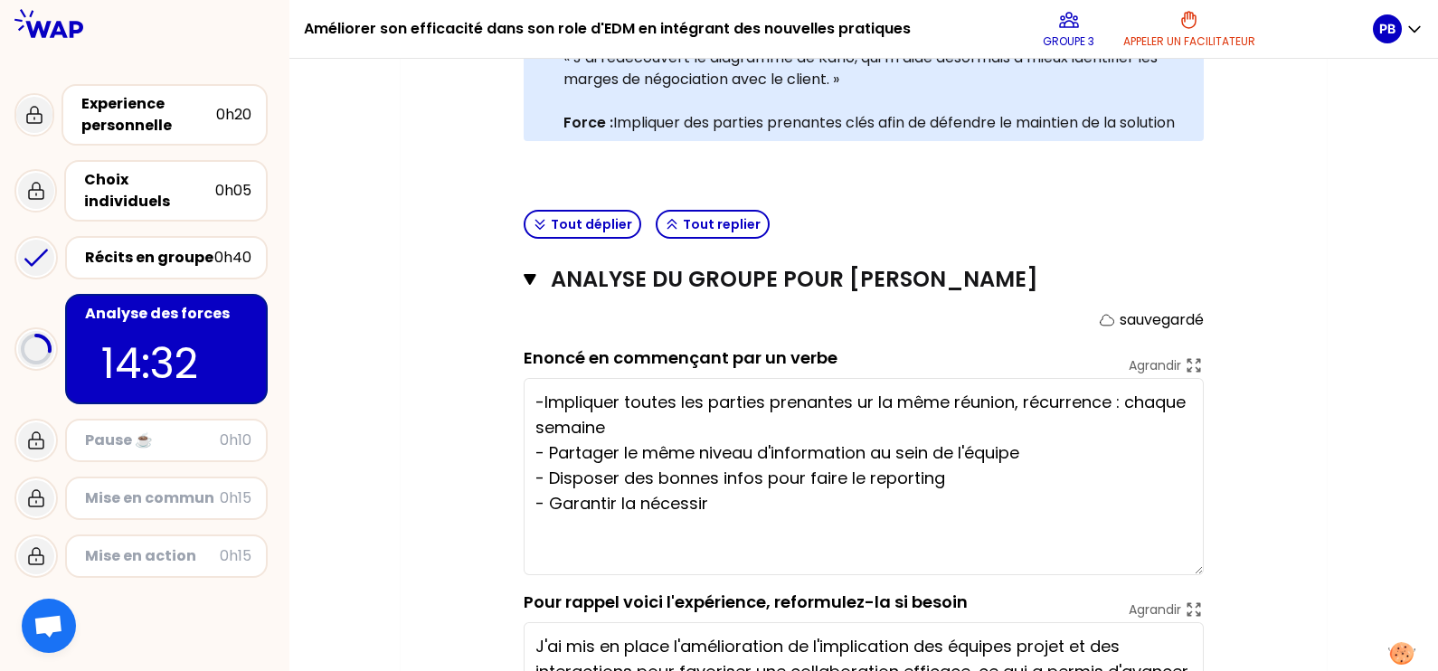
scroll to position [337, 0]
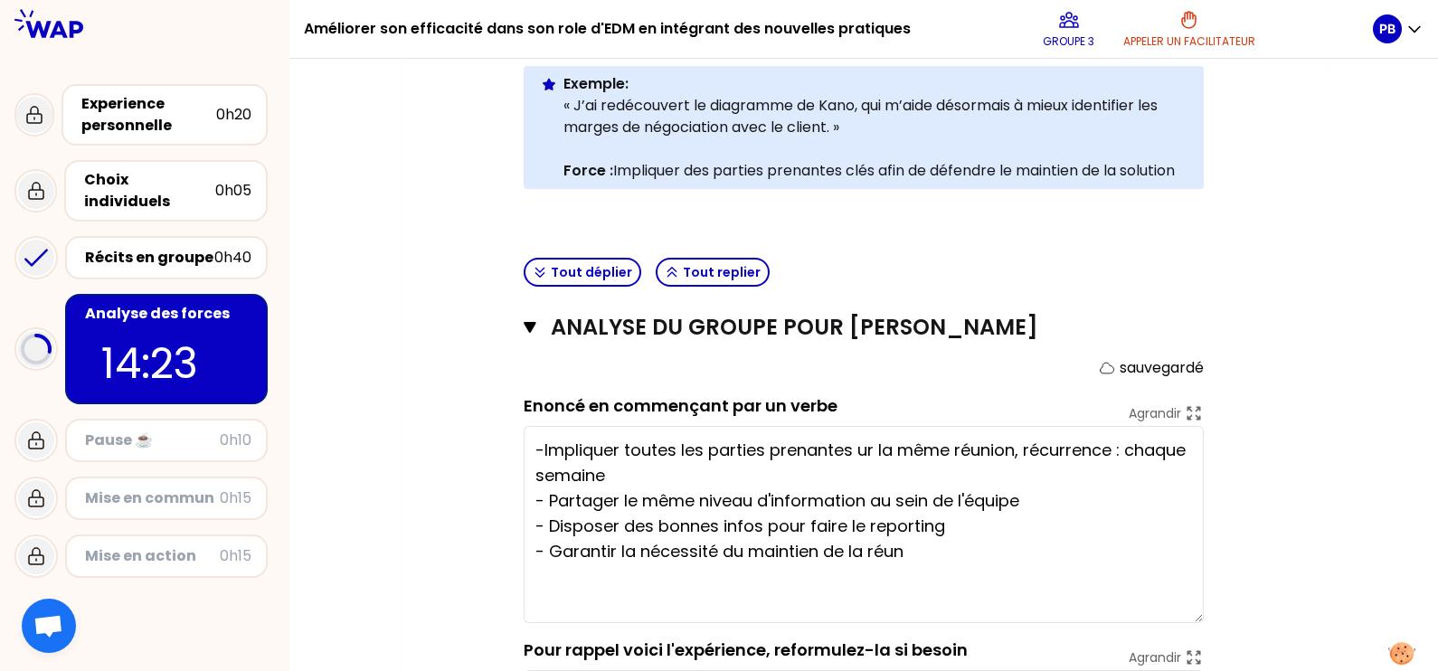
type textarea "-Impliquer toutes les parties prenantes ur la même réunion, récurrence : chaque…"
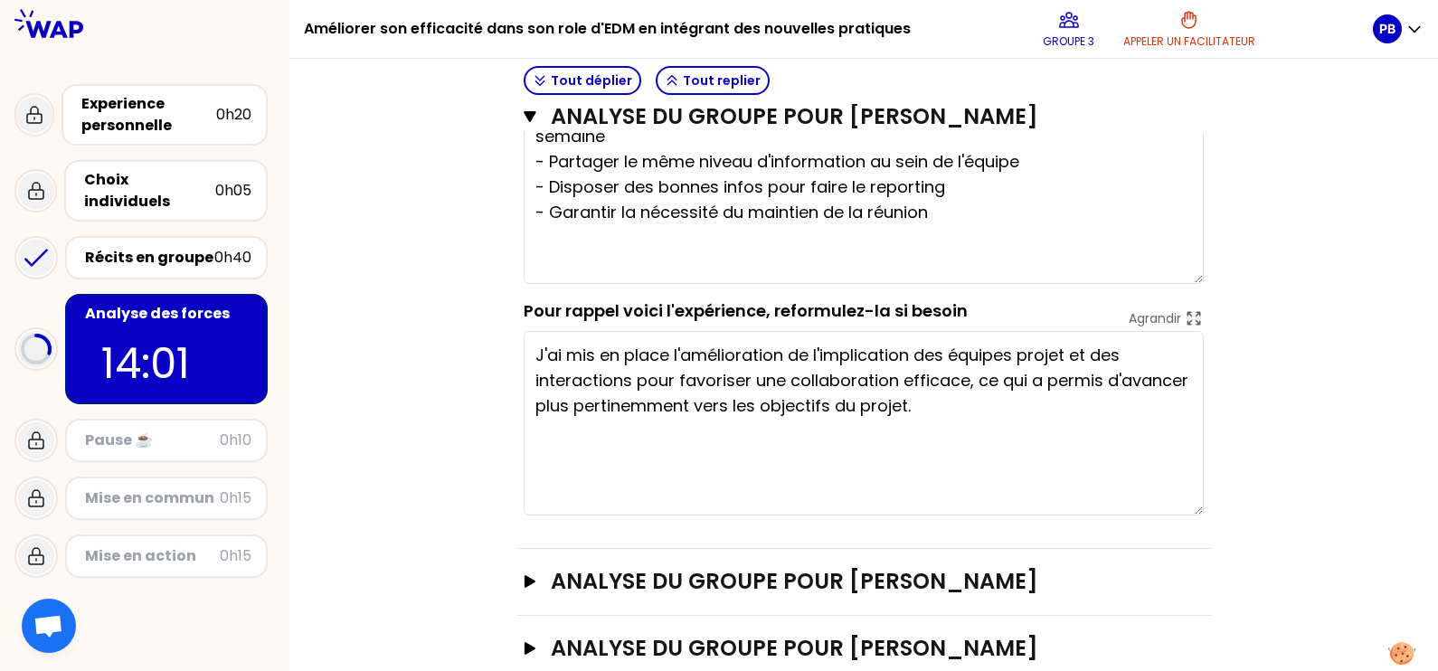
scroll to position [750, 0]
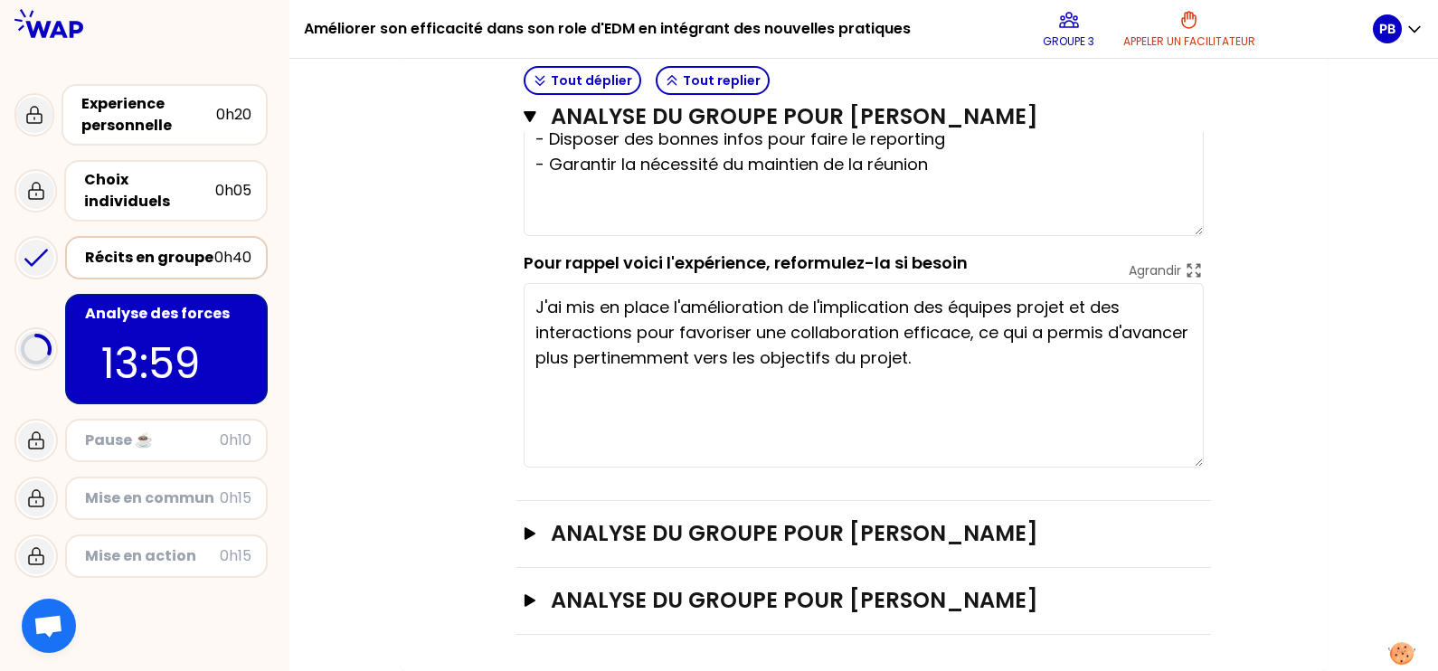
click at [168, 247] on div "Récits en groupe" at bounding box center [149, 258] width 129 height 22
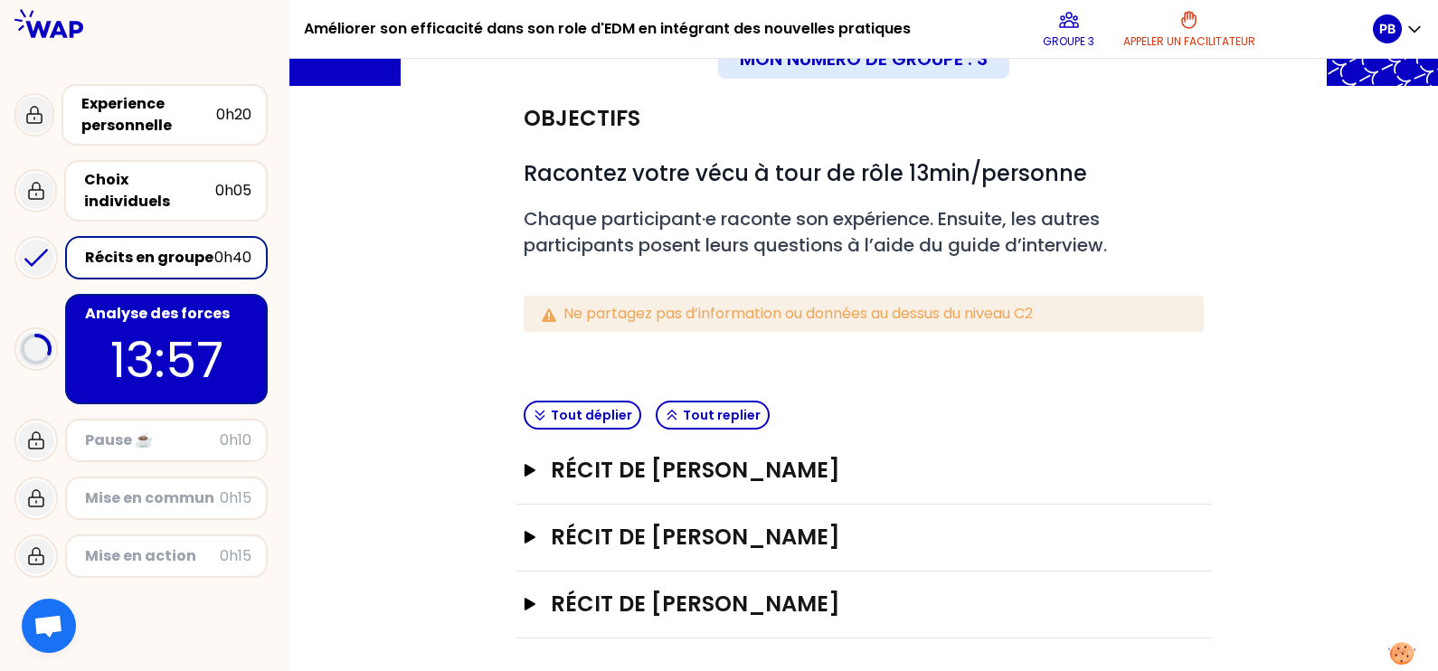
scroll to position [147, 0]
click at [525, 469] on icon "button" at bounding box center [530, 469] width 14 height 13
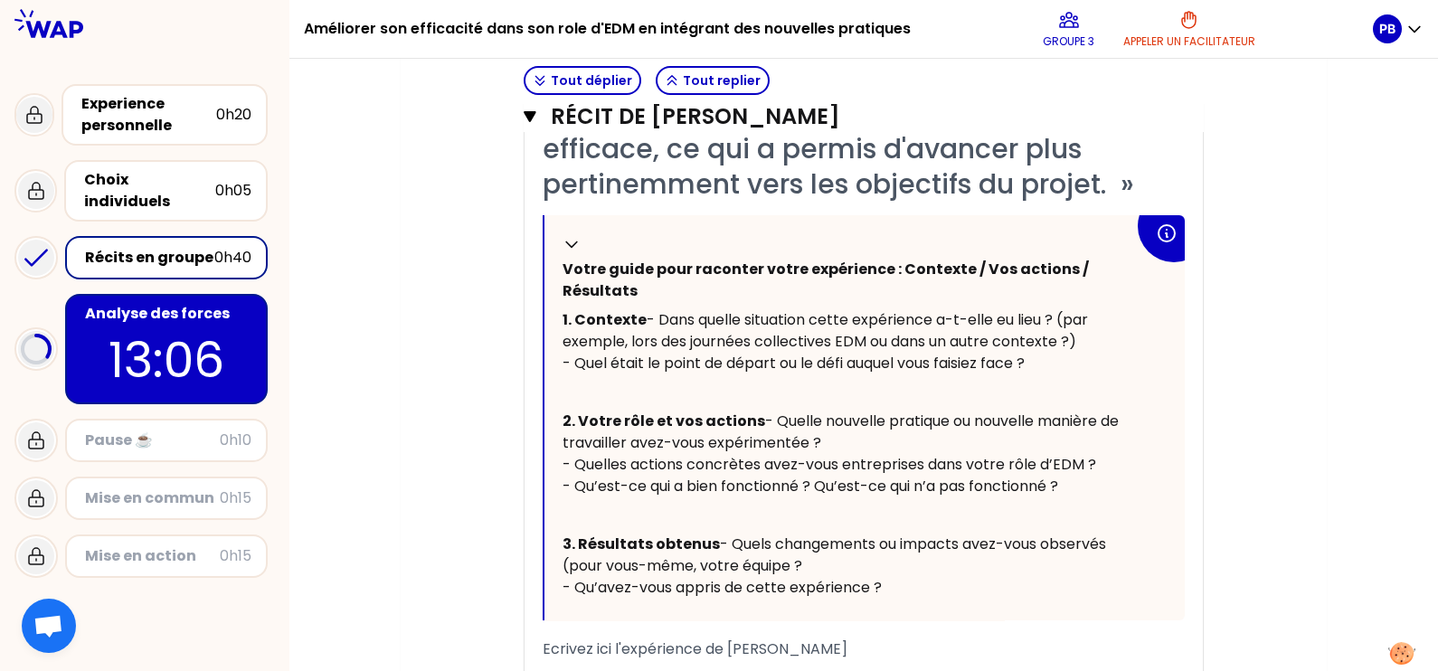
scroll to position [487, 0]
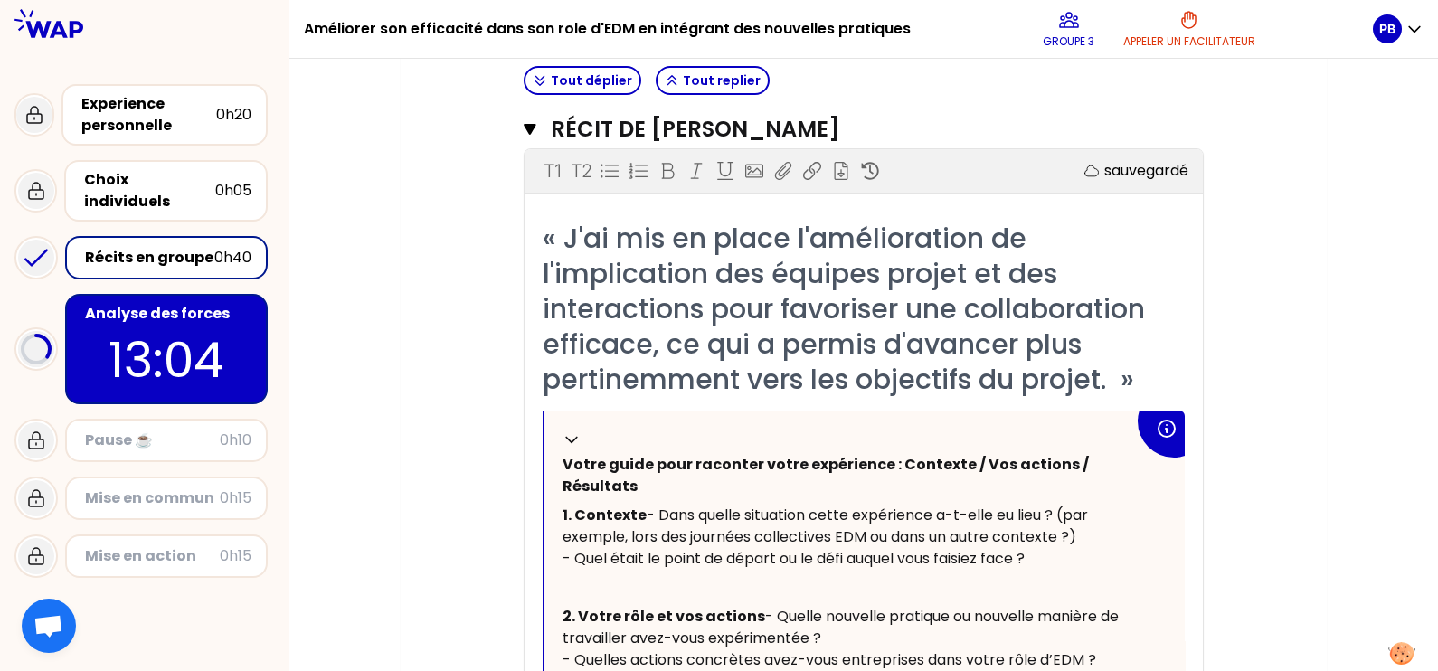
click at [155, 325] on p "13:04" at bounding box center [166, 360] width 170 height 71
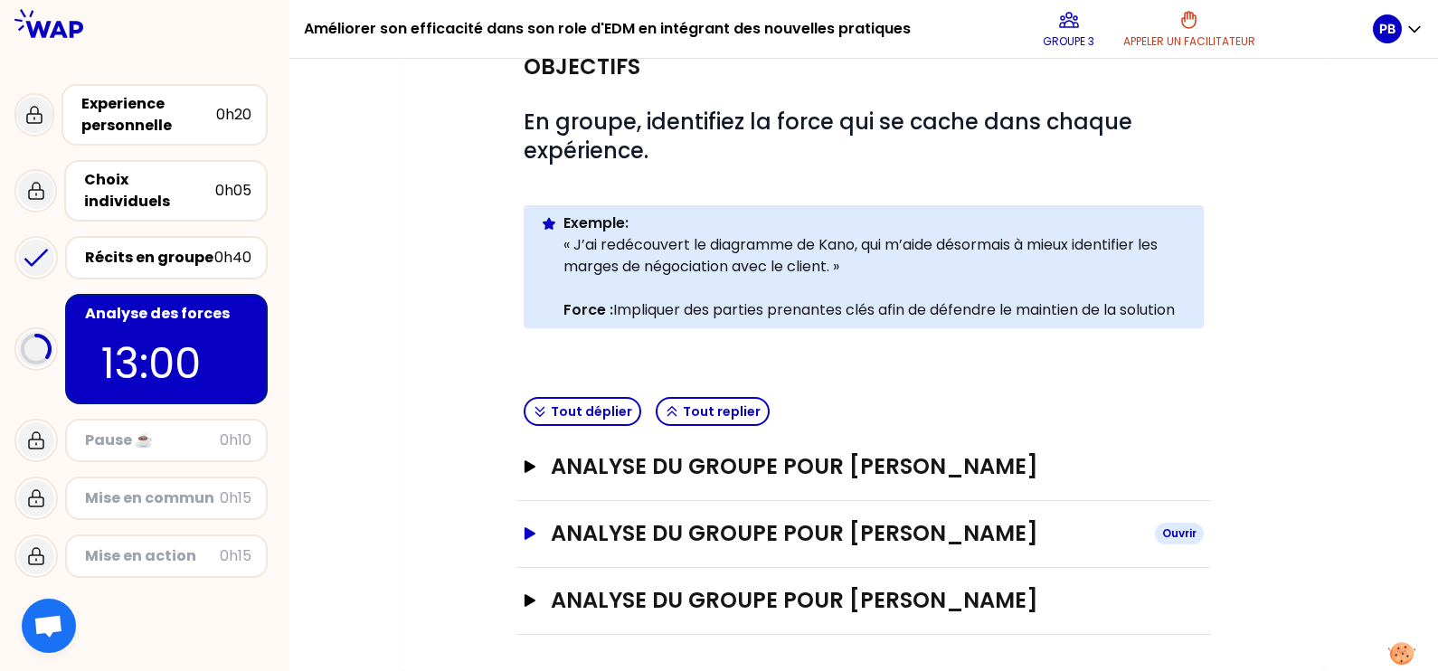
click at [534, 535] on icon "button" at bounding box center [530, 533] width 11 height 13
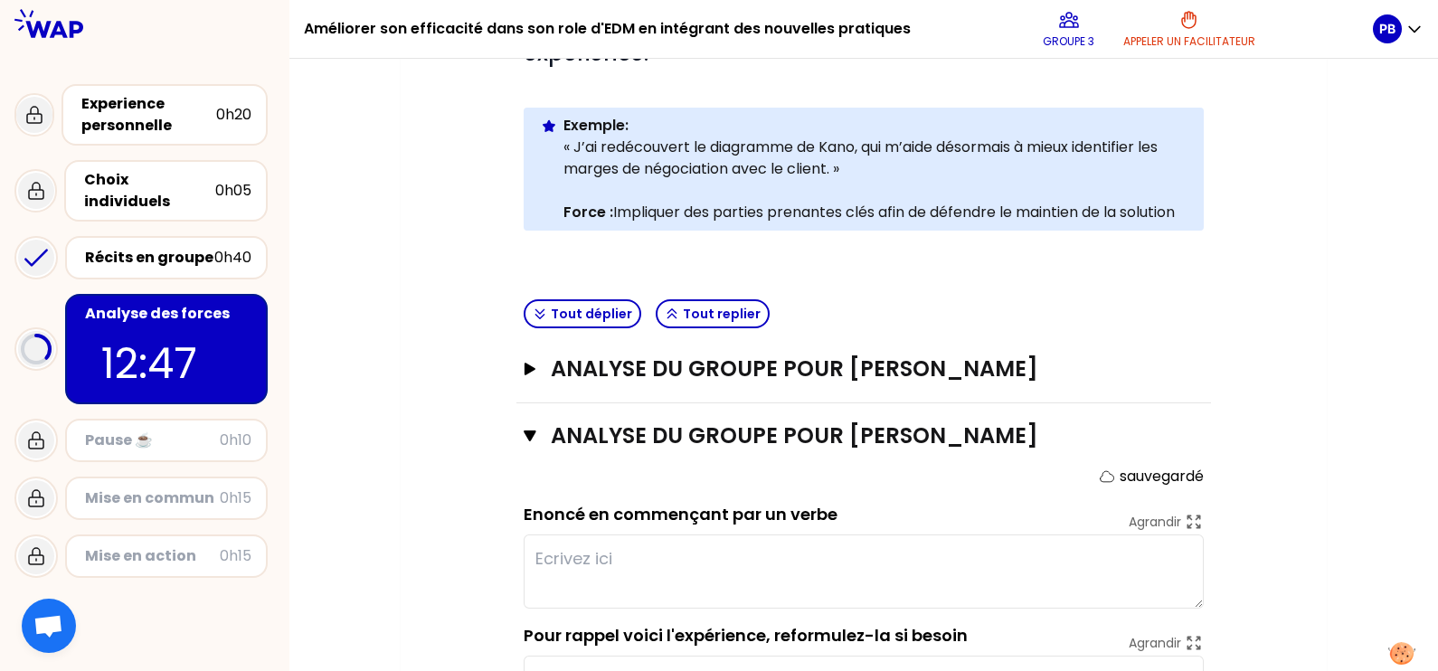
scroll to position [290, 0]
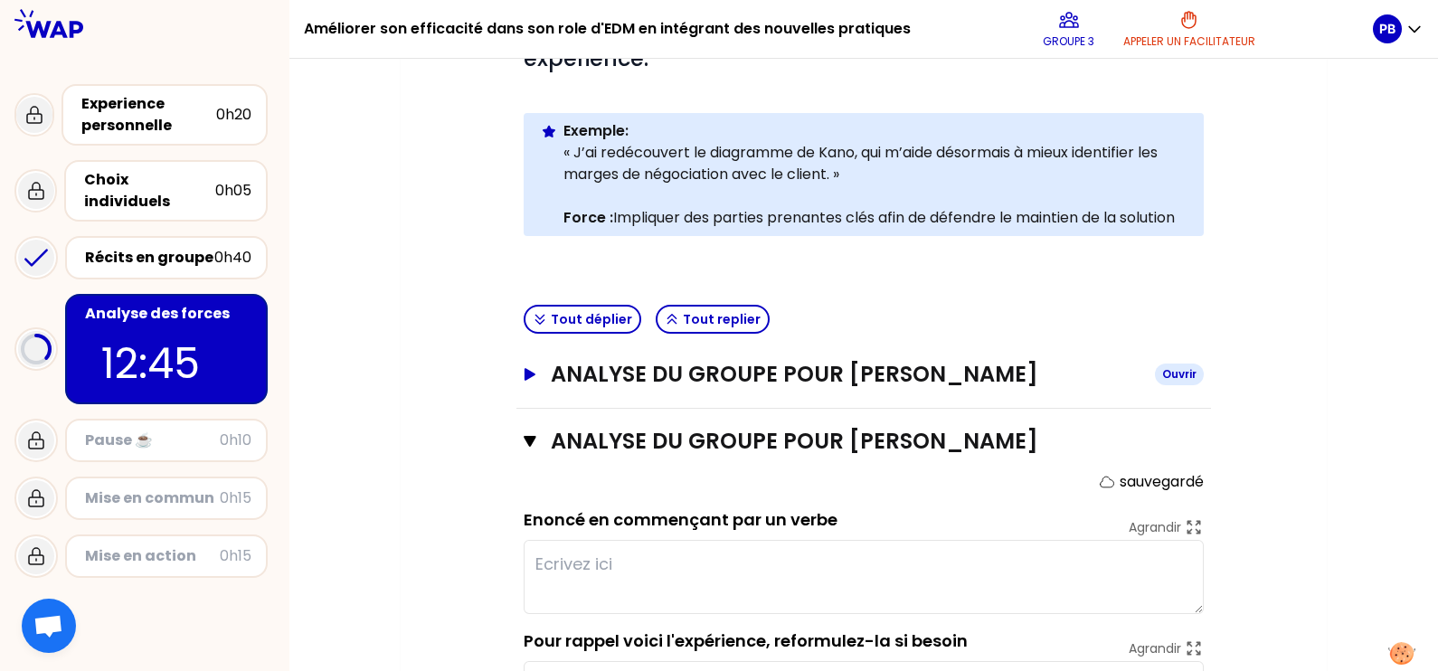
click at [525, 381] on icon "button" at bounding box center [530, 374] width 11 height 13
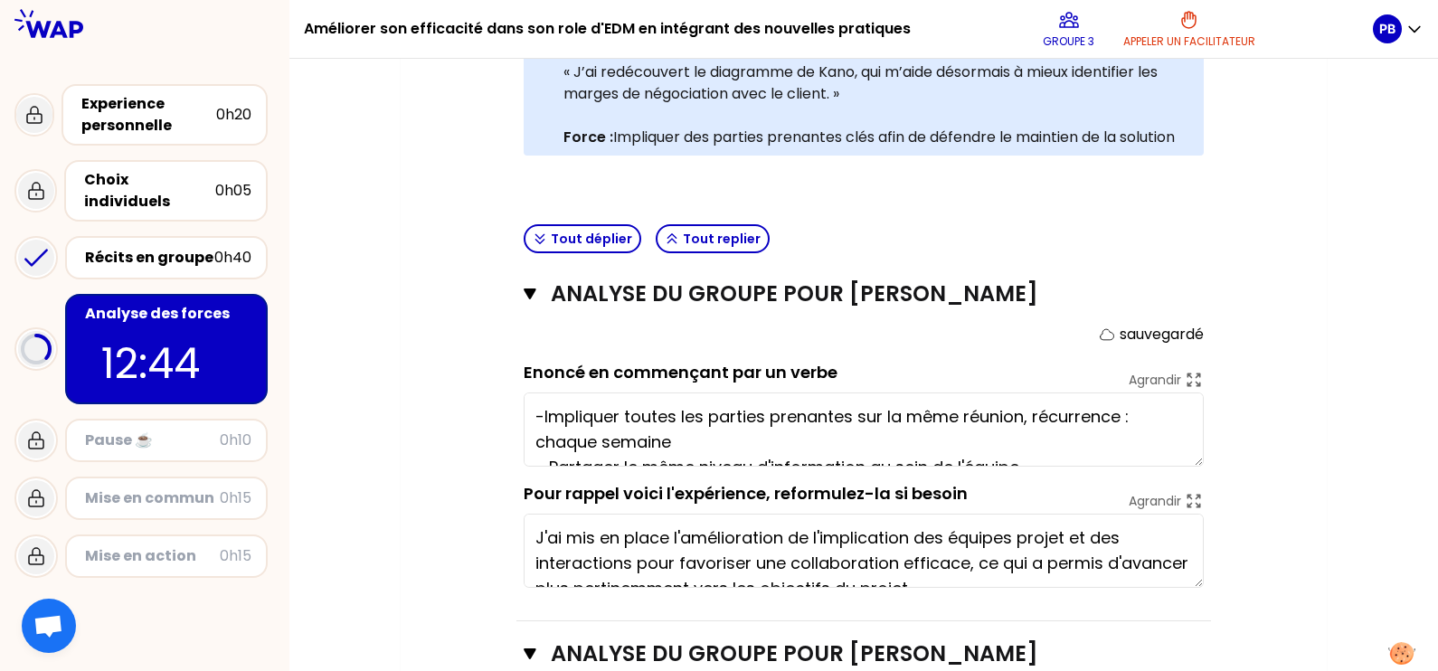
scroll to position [403, 0]
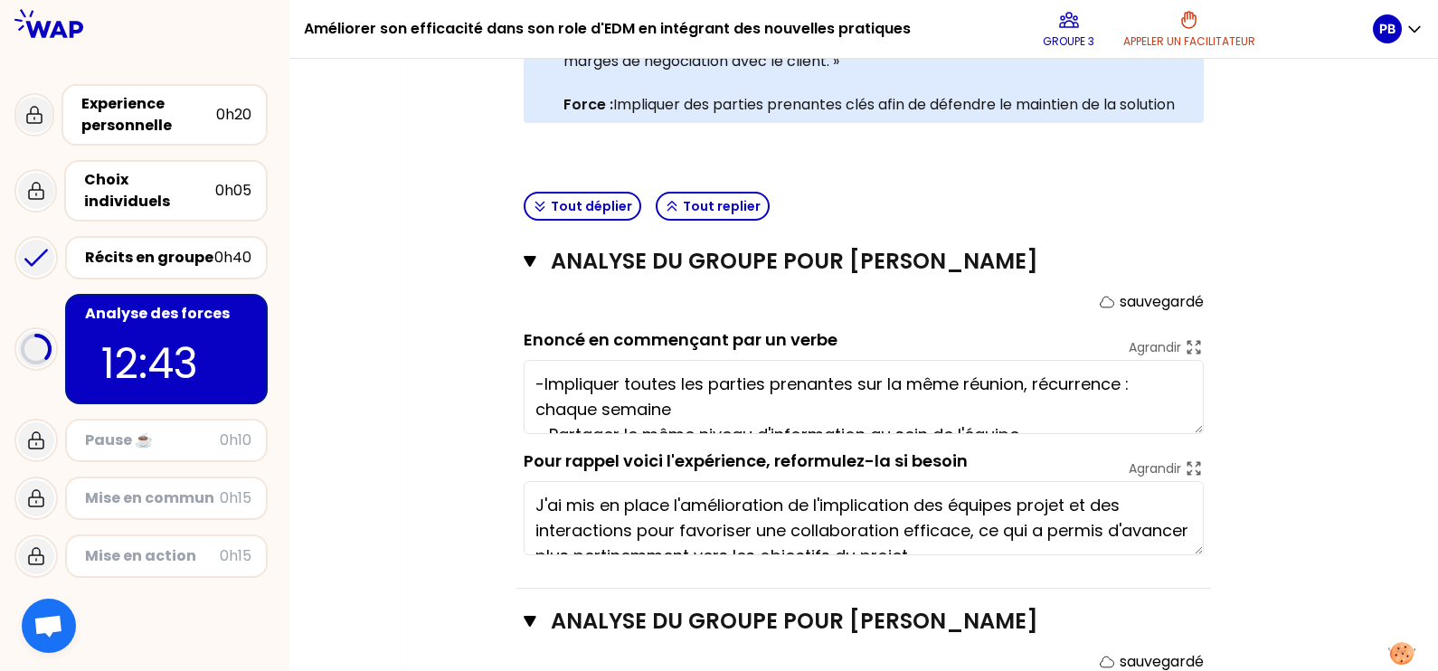
click at [1149, 442] on div "Mon numéro de groupe : 3 Objectifs # En groupe, identifiez la force qui se cach…" at bounding box center [864, 404] width 926 height 1295
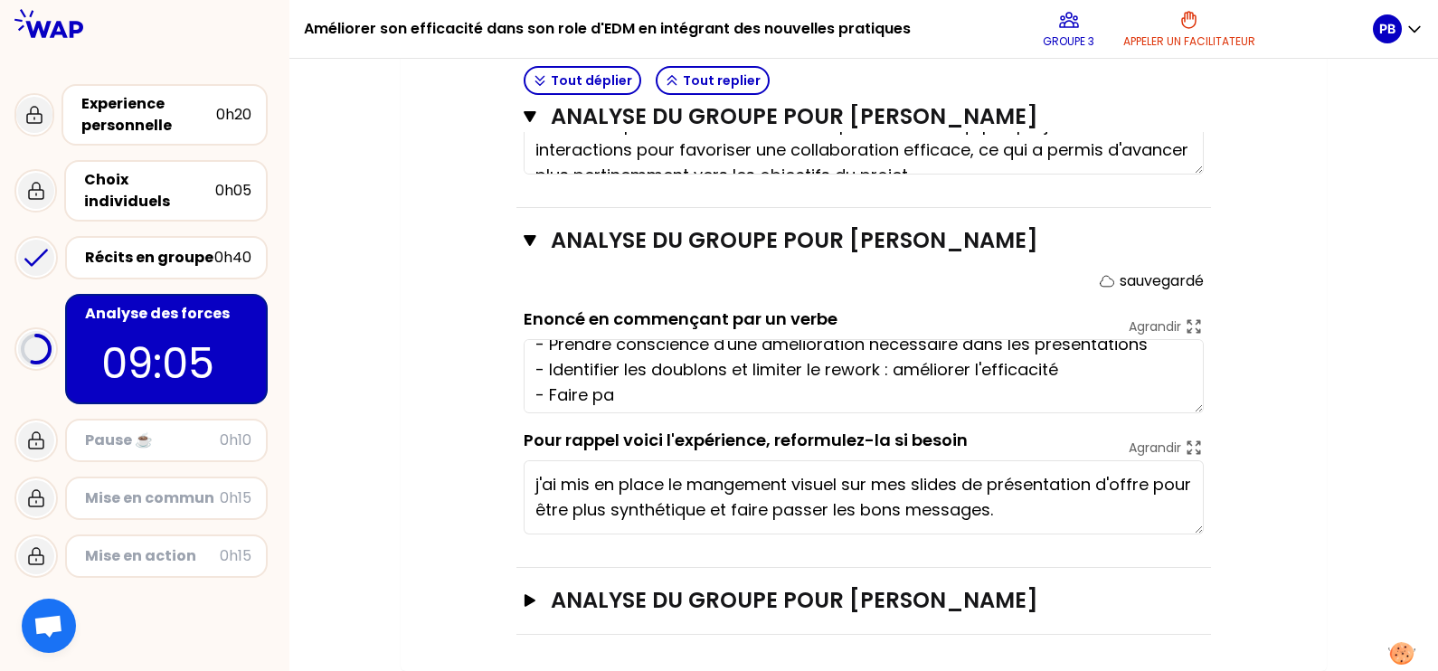
scroll to position [24, 0]
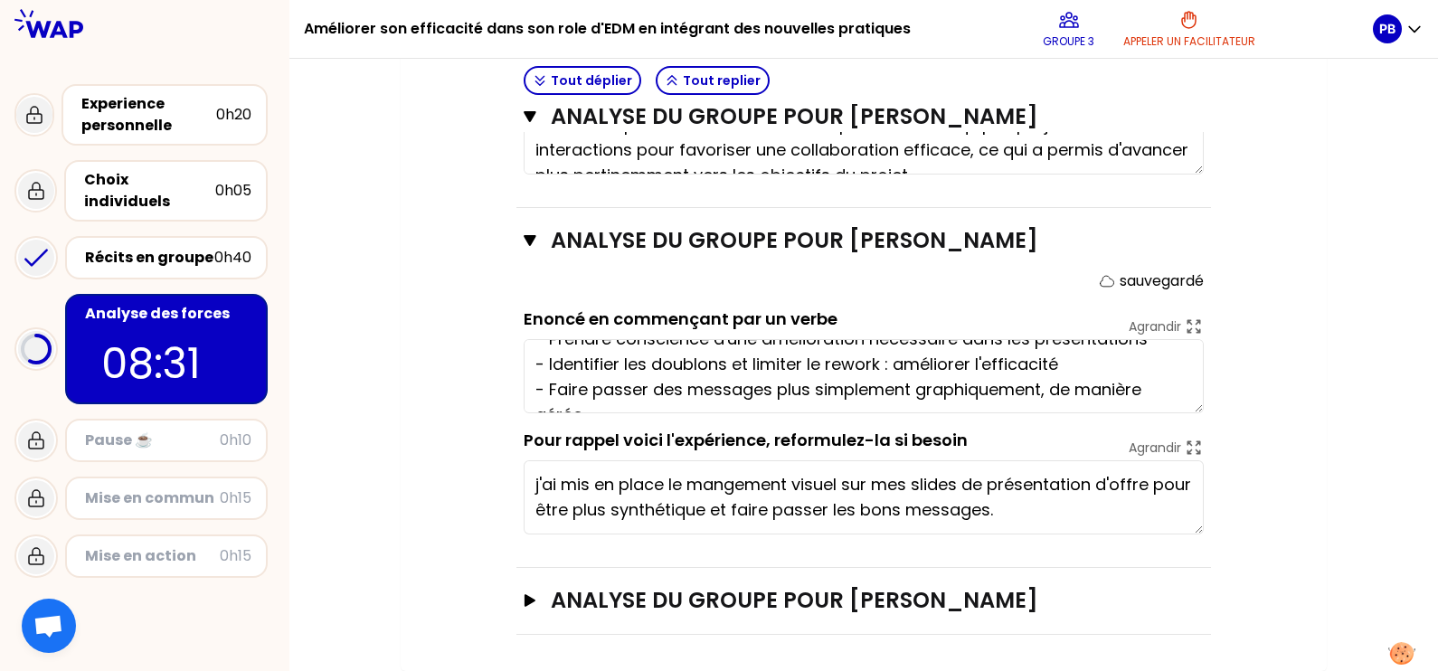
type textarea "- Prendre conscience d'une amélioration nécessaire dans les présentations - Ide…"
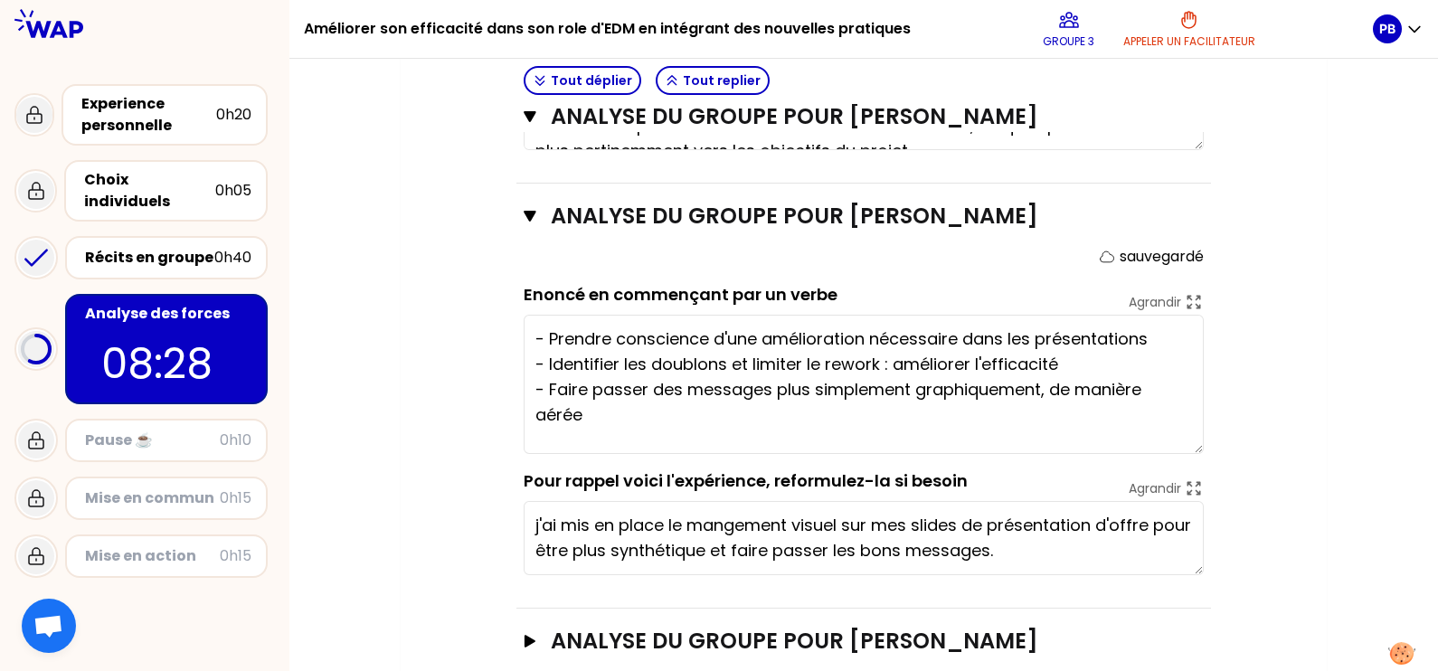
scroll to position [0, 0]
drag, startPoint x: 1201, startPoint y: 411, endPoint x: 1200, endPoint y: 499, distance: 87.7
click at [1149, 454] on textarea "- Prendre conscience d'une amélioration nécessaire dans les présentations - Ide…" at bounding box center [864, 384] width 680 height 139
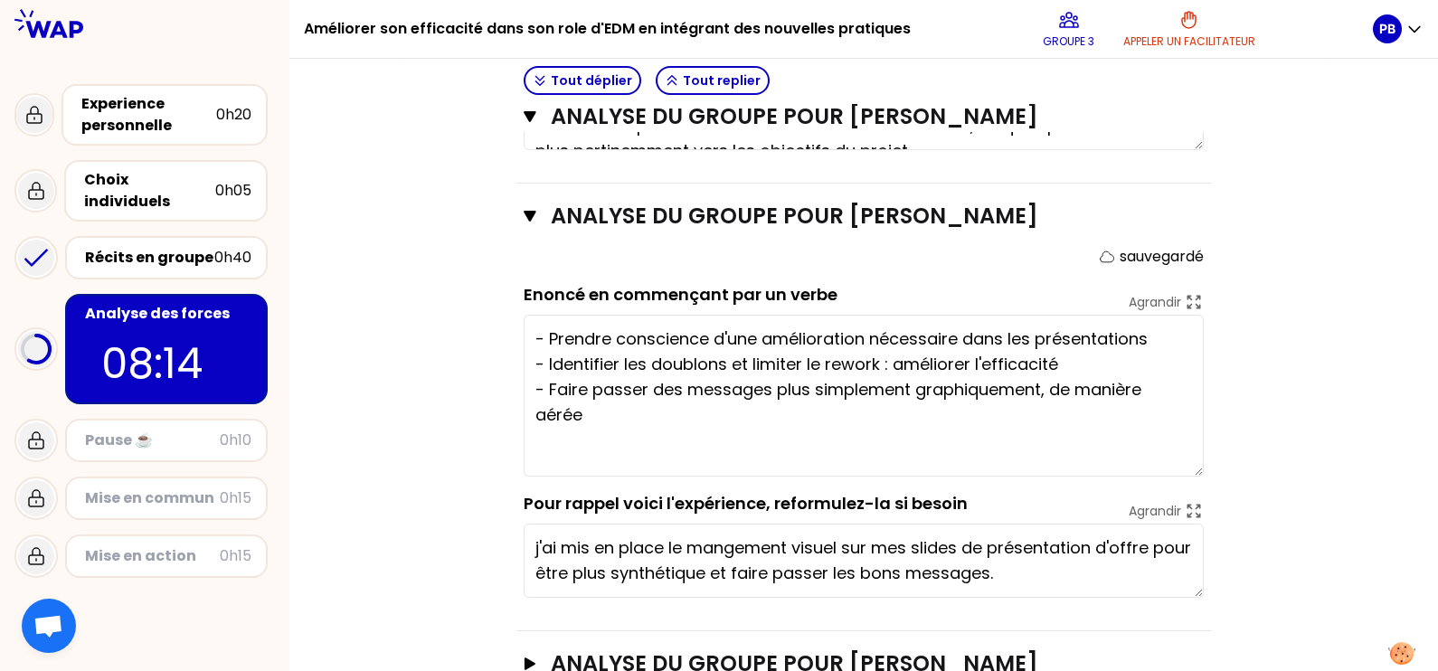
type textarea "j'ai mis en place le management visuel sur mes slides de présentation d'offre p…"
type textarea "- Prendre conscience d'une amélioration nécessaire dans les présentations - Ide…"
